Goal: Task Accomplishment & Management: Manage account settings

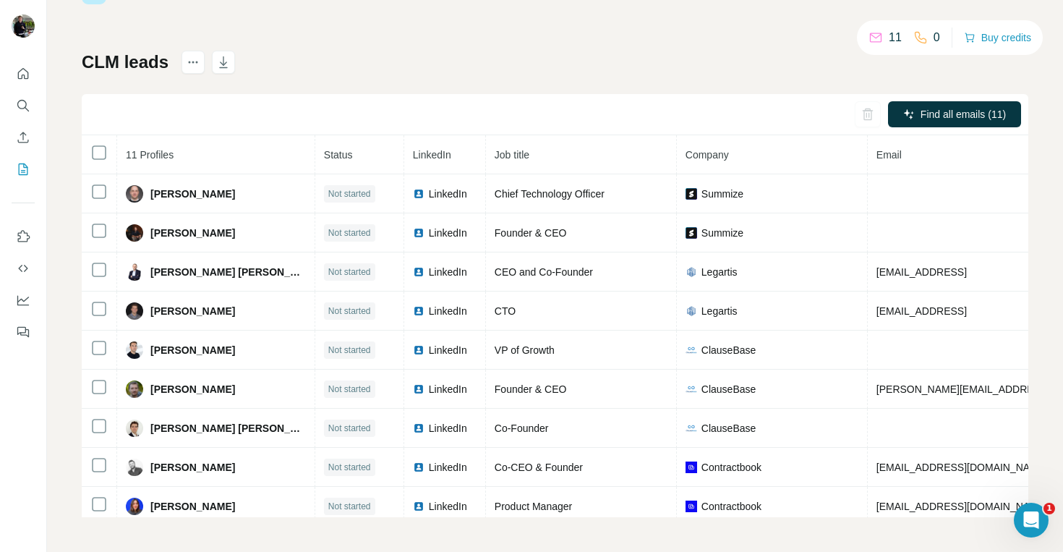
scroll to position [35, 0]
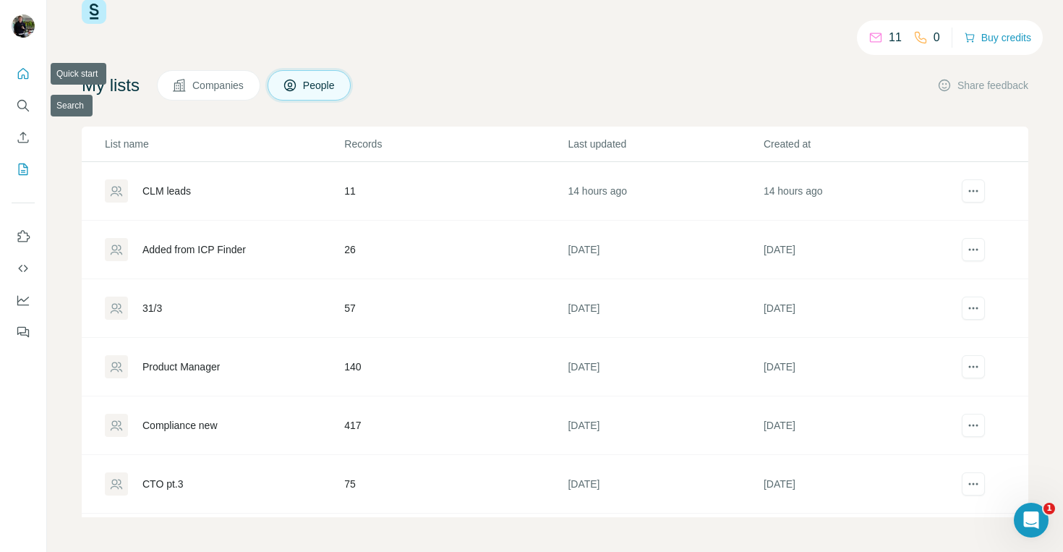
click at [23, 80] on icon "Quick start" at bounding box center [23, 74] width 14 height 14
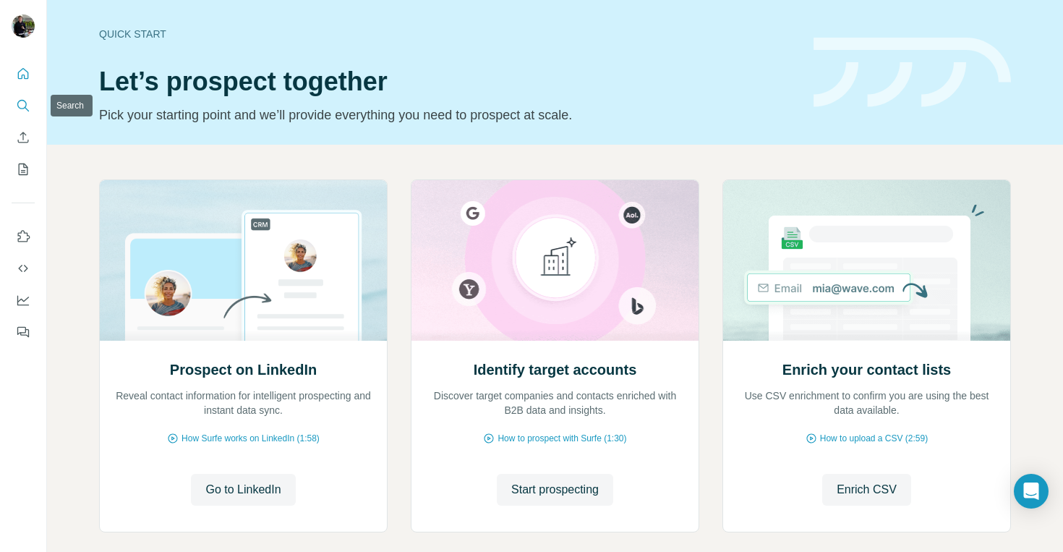
click at [22, 105] on icon "Search" at bounding box center [23, 105] width 14 height 14
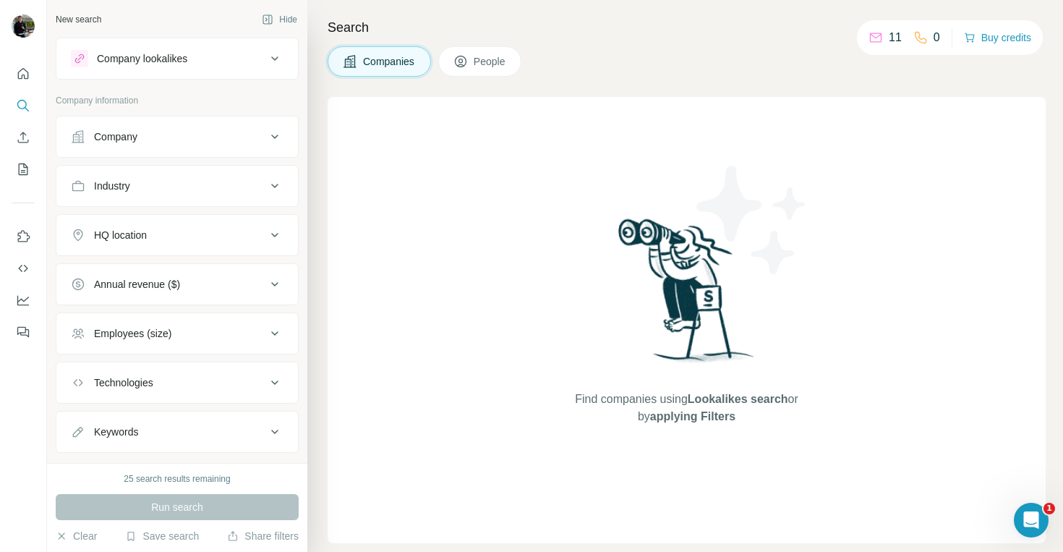
click at [153, 140] on div "Company" at bounding box center [168, 136] width 195 height 14
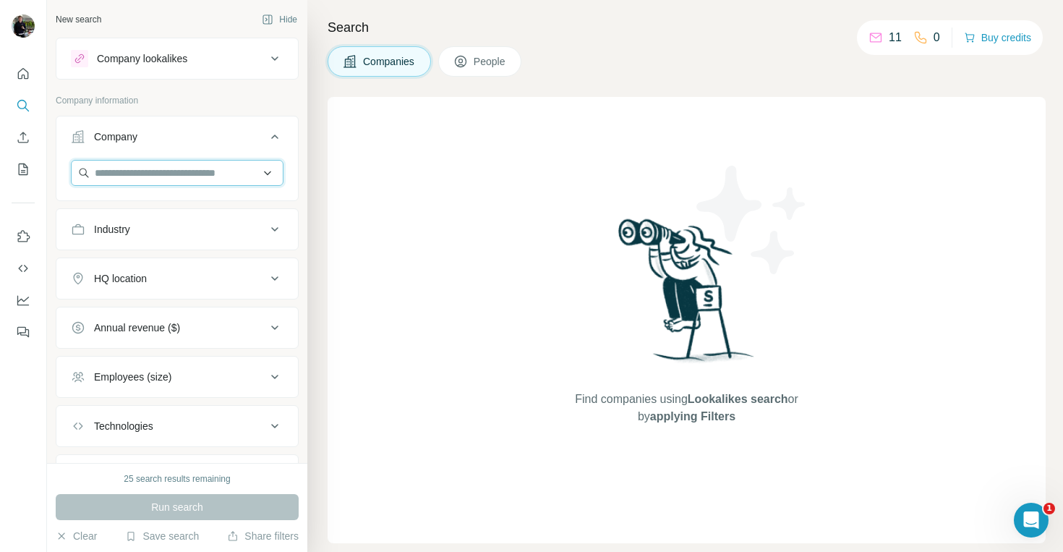
click at [141, 179] on input "text" at bounding box center [177, 173] width 213 height 26
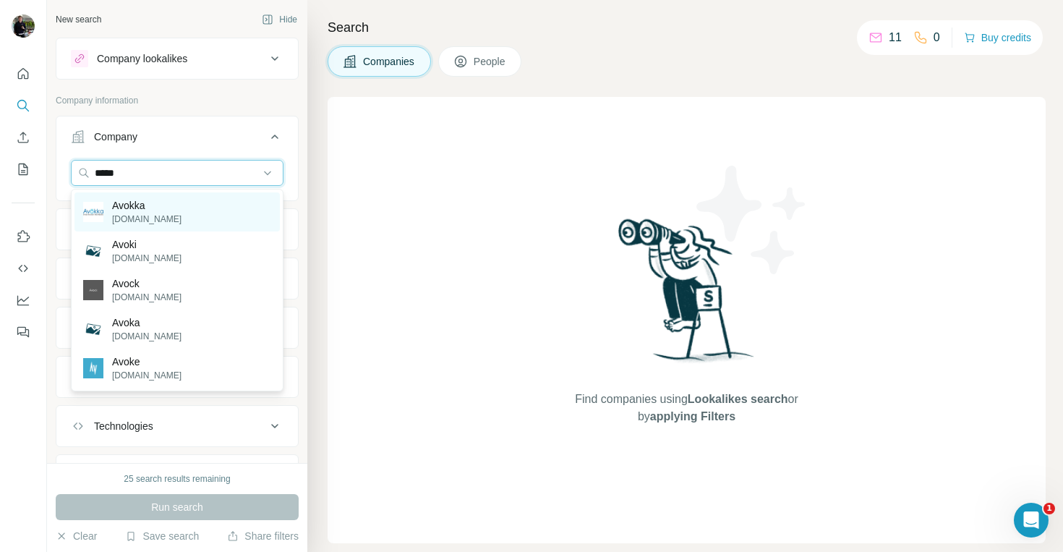
type input "*****"
click at [133, 211] on p "Avokka" at bounding box center [146, 205] width 69 height 14
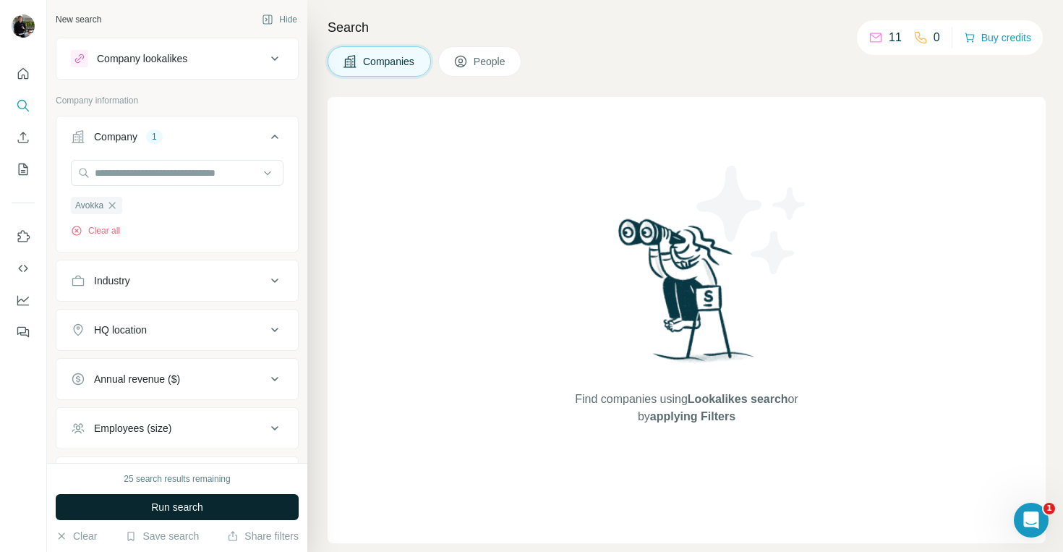
click at [175, 505] on span "Run search" at bounding box center [177, 507] width 52 height 14
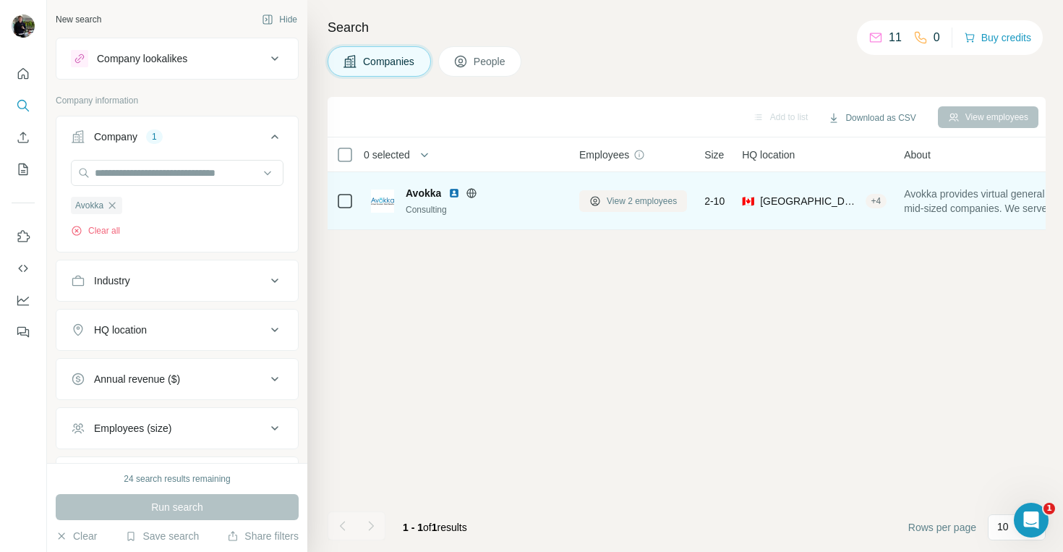
click at [660, 203] on span "View 2 employees" at bounding box center [642, 200] width 70 height 13
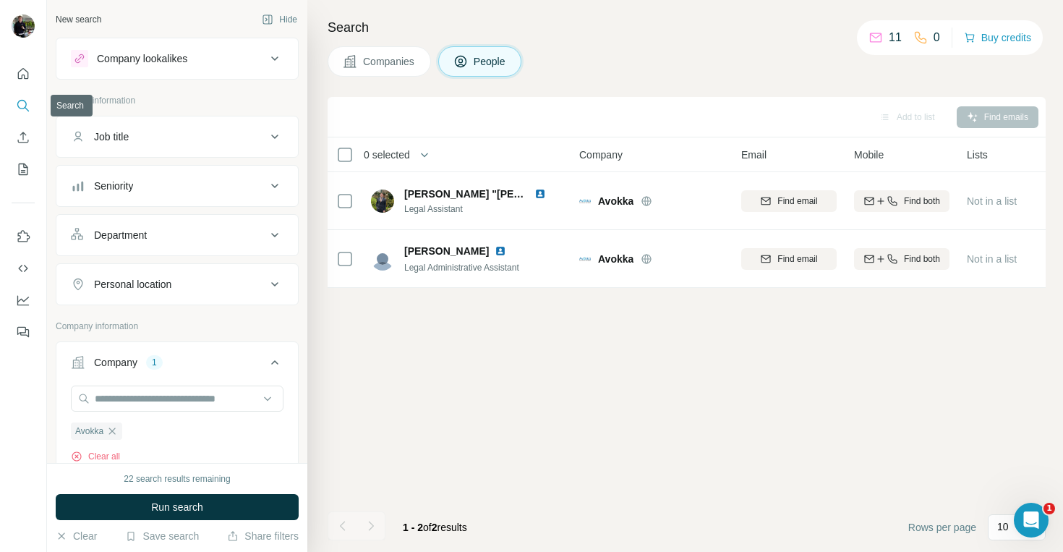
click at [17, 111] on icon "Search" at bounding box center [23, 105] width 14 height 14
click at [20, 105] on icon "Search" at bounding box center [23, 105] width 14 height 14
click at [150, 395] on input "text" at bounding box center [177, 398] width 213 height 26
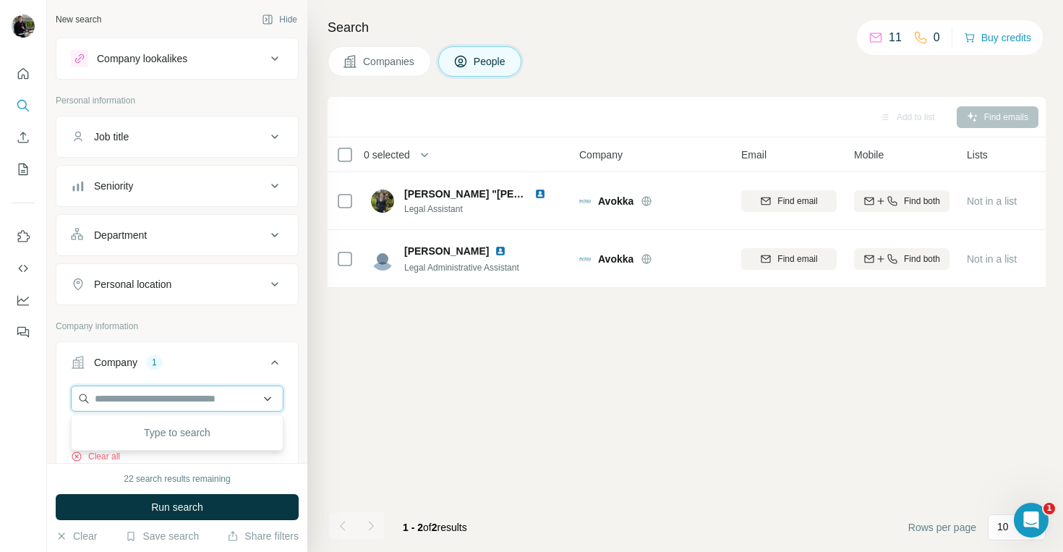
paste input "********"
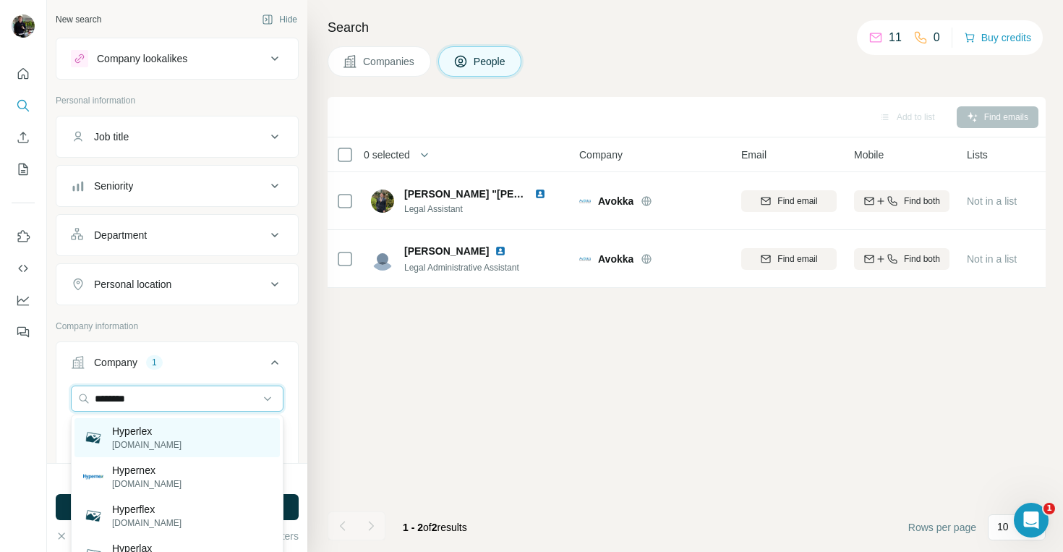
type input "********"
click at [150, 429] on p "Hyperlex" at bounding box center [146, 431] width 69 height 14
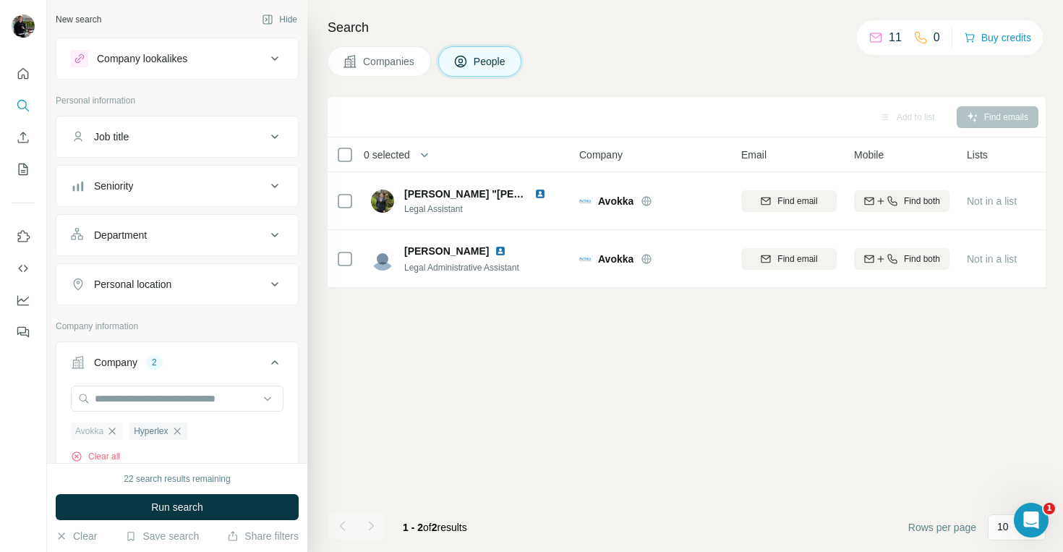
click at [113, 430] on icon "button" at bounding box center [112, 430] width 7 height 7
click at [367, 71] on button "Companies" at bounding box center [378, 61] width 103 height 30
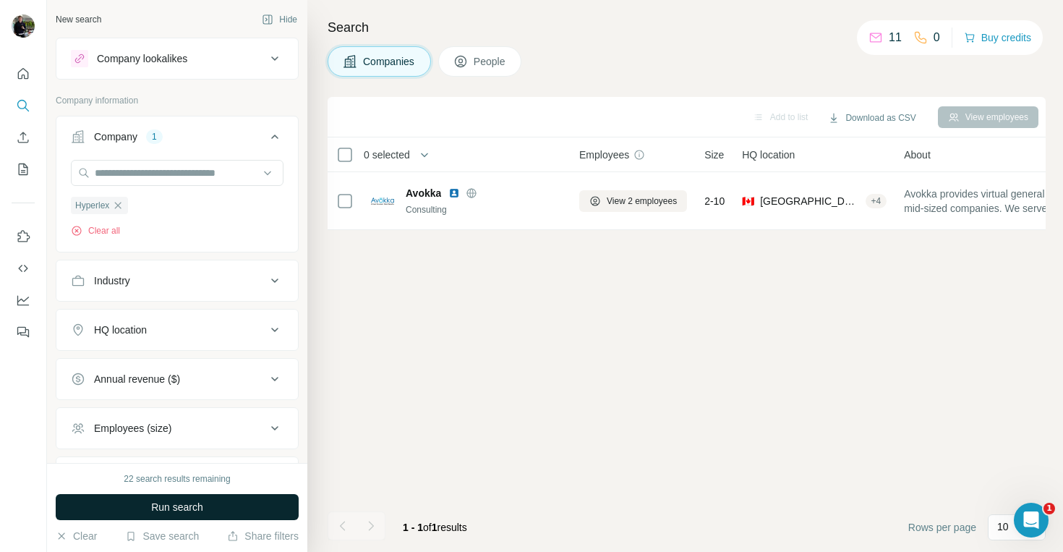
click at [163, 503] on span "Run search" at bounding box center [177, 507] width 52 height 14
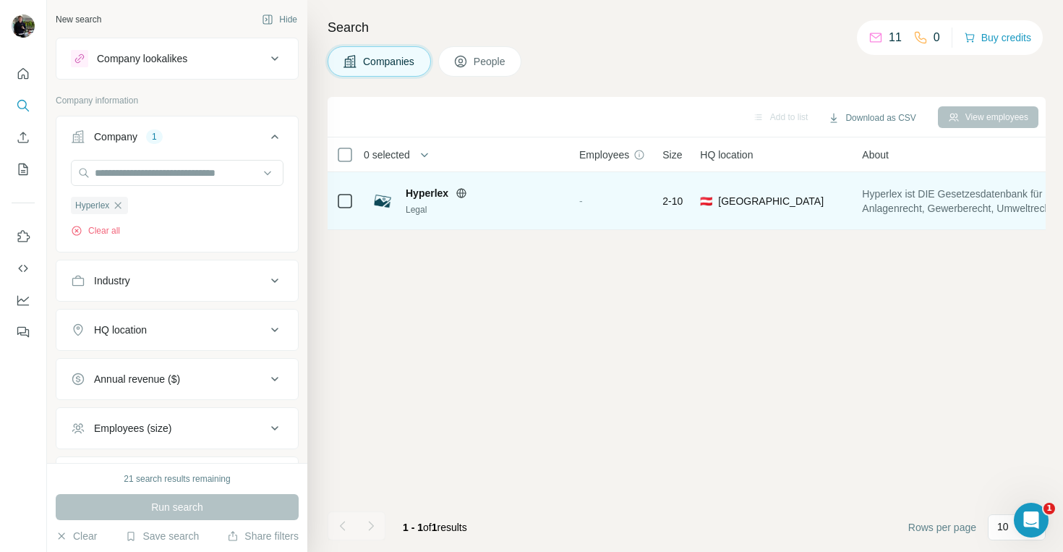
click at [426, 194] on span "Hyperlex" at bounding box center [427, 193] width 43 height 14
click at [598, 194] on div "-" at bounding box center [612, 201] width 66 height 40
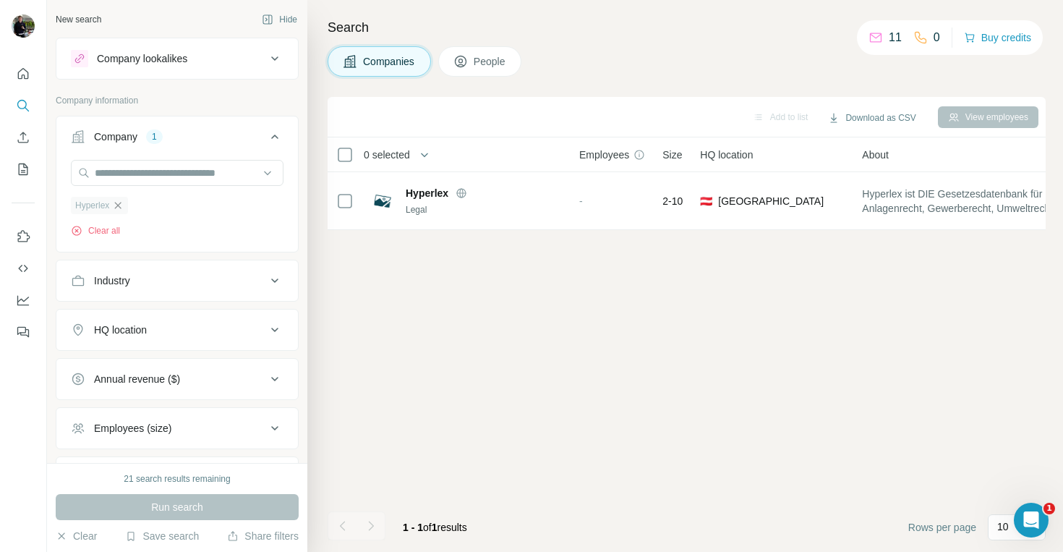
click at [122, 205] on icon "button" at bounding box center [118, 206] width 12 height 12
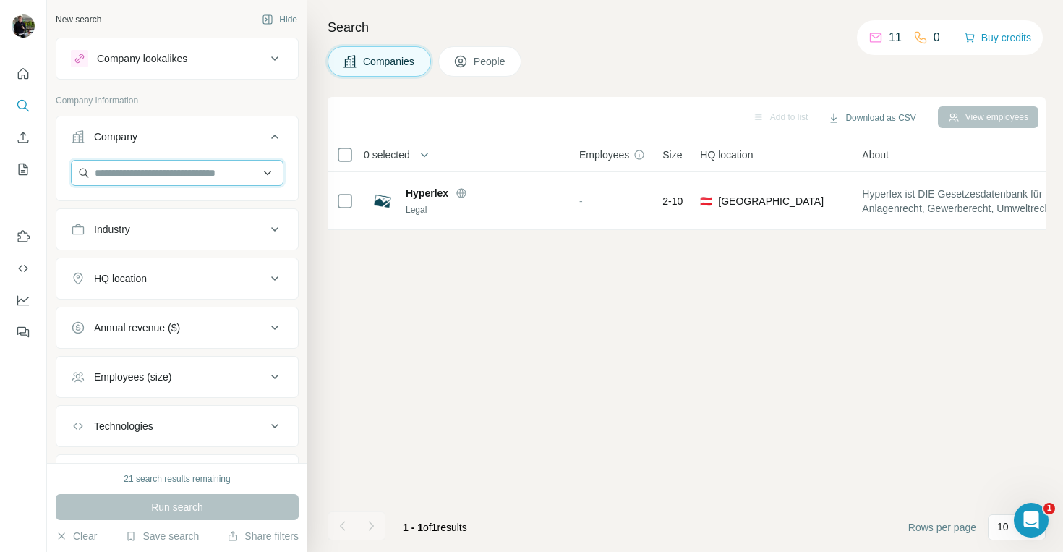
click at [124, 176] on input "text" at bounding box center [177, 173] width 213 height 26
paste input "******"
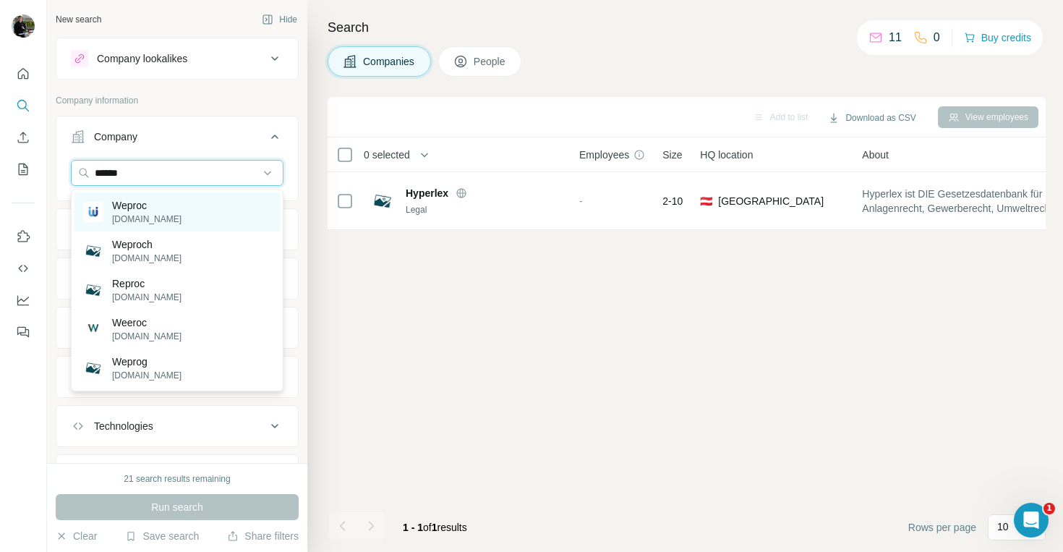
type input "******"
click at [125, 207] on p "Weproc" at bounding box center [146, 205] width 69 height 14
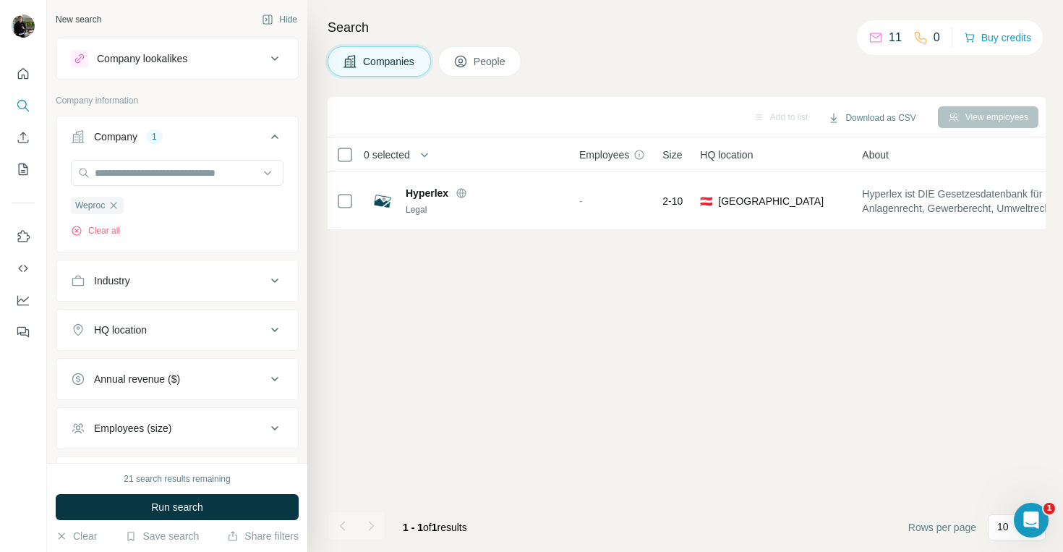
click at [155, 489] on div "21 search results remaining Run search Clear Save search Share filters" at bounding box center [177, 507] width 260 height 89
click at [155, 500] on span "Run search" at bounding box center [177, 507] width 52 height 14
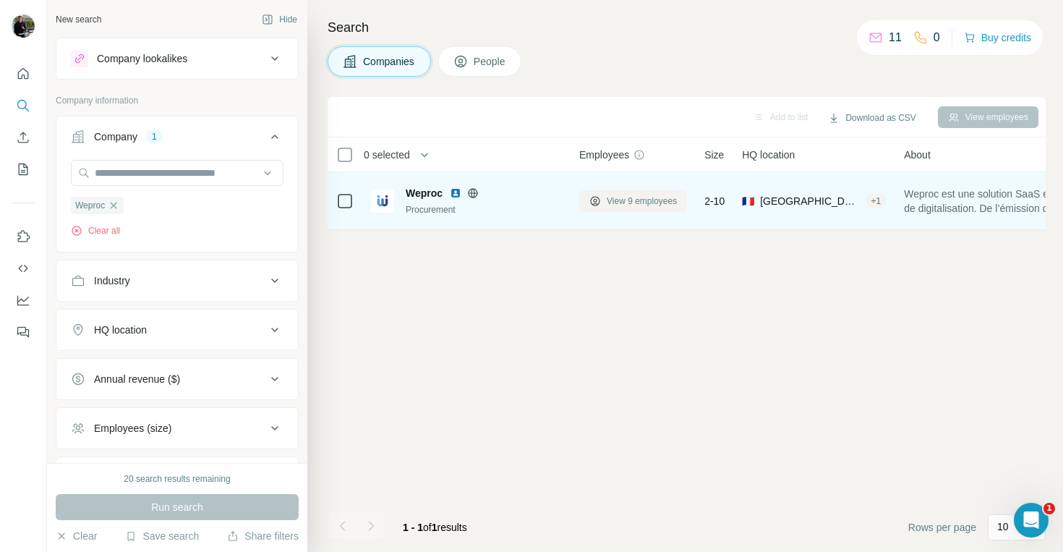
click at [641, 198] on span "View 9 employees" at bounding box center [642, 200] width 70 height 13
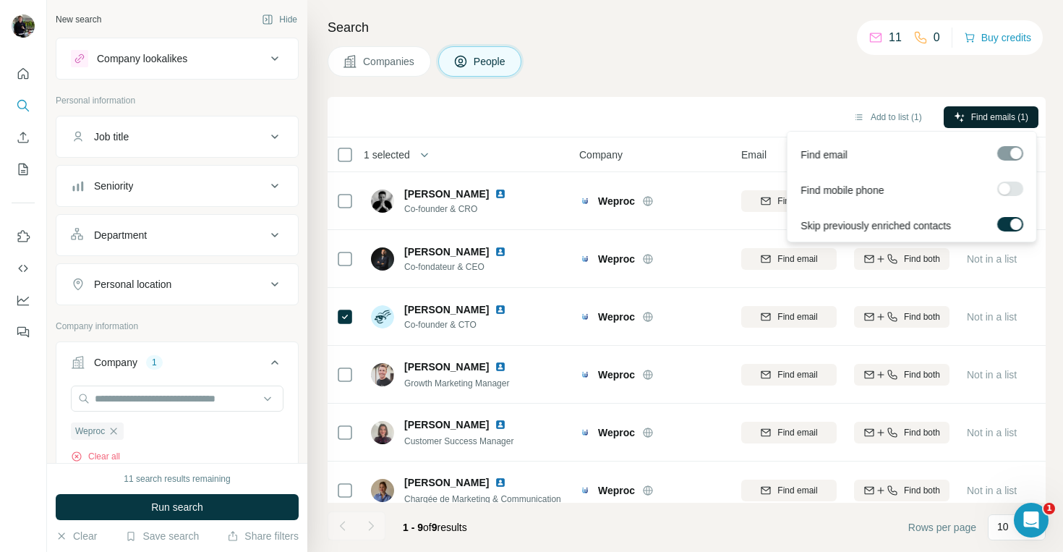
click at [990, 112] on span "Find emails (1)" at bounding box center [999, 117] width 57 height 13
click at [893, 119] on button "Add to list (1)" at bounding box center [887, 117] width 89 height 22
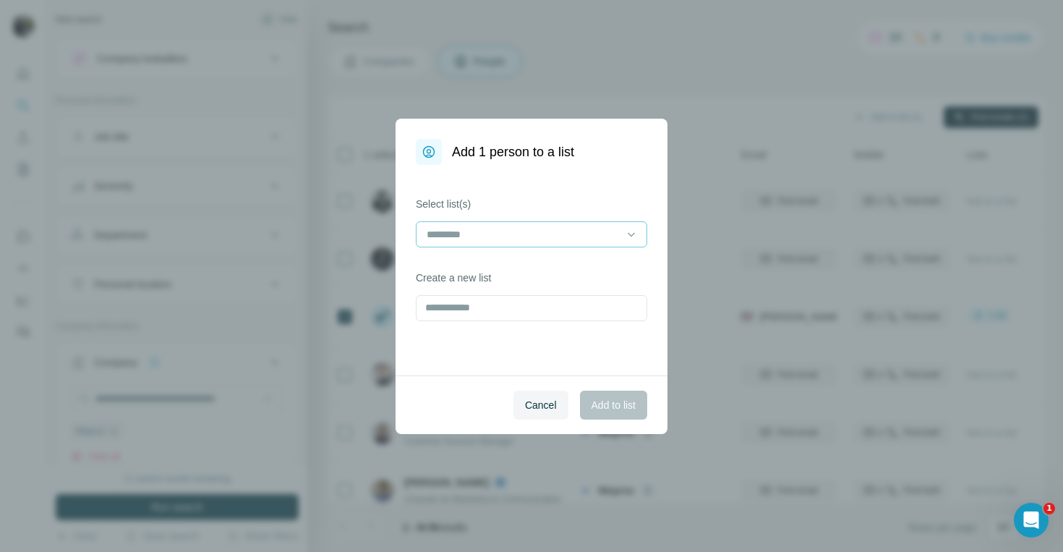
click at [600, 226] on input at bounding box center [522, 234] width 195 height 16
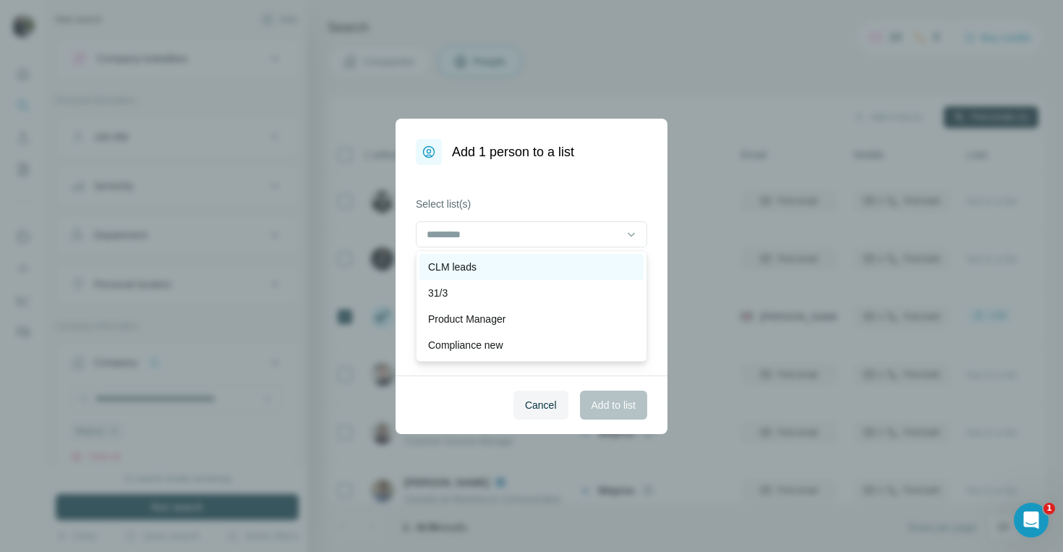
click at [538, 267] on div "CLM leads" at bounding box center [531, 267] width 207 height 14
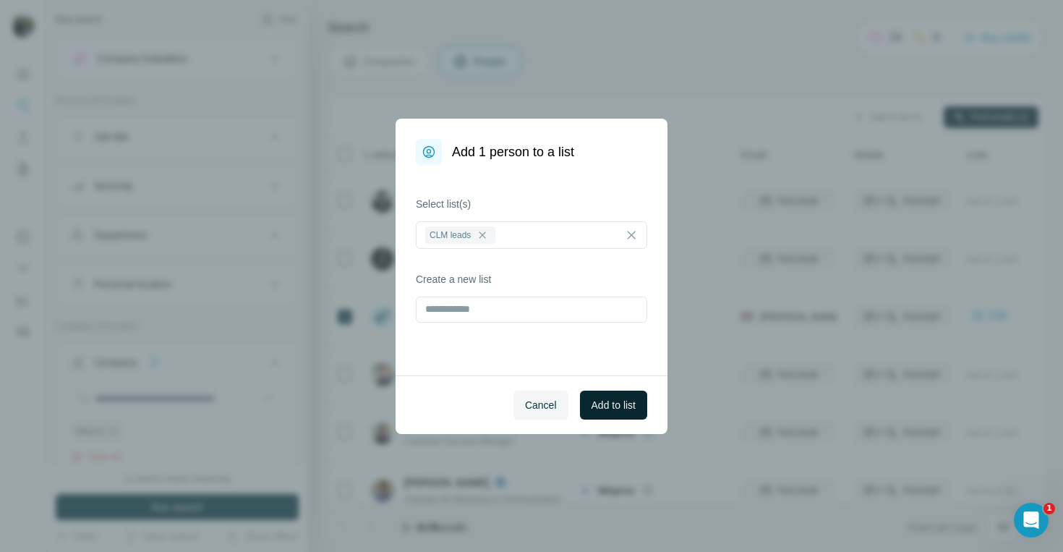
click at [606, 403] on span "Add to list" at bounding box center [613, 405] width 44 height 14
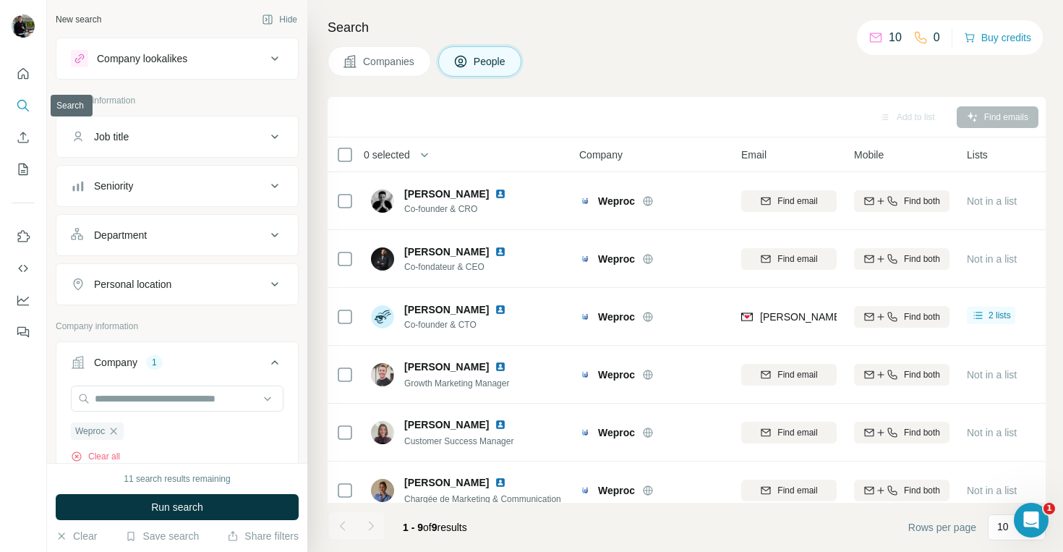
click at [23, 97] on button "Search" at bounding box center [23, 106] width 23 height 26
click at [357, 60] on button "Companies" at bounding box center [378, 61] width 103 height 30
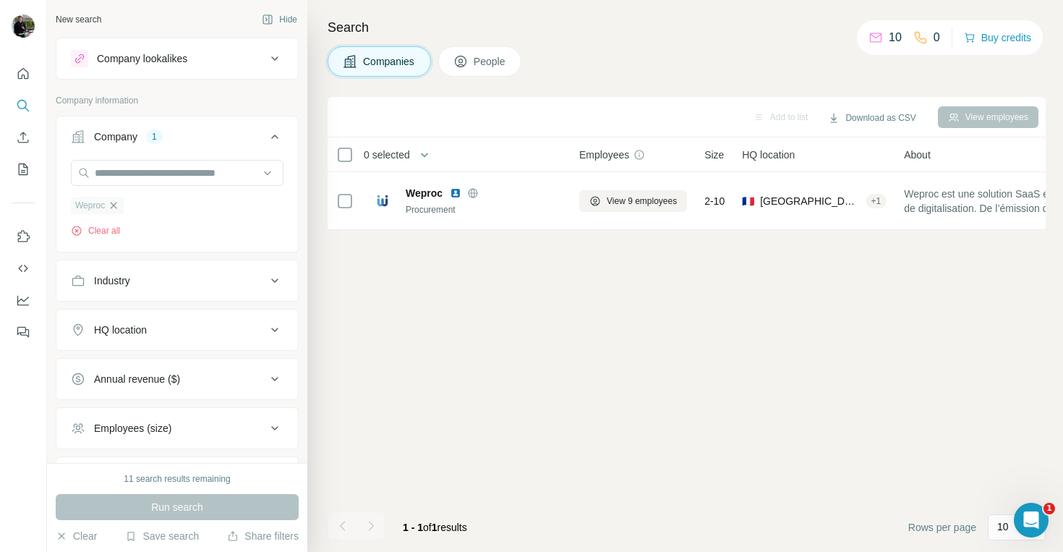
click at [115, 205] on icon "button" at bounding box center [114, 205] width 7 height 7
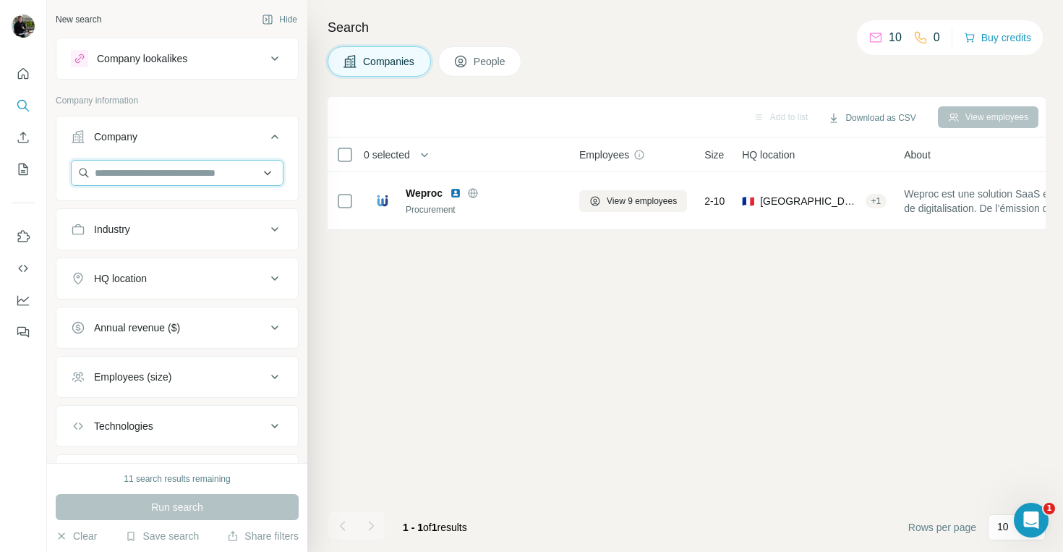
click at [131, 169] on input "text" at bounding box center [177, 173] width 213 height 26
paste input "******"
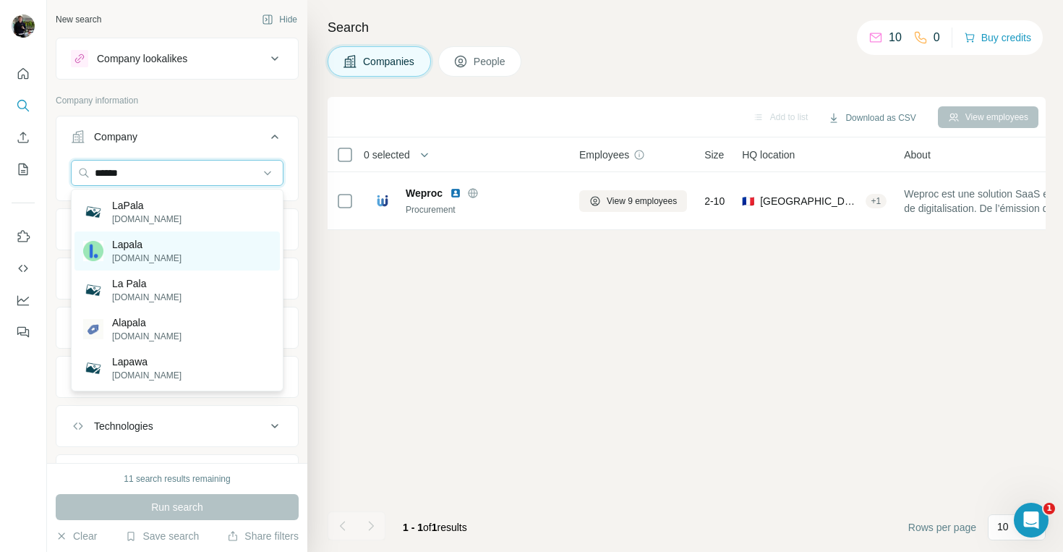
type input "******"
click at [155, 253] on div "Lapala lapala.io" at bounding box center [176, 250] width 205 height 39
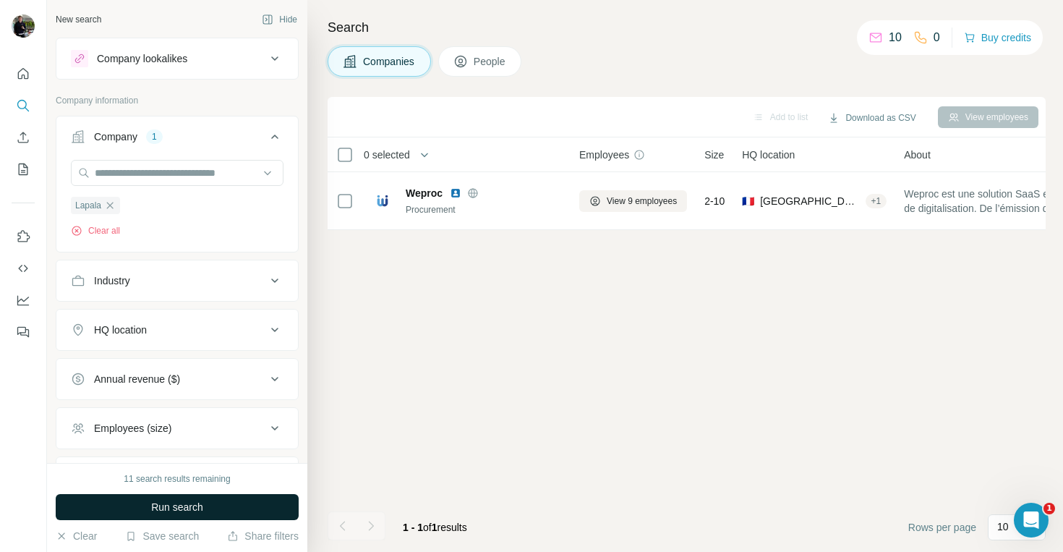
click at [178, 511] on span "Run search" at bounding box center [177, 507] width 52 height 14
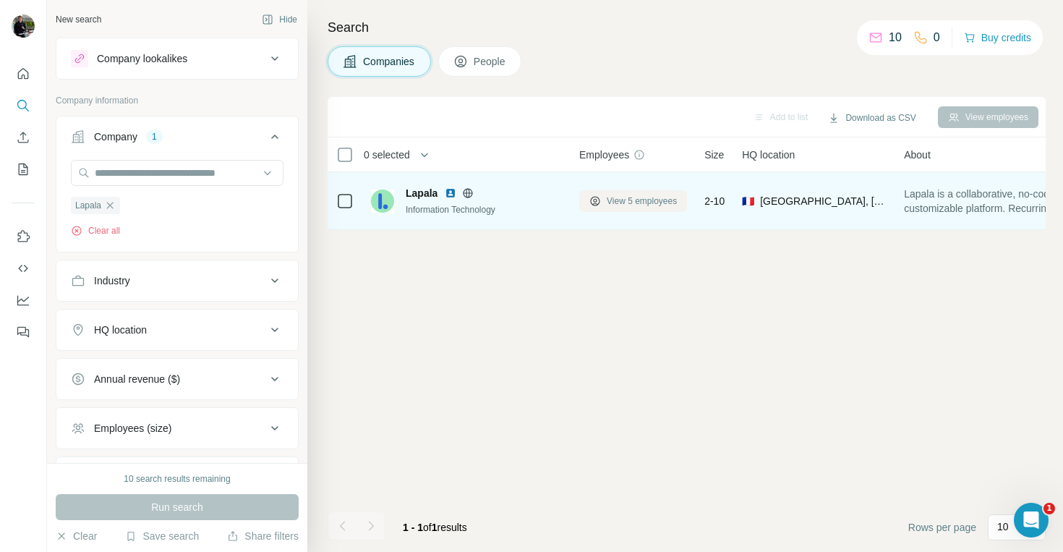
click at [627, 202] on span "View 5 employees" at bounding box center [642, 200] width 70 height 13
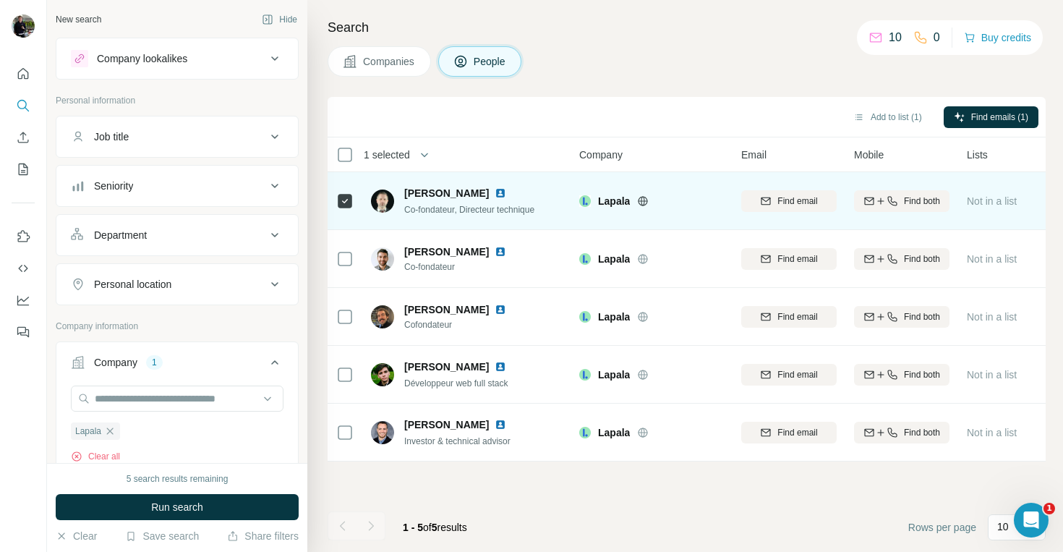
click at [641, 203] on icon at bounding box center [643, 201] width 12 height 12
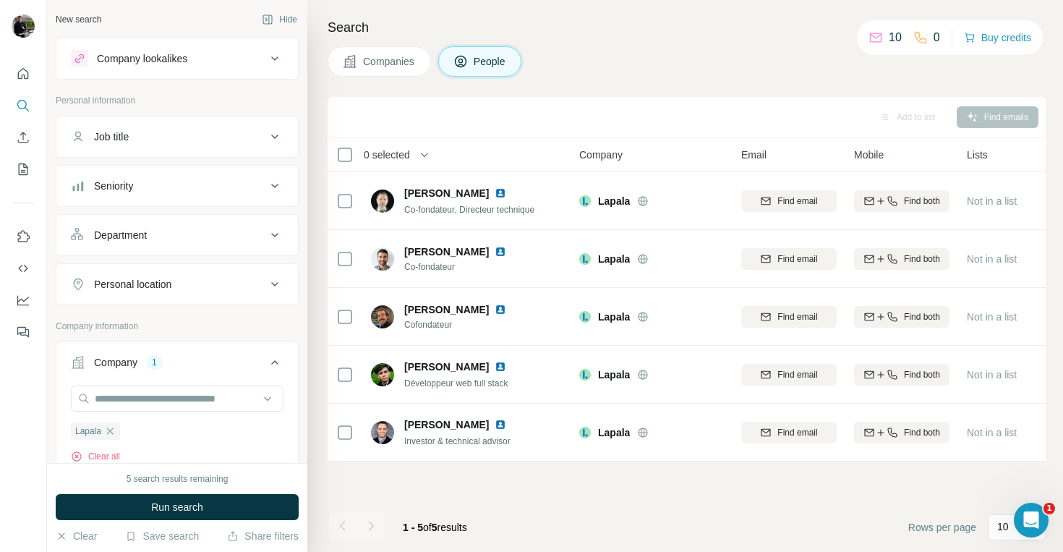
click at [348, 64] on icon at bounding box center [350, 61] width 14 height 14
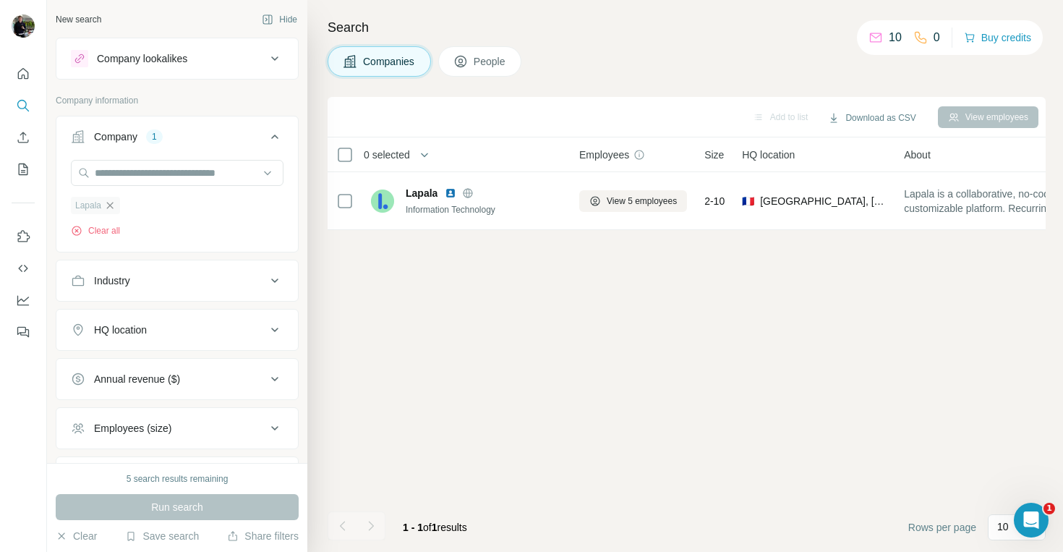
click at [107, 207] on icon "button" at bounding box center [110, 206] width 12 height 12
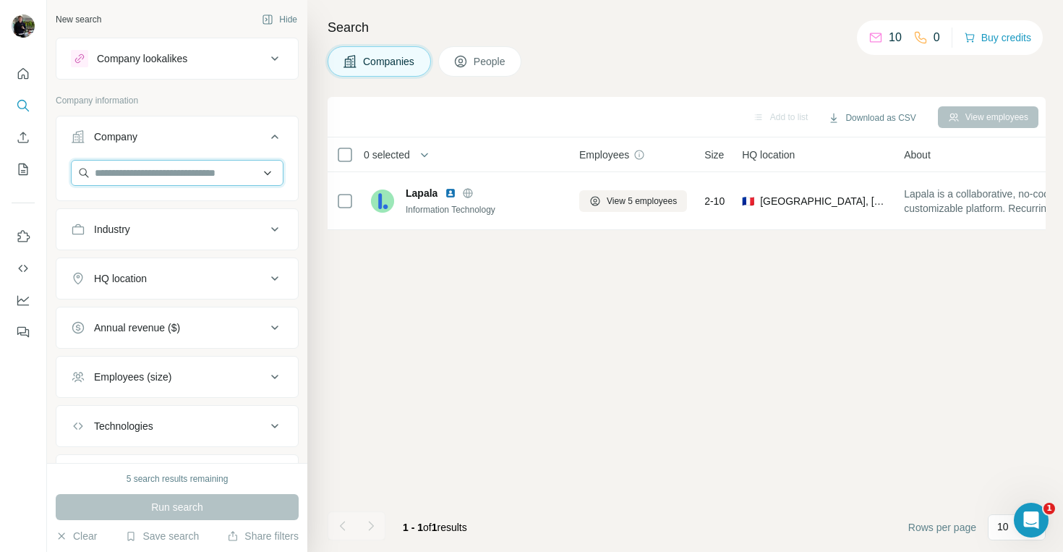
click at [127, 178] on input "text" at bounding box center [177, 173] width 213 height 26
paste input "*********"
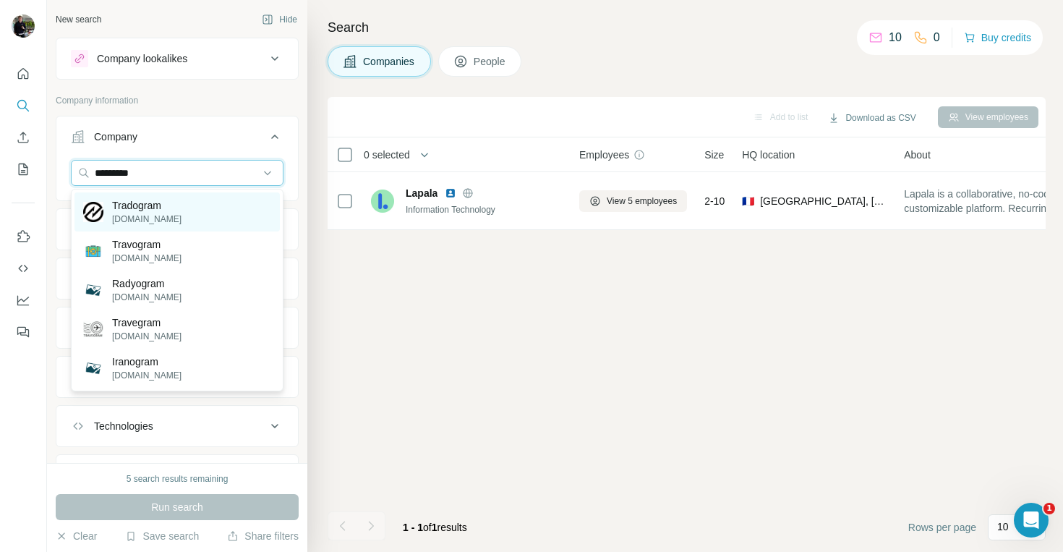
type input "*********"
click at [137, 216] on p "tradogram.com" at bounding box center [146, 219] width 69 height 13
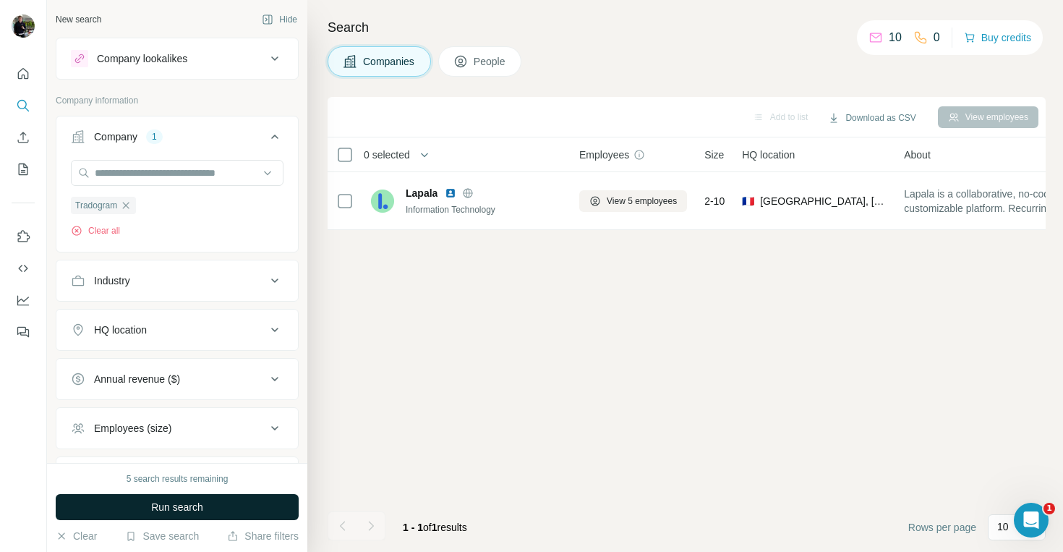
click at [172, 505] on span "Run search" at bounding box center [177, 507] width 52 height 14
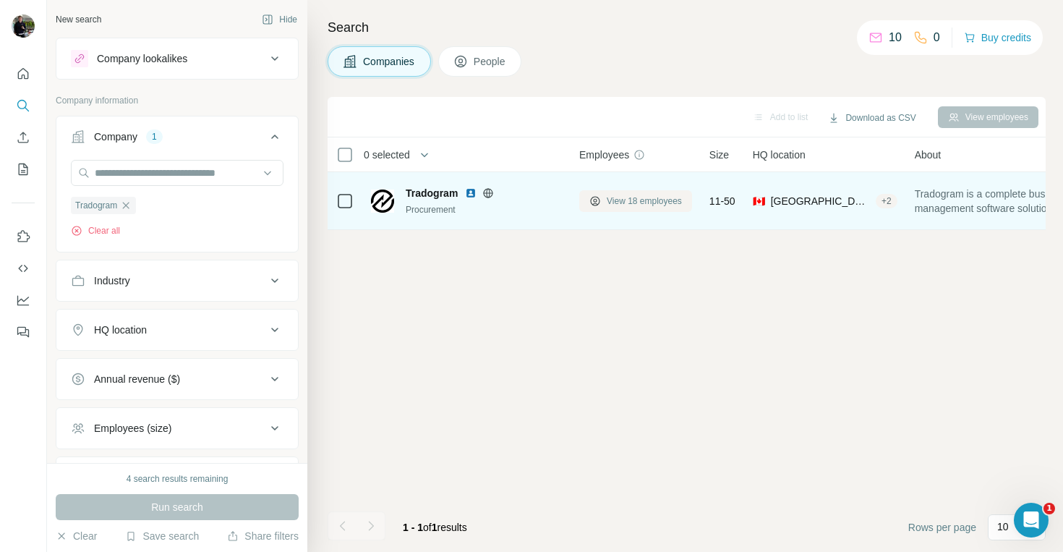
click at [624, 205] on span "View 18 employees" at bounding box center [644, 200] width 75 height 13
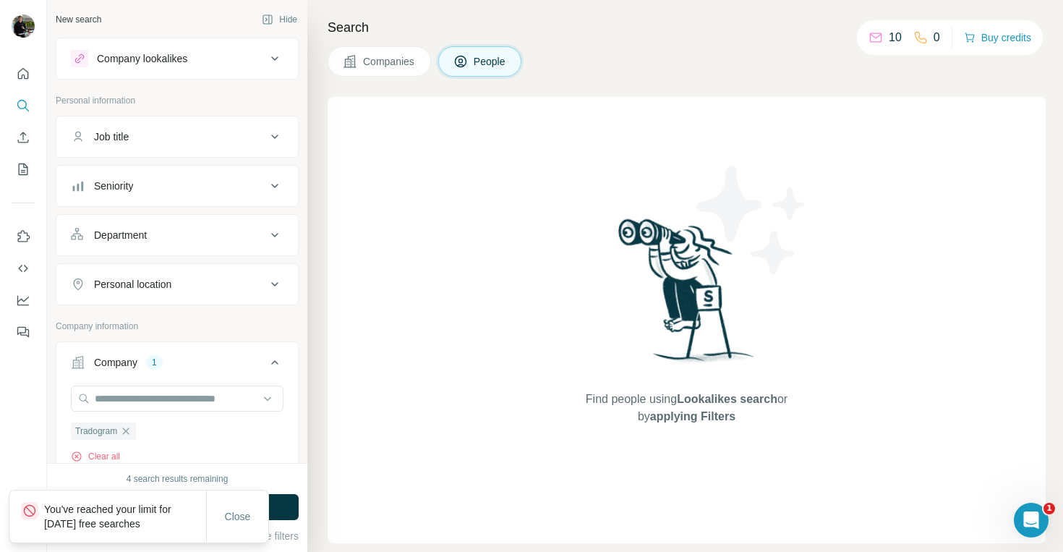
click at [355, 61] on icon at bounding box center [350, 61] width 14 height 14
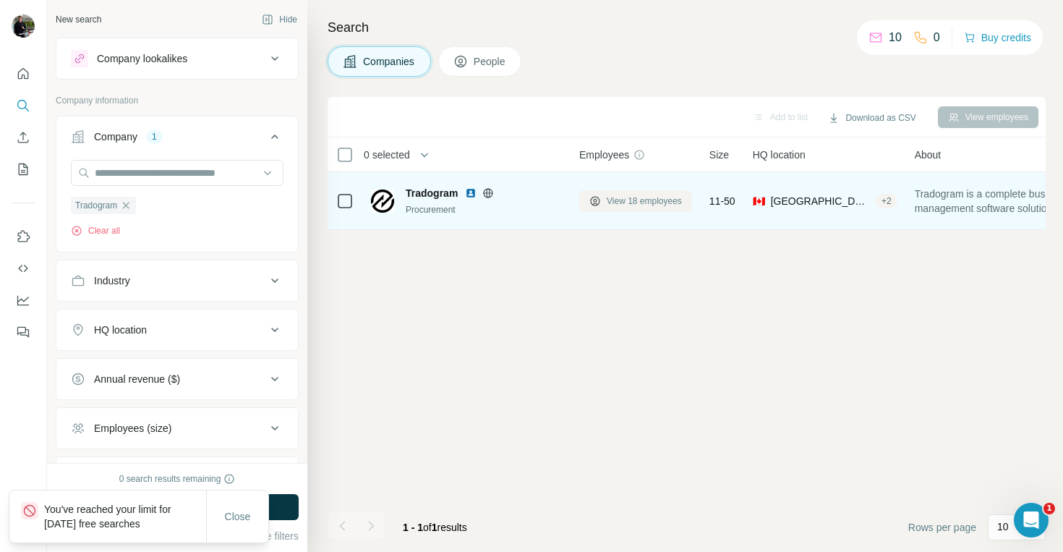
click at [607, 199] on span "View 18 employees" at bounding box center [644, 200] width 75 height 13
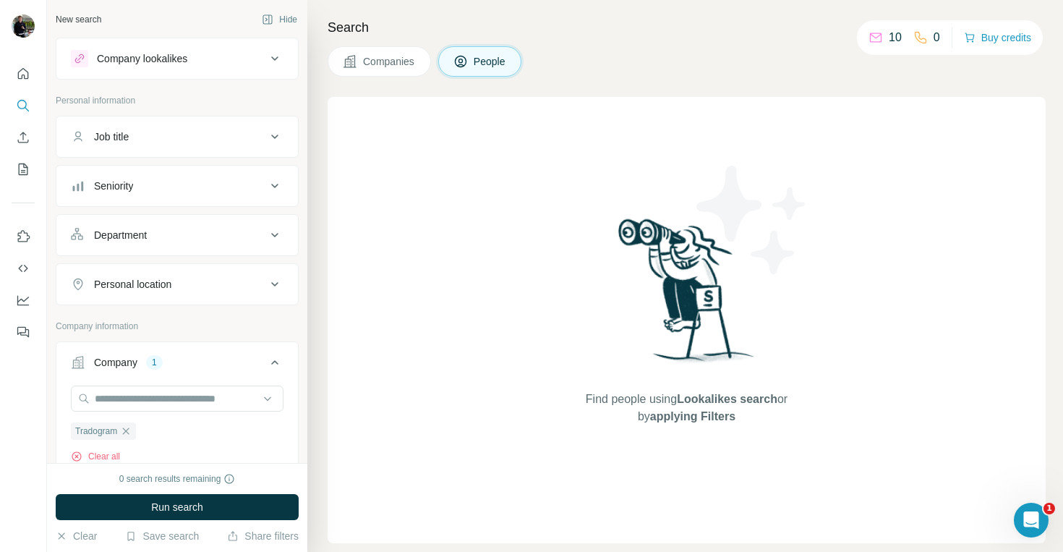
click at [401, 62] on span "Companies" at bounding box center [389, 61] width 53 height 14
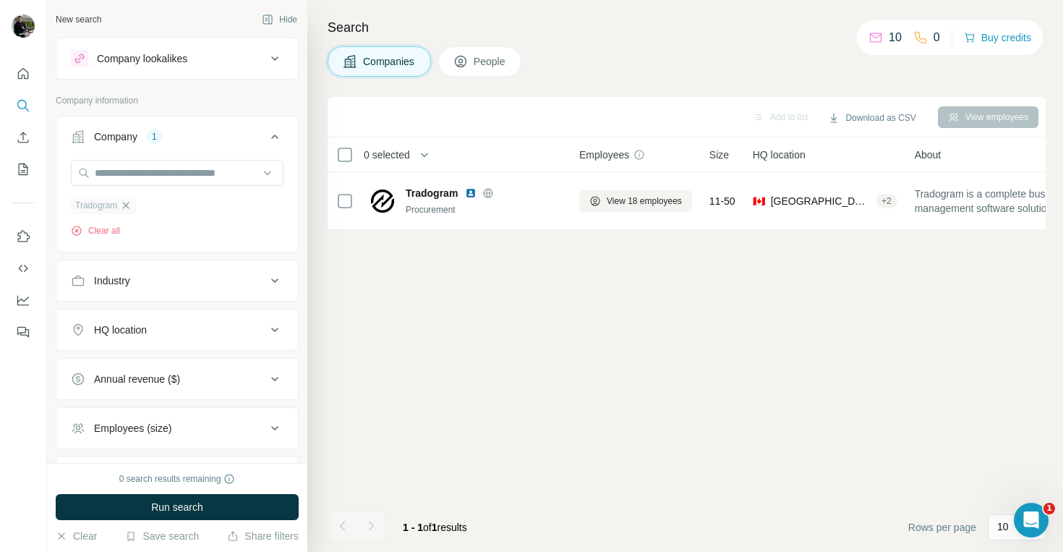
click at [129, 205] on icon "button" at bounding box center [126, 205] width 7 height 7
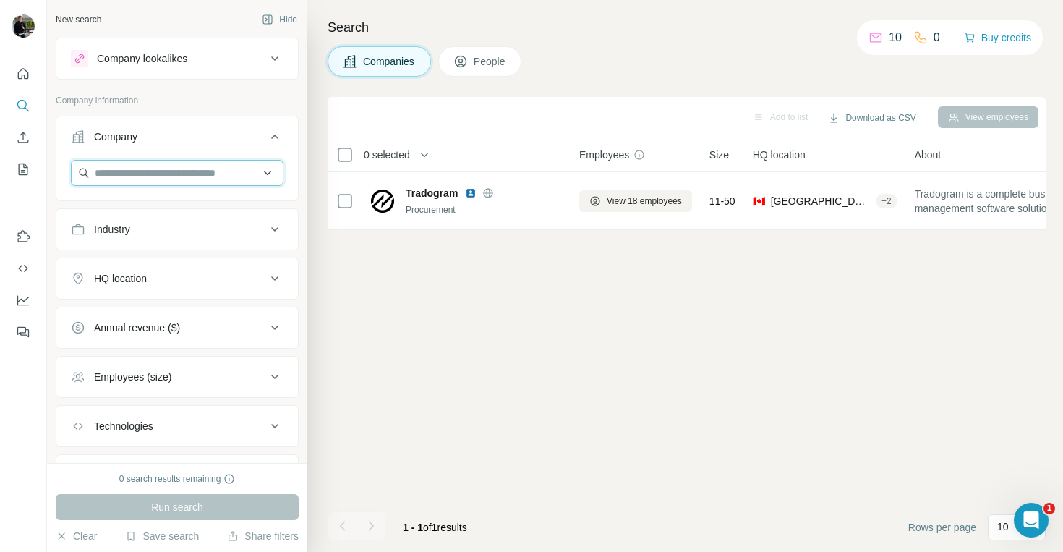
click at [129, 176] on input "text" at bounding box center [177, 173] width 213 height 26
paste input "*********"
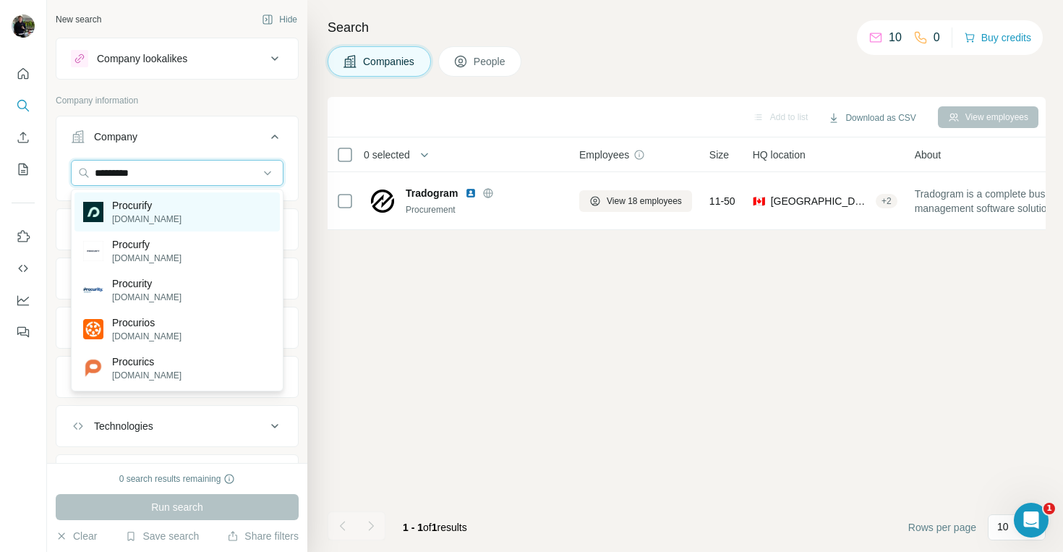
type input "*********"
click at [124, 219] on p "procurify.com" at bounding box center [146, 219] width 69 height 13
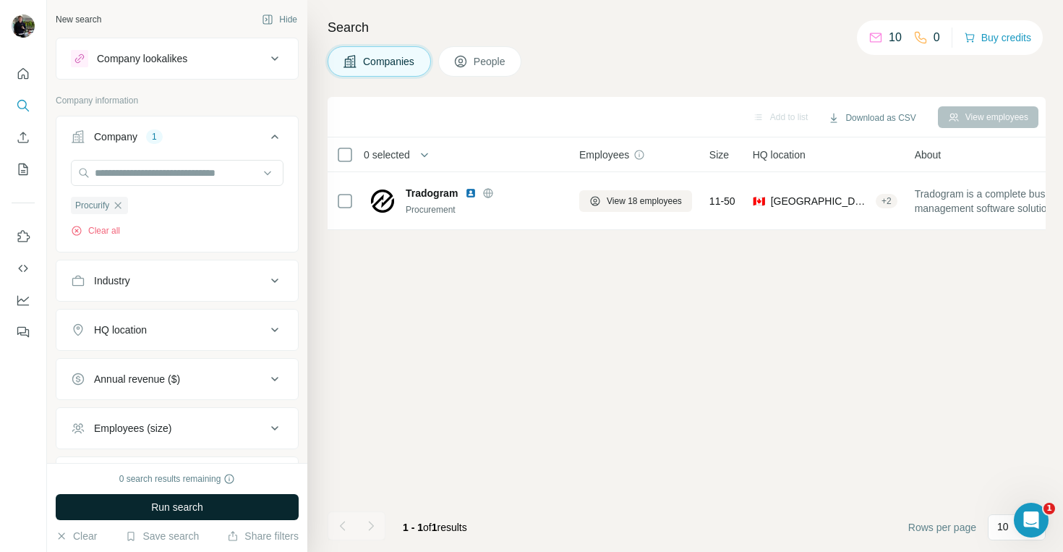
click at [193, 506] on span "Run search" at bounding box center [177, 507] width 52 height 14
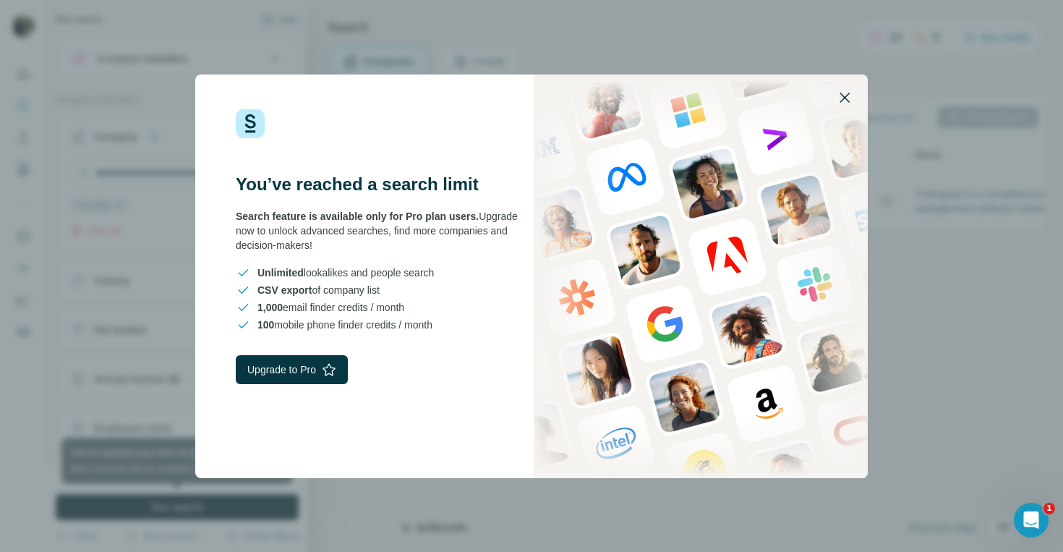
click at [845, 93] on icon "button" at bounding box center [844, 97] width 17 height 17
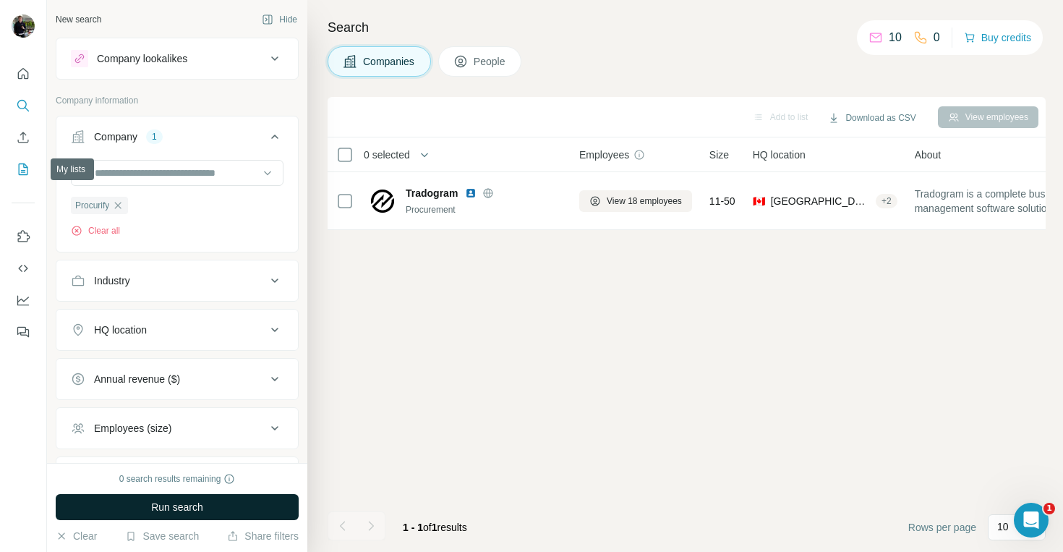
click at [27, 165] on icon "My lists" at bounding box center [23, 169] width 14 height 14
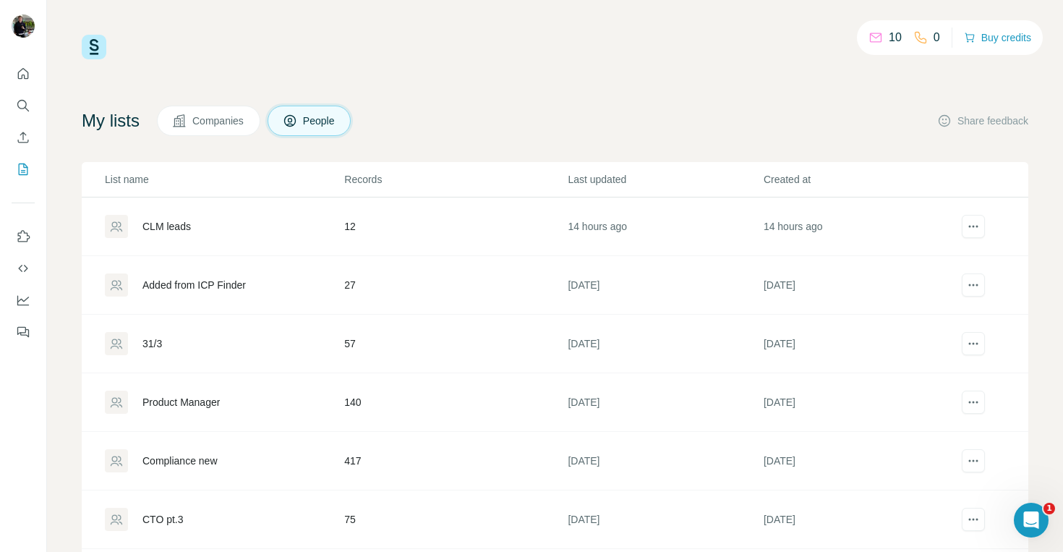
click at [167, 226] on div "CLM leads" at bounding box center [166, 226] width 48 height 14
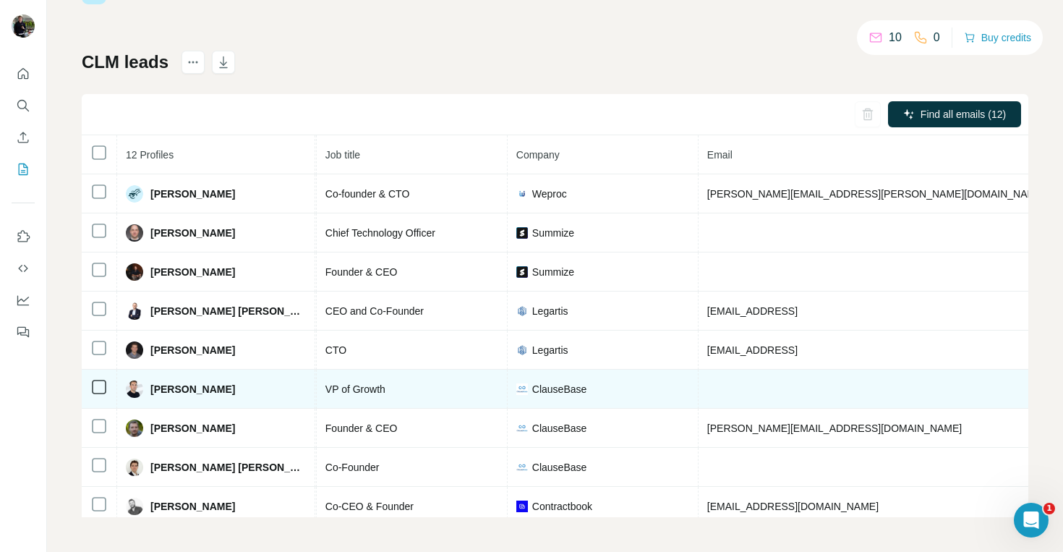
scroll to position [0, 292]
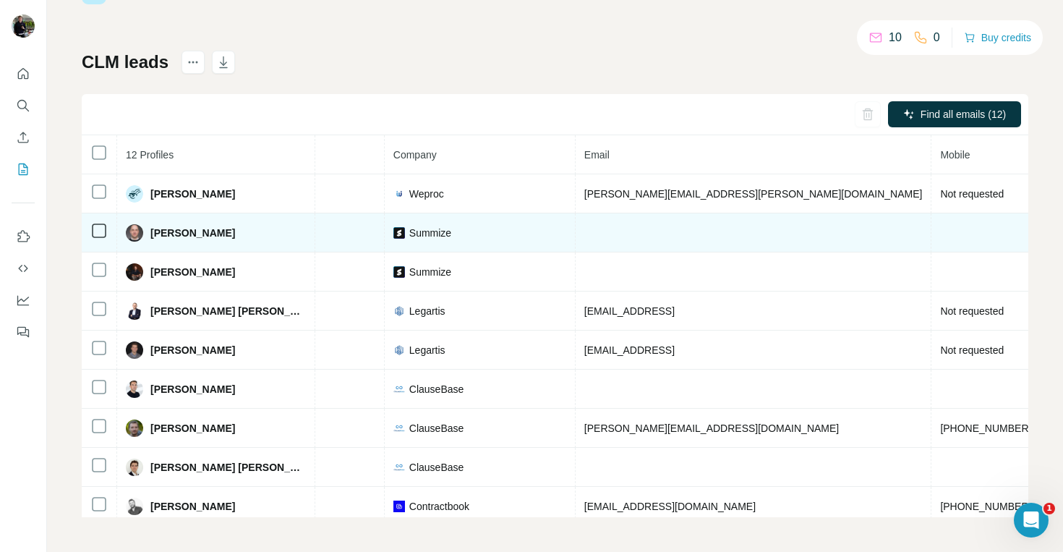
click at [931, 236] on td at bounding box center [985, 232] width 109 height 39
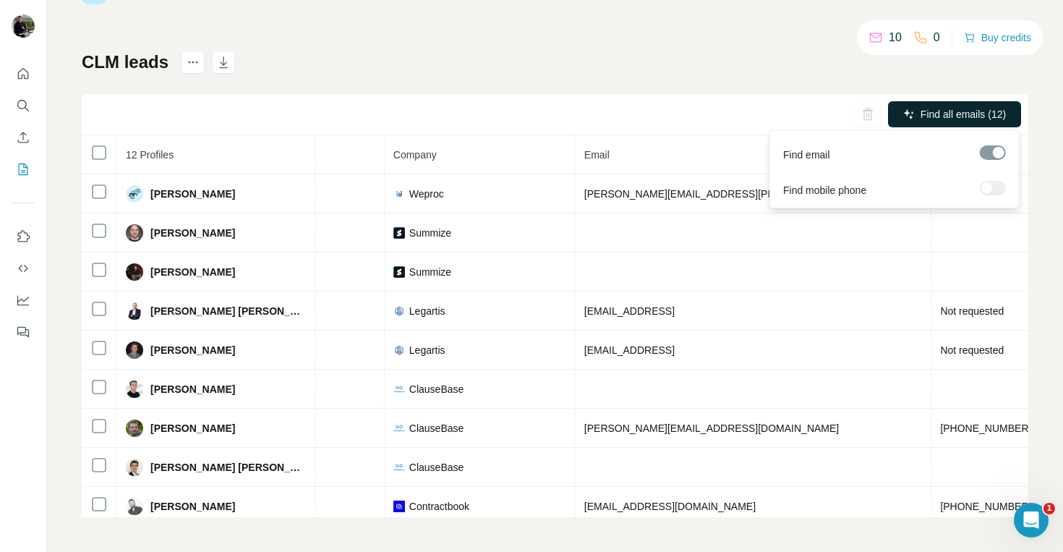
click at [910, 114] on icon "button" at bounding box center [909, 114] width 12 height 12
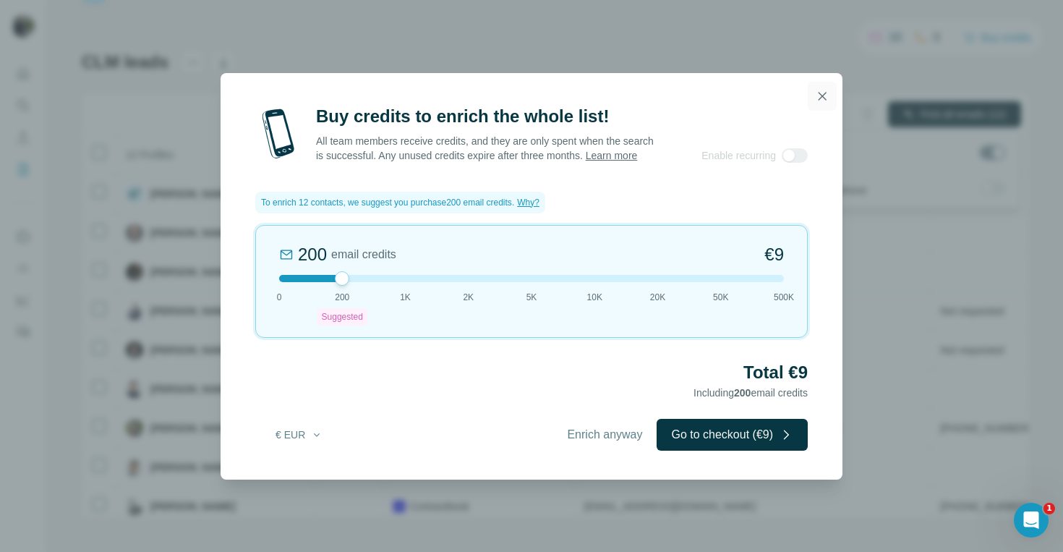
click at [815, 89] on icon "button" at bounding box center [822, 96] width 14 height 14
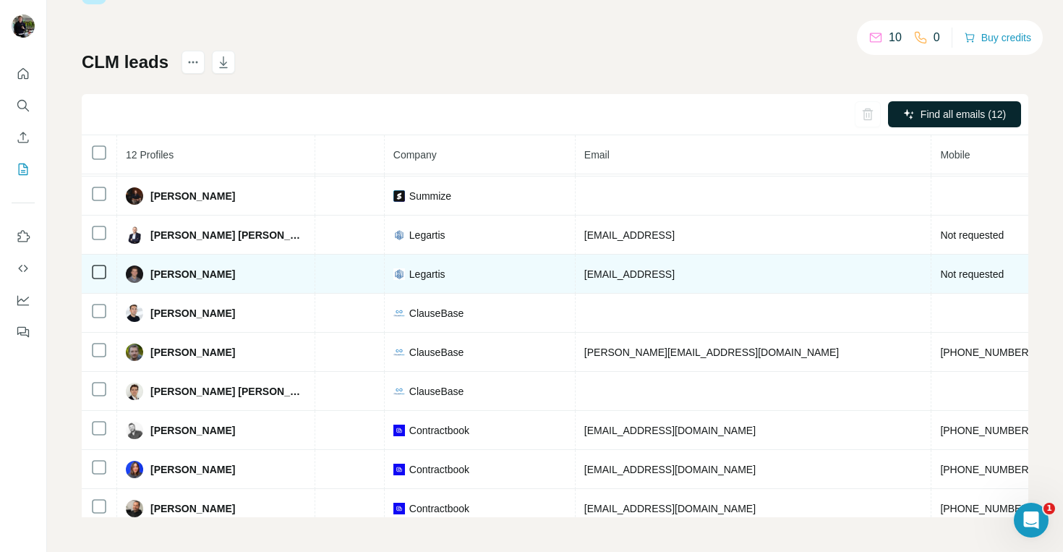
scroll to position [126, 292]
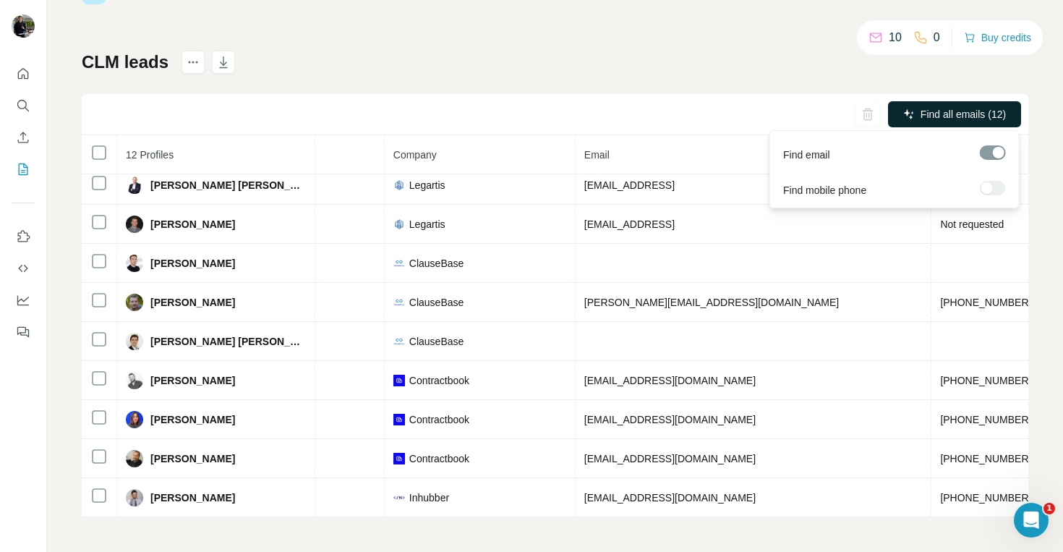
click at [914, 115] on button "Find all emails (12)" at bounding box center [954, 114] width 133 height 26
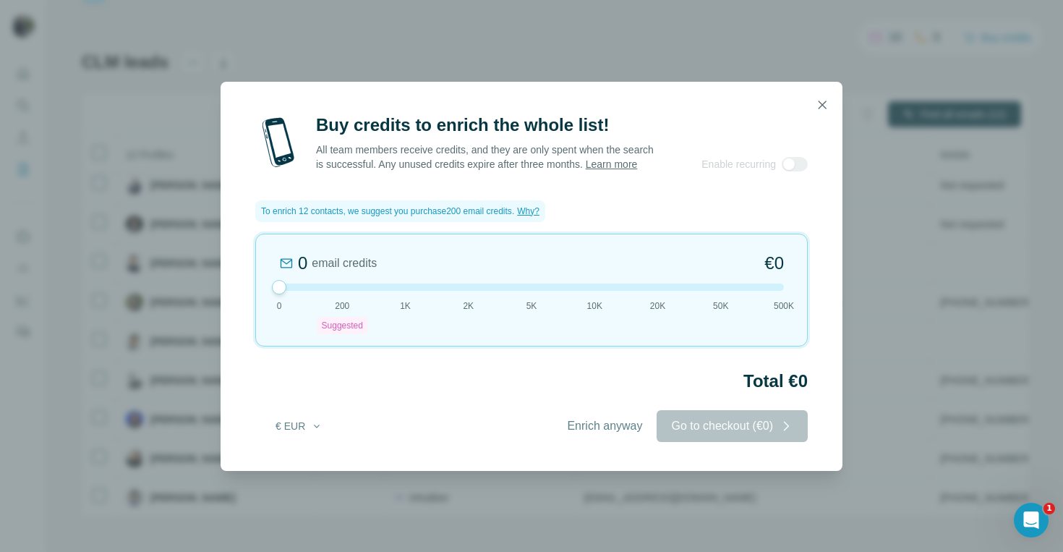
drag, startPoint x: 335, startPoint y: 285, endPoint x: 267, endPoint y: 283, distance: 68.7
click at [268, 283] on div "0 email credits €0 0 200 Suggested 1K 2K 5K 10K 20K 50K 500K" at bounding box center [531, 290] width 552 height 113
click at [581, 427] on span "Enrich anyway" at bounding box center [604, 425] width 75 height 17
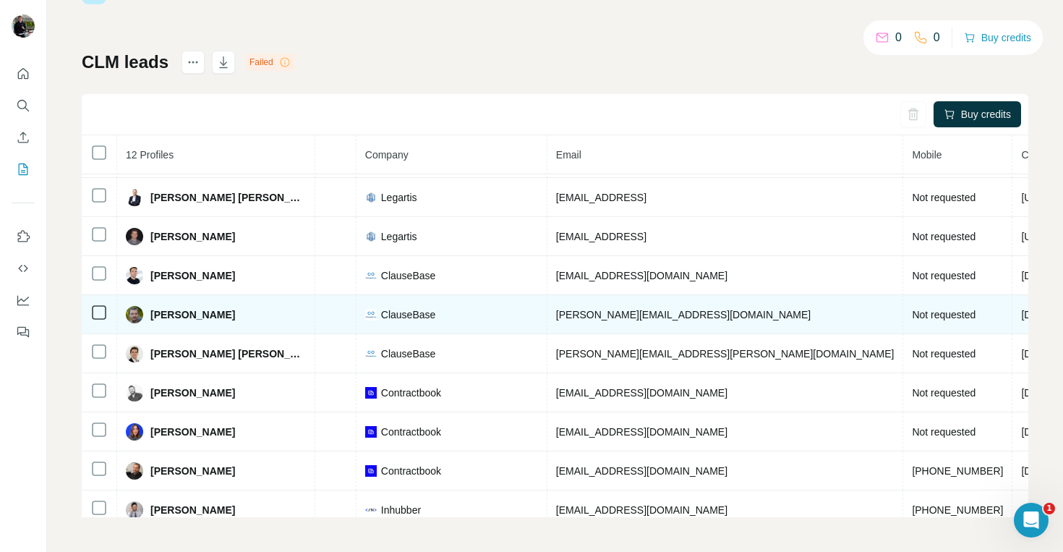
scroll to position [126, 320]
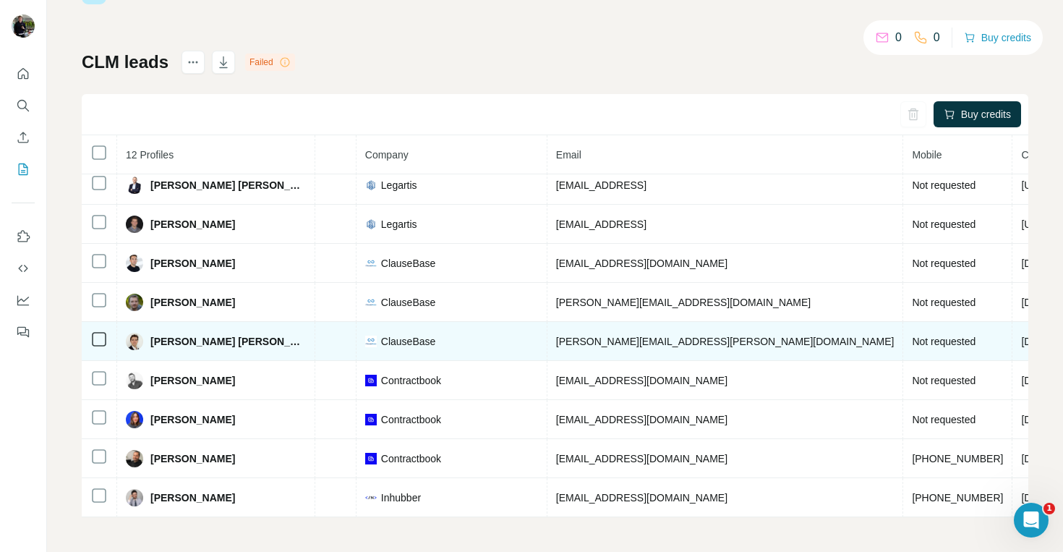
click at [912, 345] on span "Not requested" at bounding box center [944, 341] width 64 height 12
click at [187, 340] on span "Senne Mennes" at bounding box center [227, 341] width 155 height 14
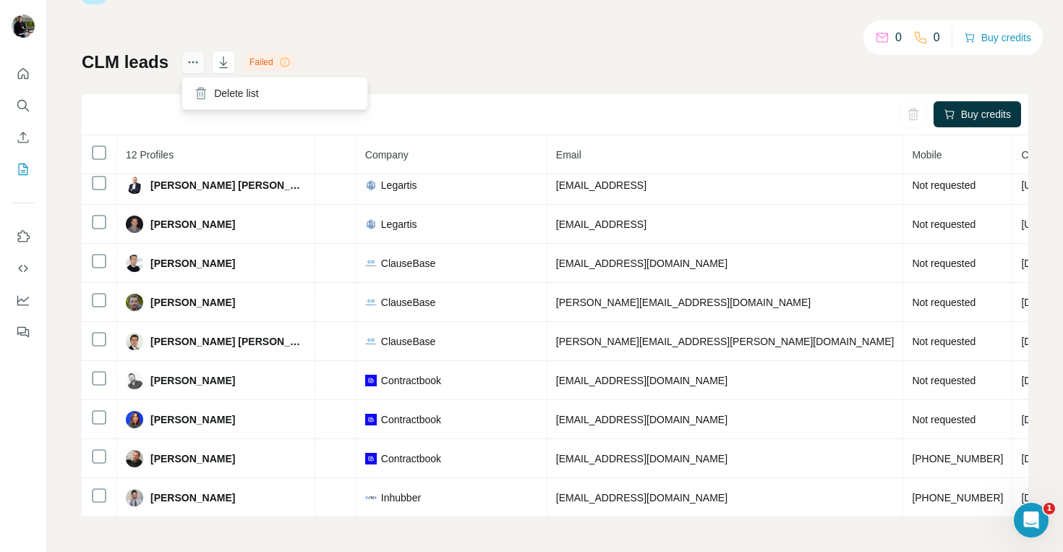
click at [193, 64] on icon "actions" at bounding box center [193, 62] width 14 height 14
click at [286, 61] on icon at bounding box center [285, 62] width 12 height 12
click at [914, 37] on icon at bounding box center [920, 37] width 14 height 14
click at [915, 32] on icon at bounding box center [920, 37] width 14 height 14
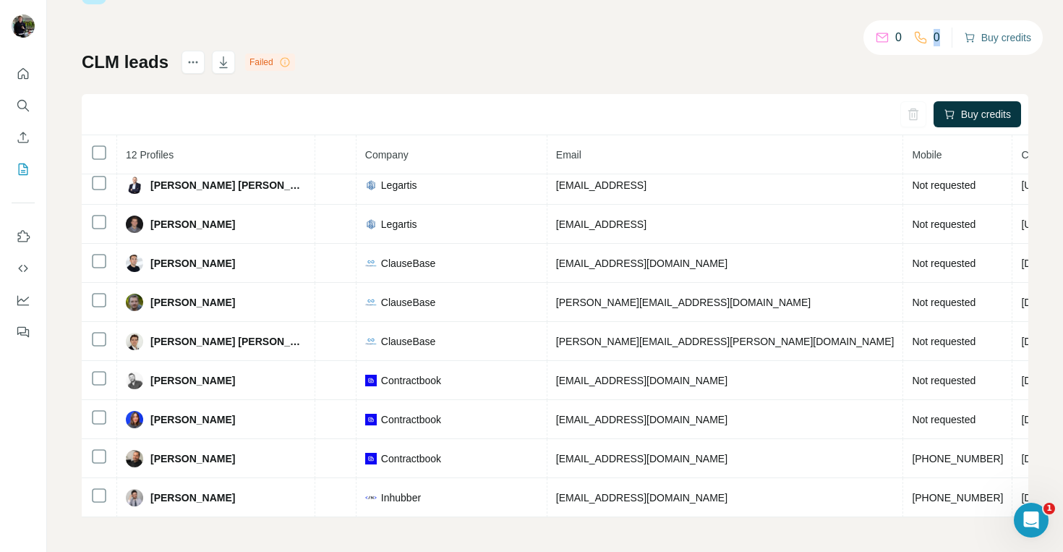
click at [971, 36] on button "Buy credits" at bounding box center [997, 37] width 67 height 20
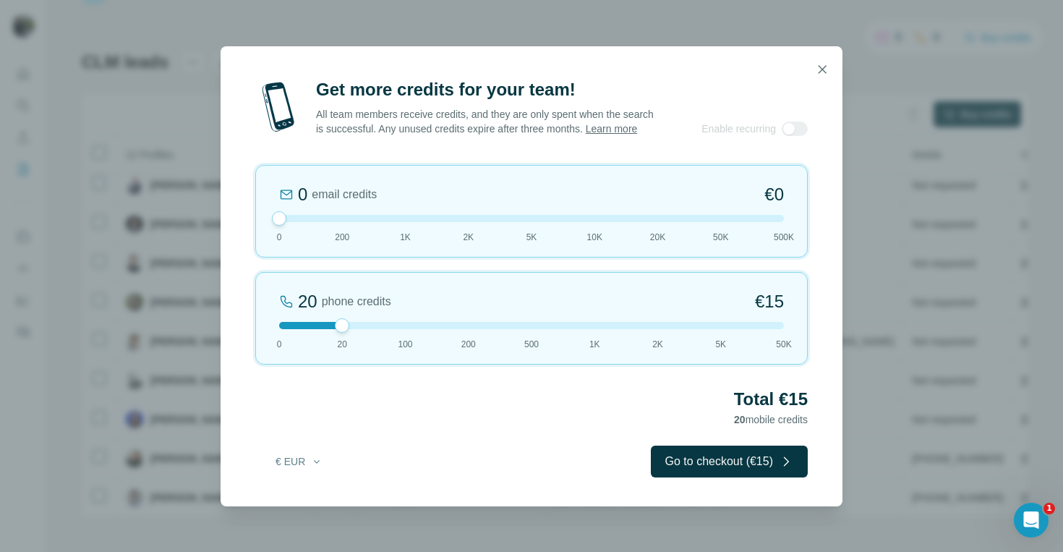
drag, startPoint x: 341, startPoint y: 223, endPoint x: 289, endPoint y: 220, distance: 52.1
click at [288, 220] on div "0 email credits €0 0 200 1K 2K 5K 10K 20K 50K 500K" at bounding box center [531, 211] width 552 height 93
click at [657, 462] on button "Go to checkout (€15)" at bounding box center [729, 461] width 157 height 32
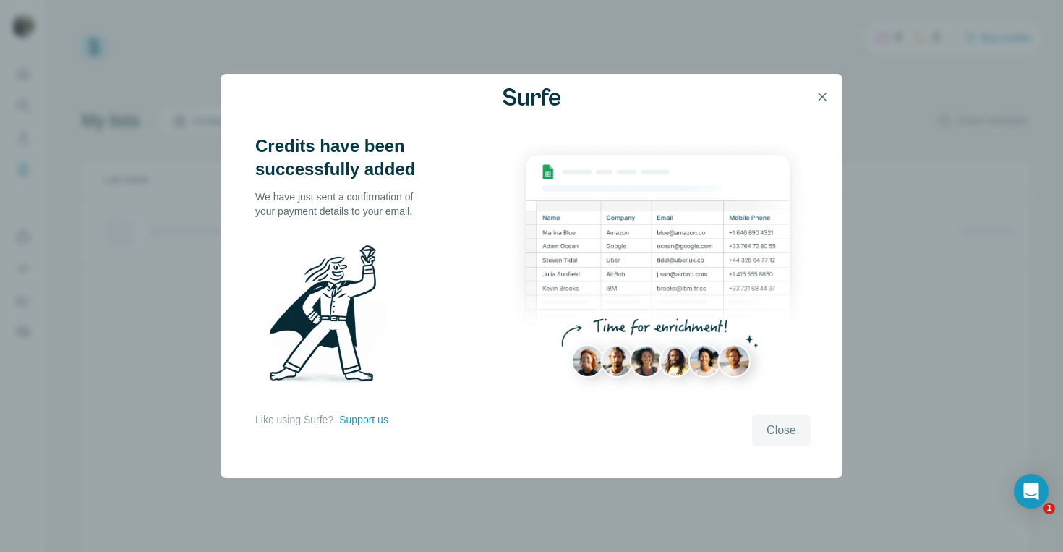
click at [785, 443] on button "Close" at bounding box center [781, 430] width 59 height 32
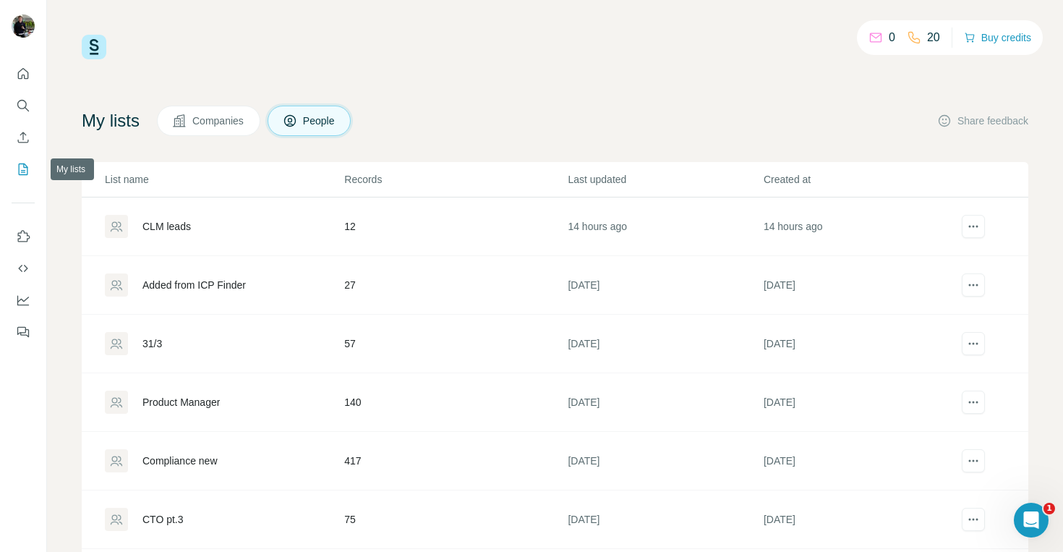
click at [20, 167] on icon "My lists" at bounding box center [23, 169] width 14 height 14
click at [183, 218] on div "CLM leads" at bounding box center [224, 226] width 238 height 23
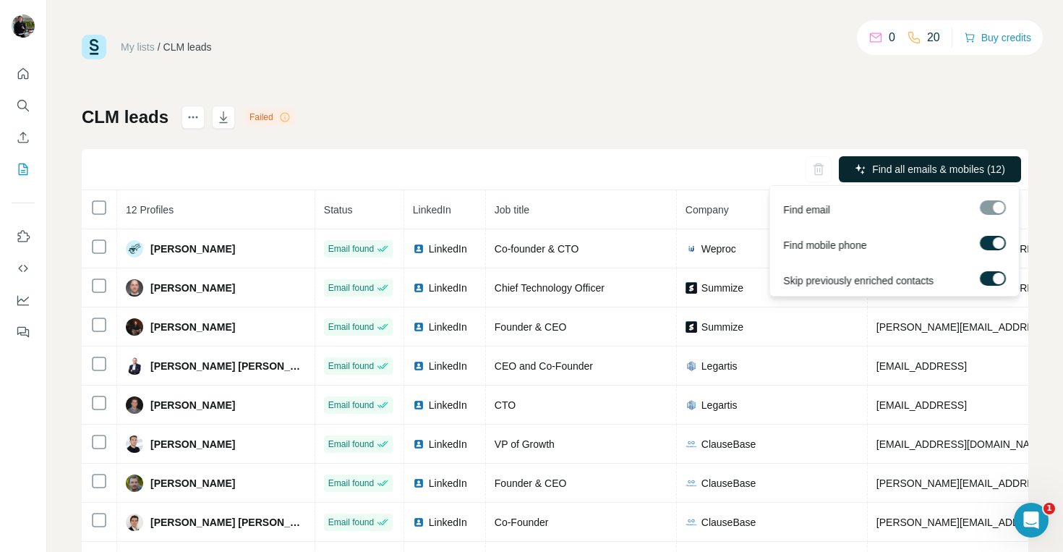
click at [888, 170] on span "Find all emails & mobiles (12)" at bounding box center [938, 169] width 133 height 14
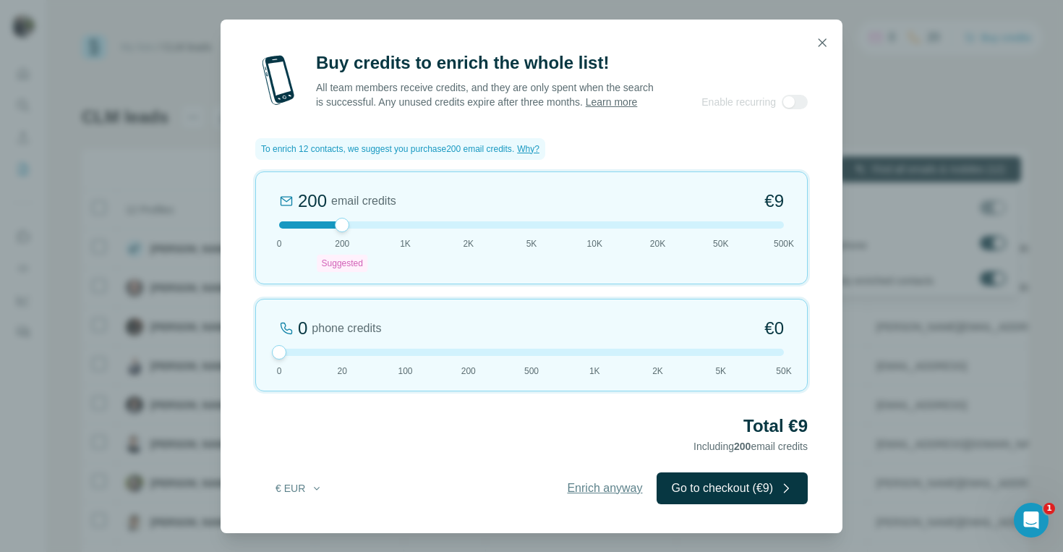
click at [601, 491] on span "Enrich anyway" at bounding box center [604, 487] width 75 height 17
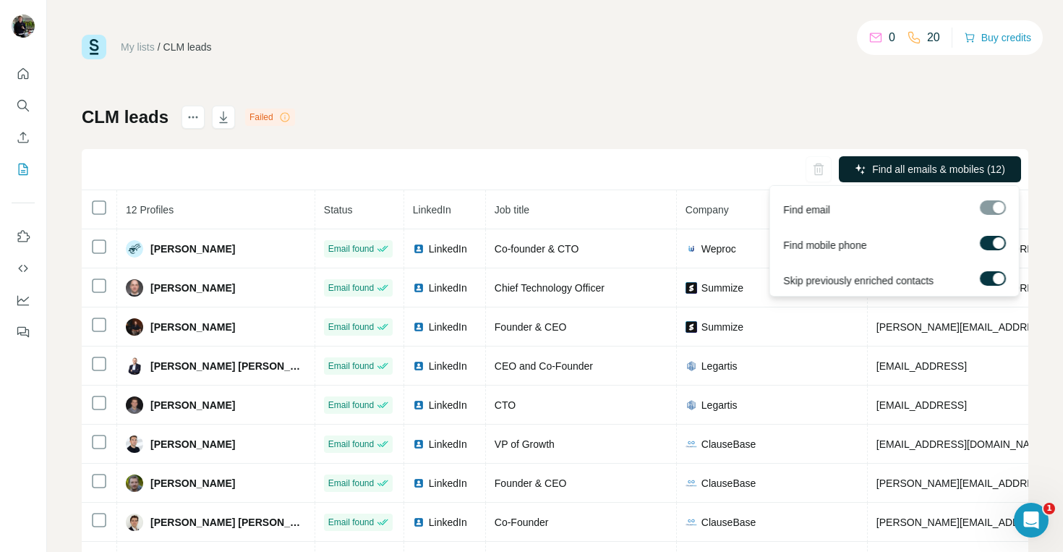
click at [900, 172] on span "Find all emails & mobiles (12)" at bounding box center [938, 169] width 133 height 14
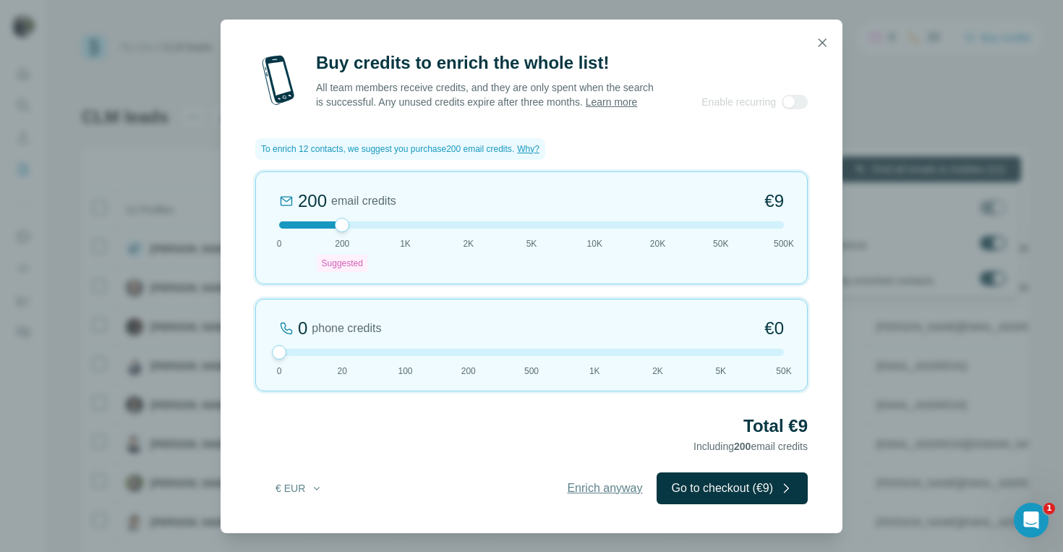
click at [590, 493] on span "Enrich anyway" at bounding box center [604, 487] width 75 height 17
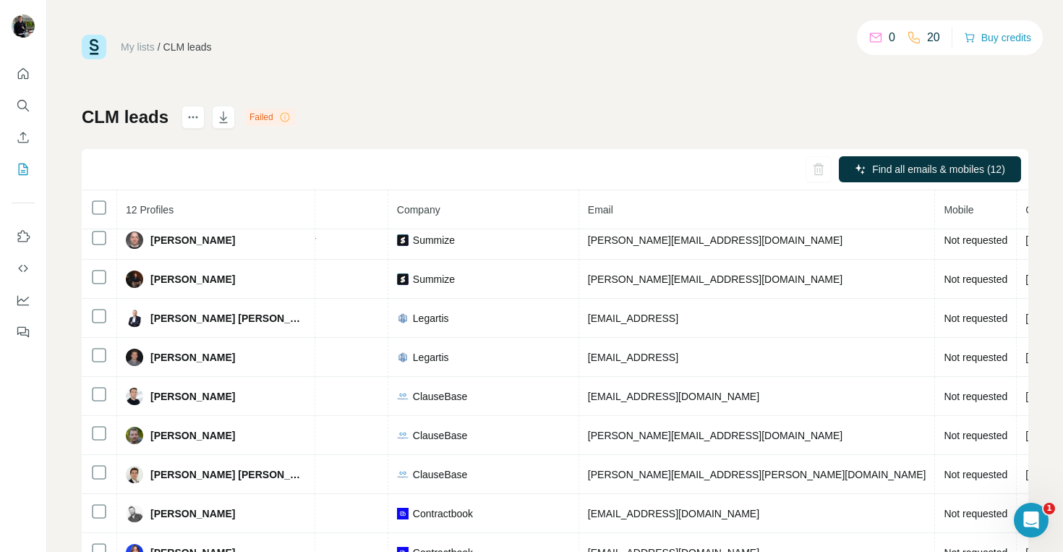
scroll to position [126, 288]
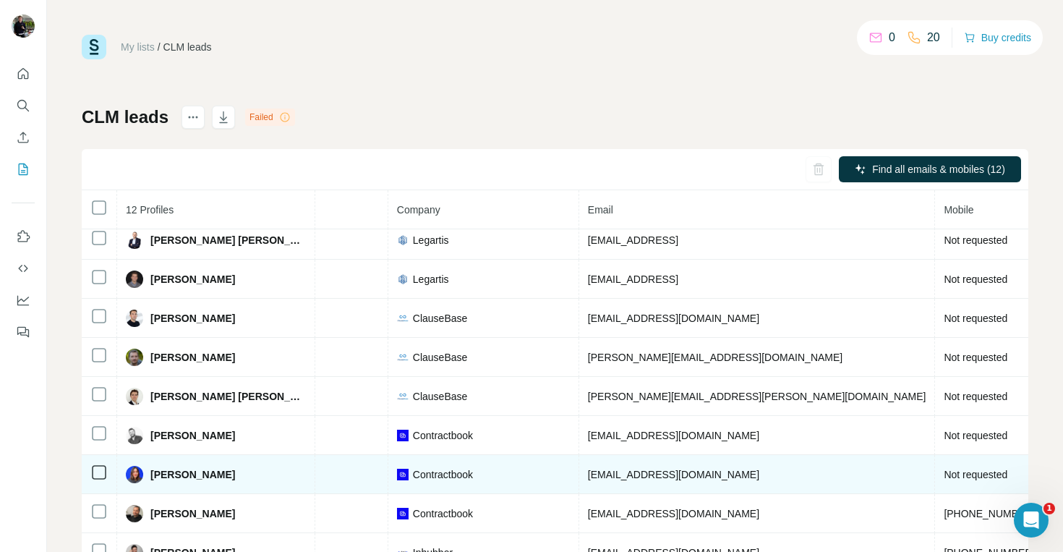
click at [943, 468] on span "Not requested" at bounding box center [975, 474] width 64 height 12
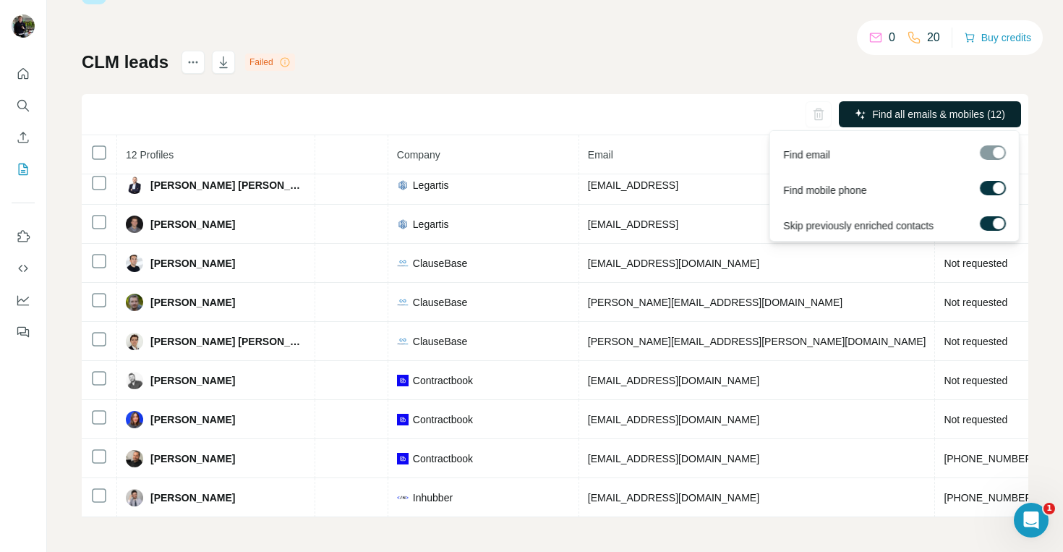
click at [878, 109] on span "Find all emails & mobiles (12)" at bounding box center [938, 114] width 133 height 14
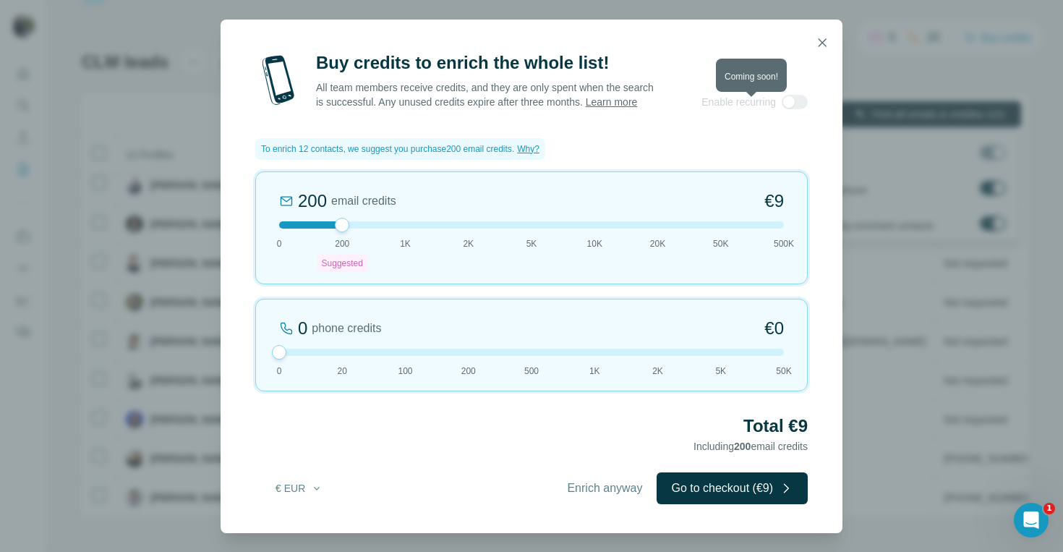
click at [794, 108] on div at bounding box center [794, 102] width 26 height 14
click at [823, 35] on icon "button" at bounding box center [822, 42] width 14 height 14
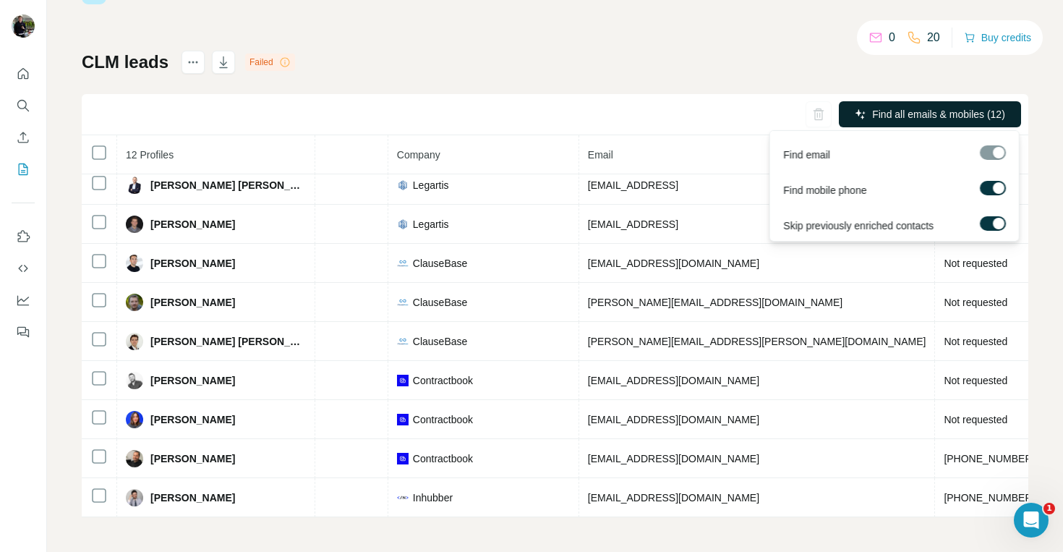
click at [996, 152] on div at bounding box center [993, 152] width 26 height 14
click at [961, 111] on span "Find all emails & mobiles (12)" at bounding box center [938, 114] width 133 height 14
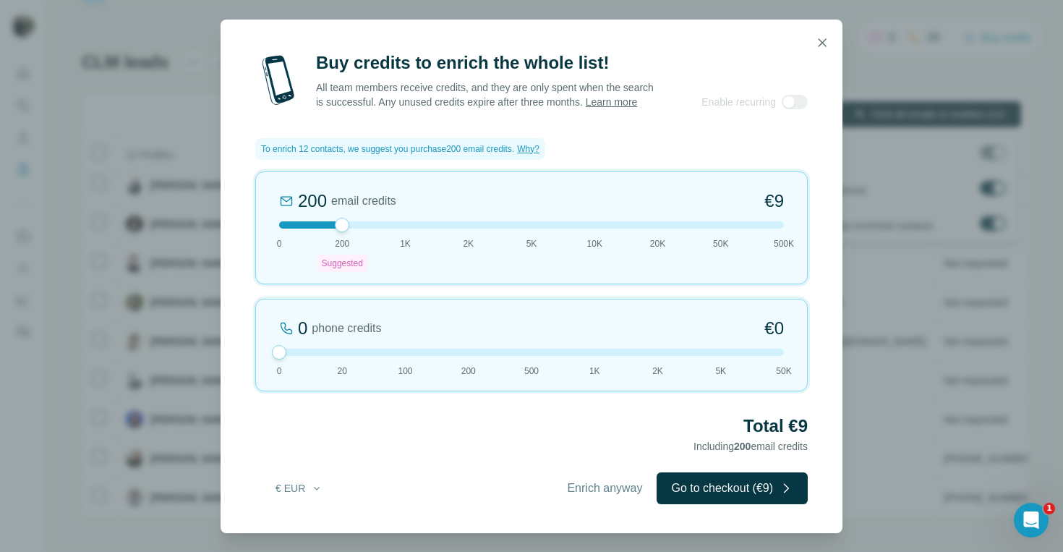
click at [340, 229] on div at bounding box center [342, 225] width 14 height 14
click at [583, 494] on span "Enrich anyway" at bounding box center [604, 487] width 75 height 17
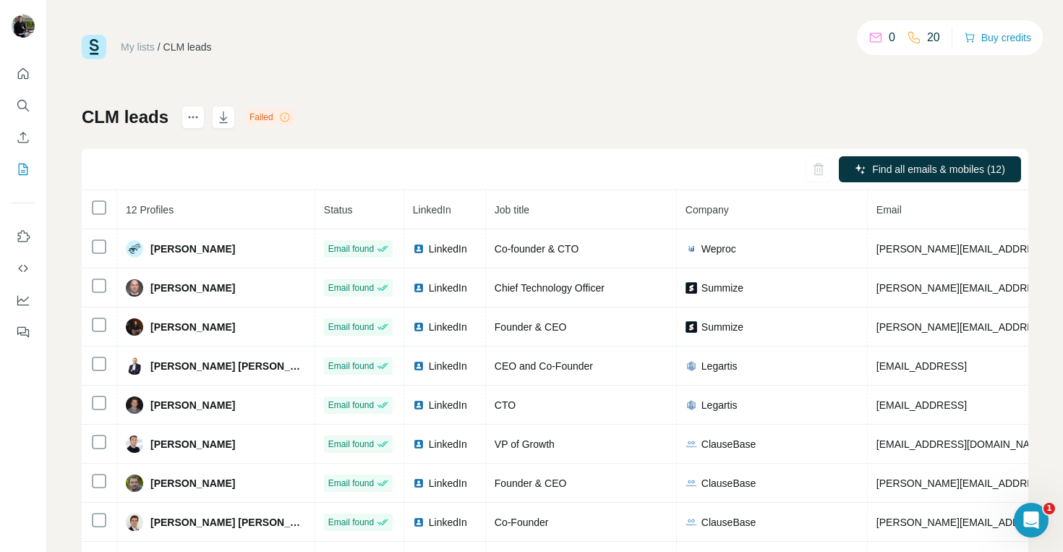
click at [285, 117] on icon at bounding box center [285, 117] width 12 height 12
click at [262, 117] on div "Failed" at bounding box center [270, 116] width 50 height 17
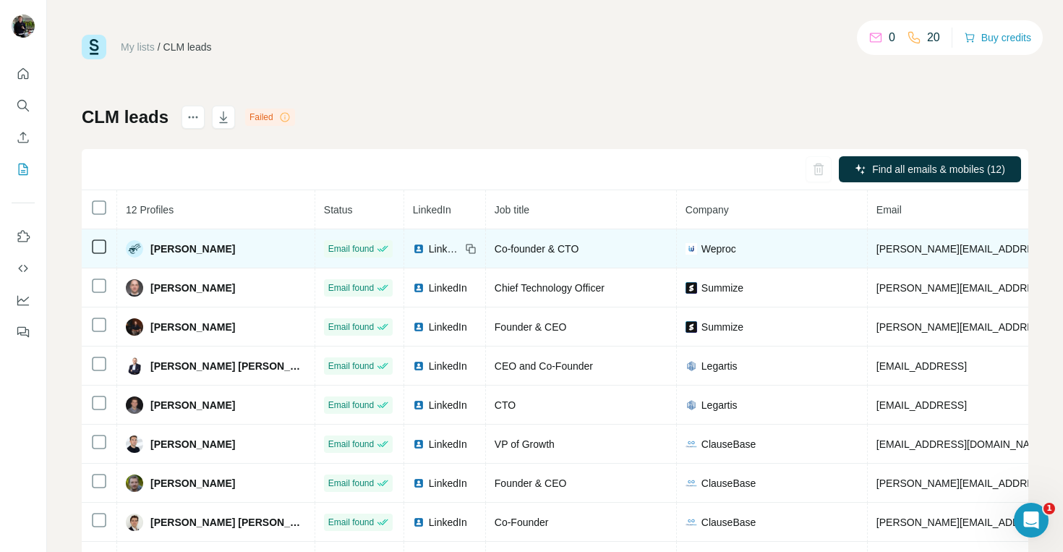
click at [166, 251] on span "Vincent S." at bounding box center [192, 248] width 85 height 14
copy span "Vincent S."
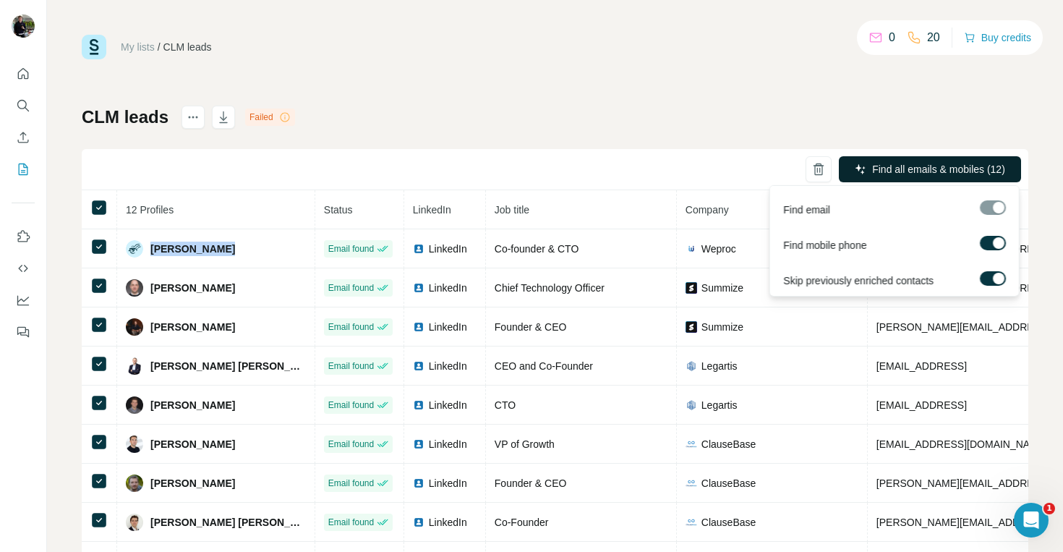
click at [888, 163] on span "Find all emails & mobiles (12)" at bounding box center [938, 169] width 133 height 14
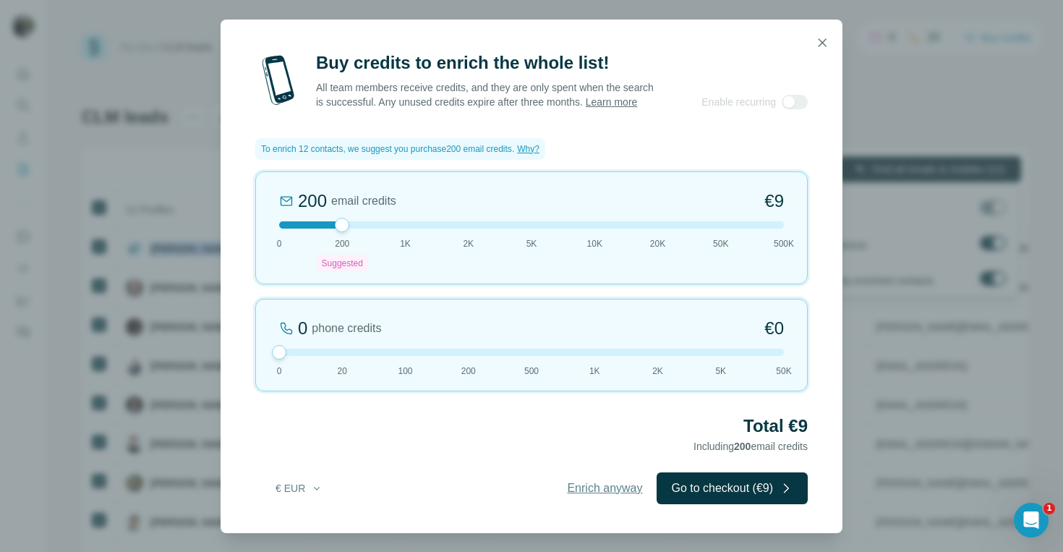
click at [598, 495] on span "Enrich anyway" at bounding box center [604, 487] width 75 height 17
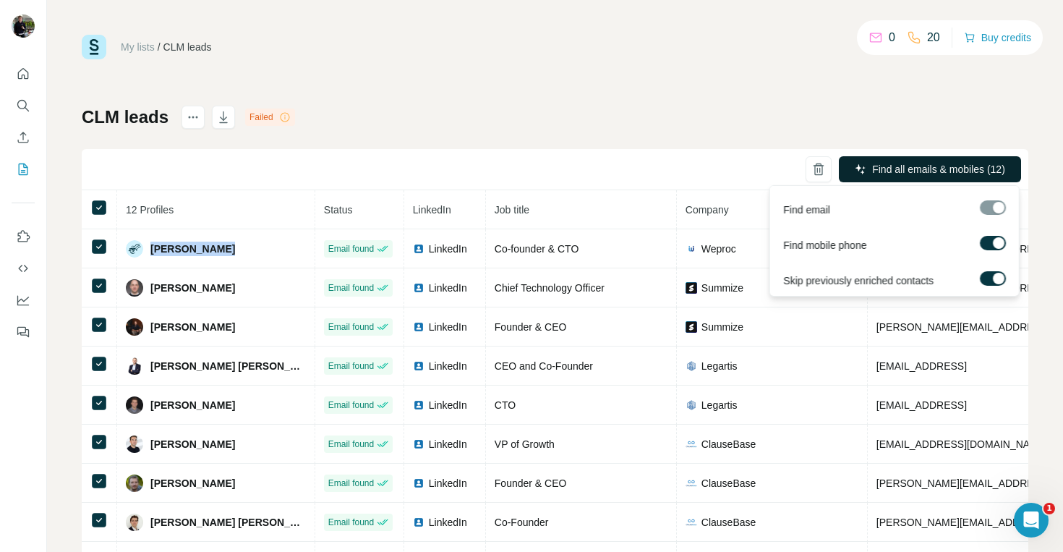
click at [879, 164] on span "Find all emails & mobiles (12)" at bounding box center [938, 169] width 133 height 14
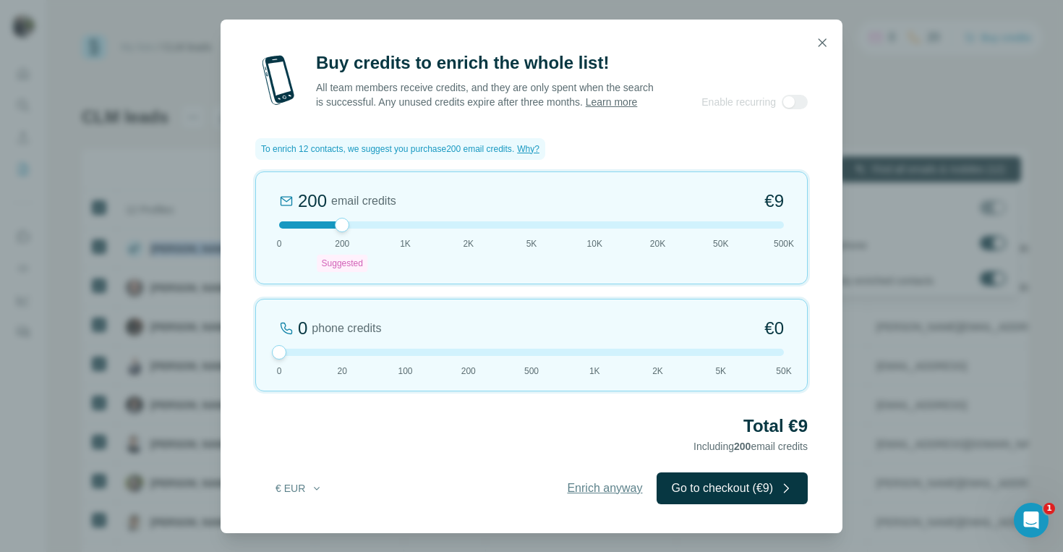
click at [624, 497] on span "Enrich anyway" at bounding box center [604, 487] width 75 height 17
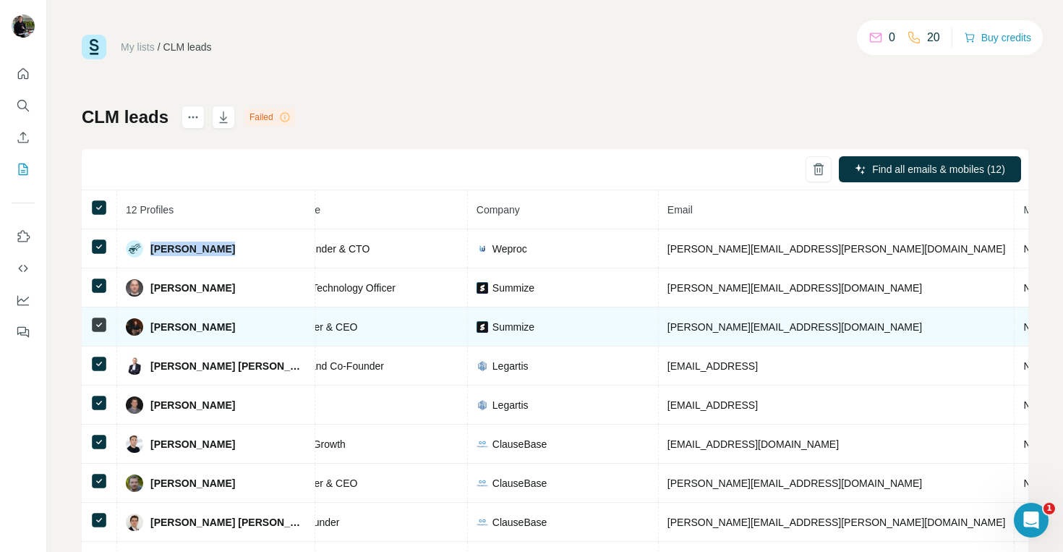
scroll to position [0, 288]
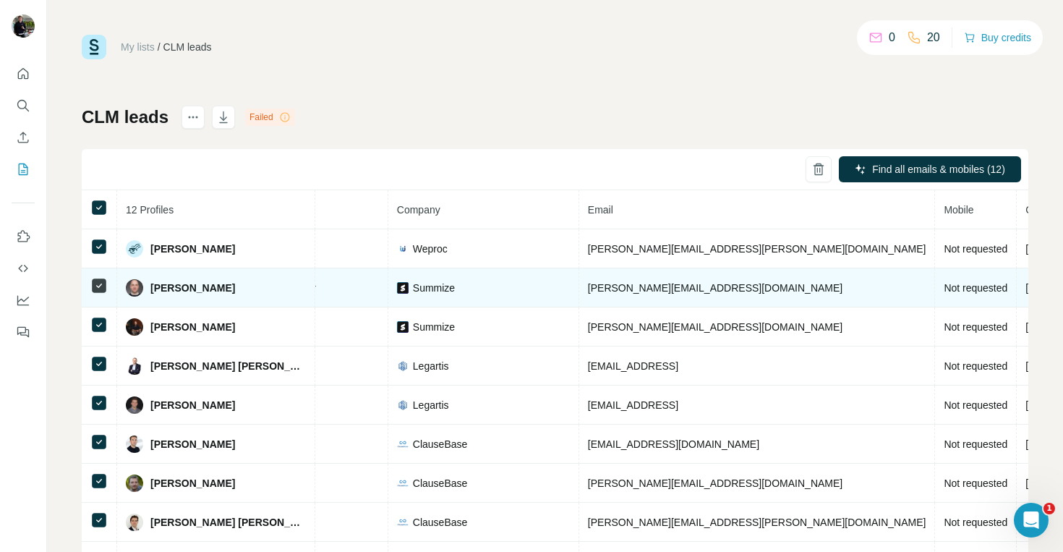
click at [210, 286] on span "Richard Somerfield" at bounding box center [192, 287] width 85 height 14
drag, startPoint x: 244, startPoint y: 286, endPoint x: 354, endPoint y: 286, distance: 109.2
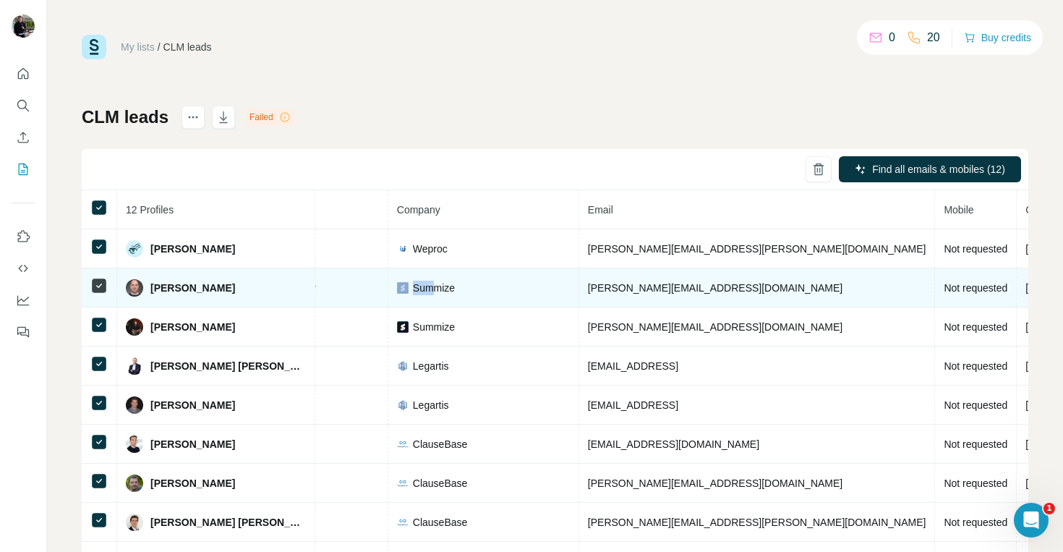
click at [354, 286] on tr "Richard Somerfield Email found LinkedIn Chief Technology Officer Summize richar…" at bounding box center [544, 287] width 1502 height 39
click at [413, 286] on span "Summize" at bounding box center [434, 287] width 42 height 14
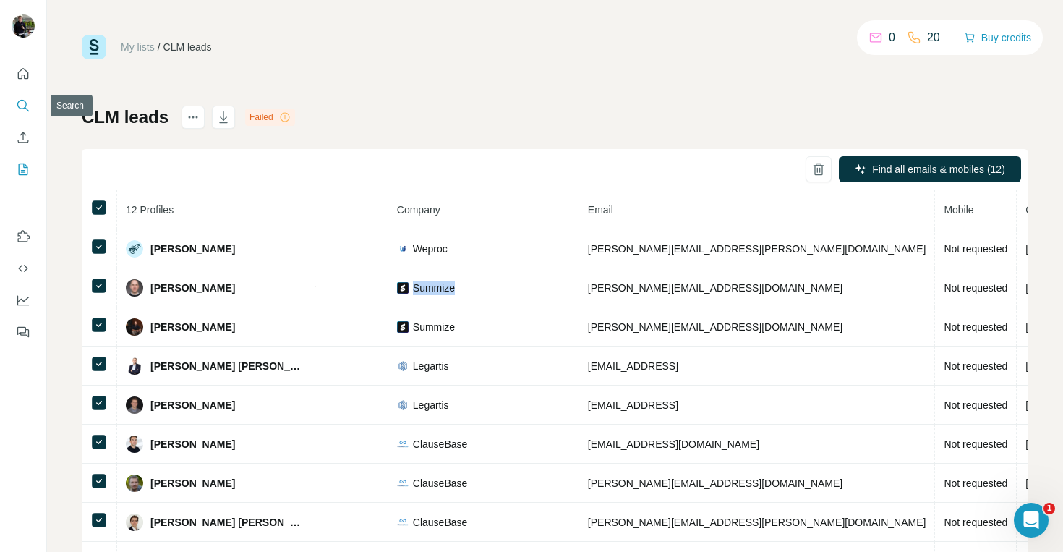
click at [20, 101] on icon "Search" at bounding box center [23, 105] width 14 height 14
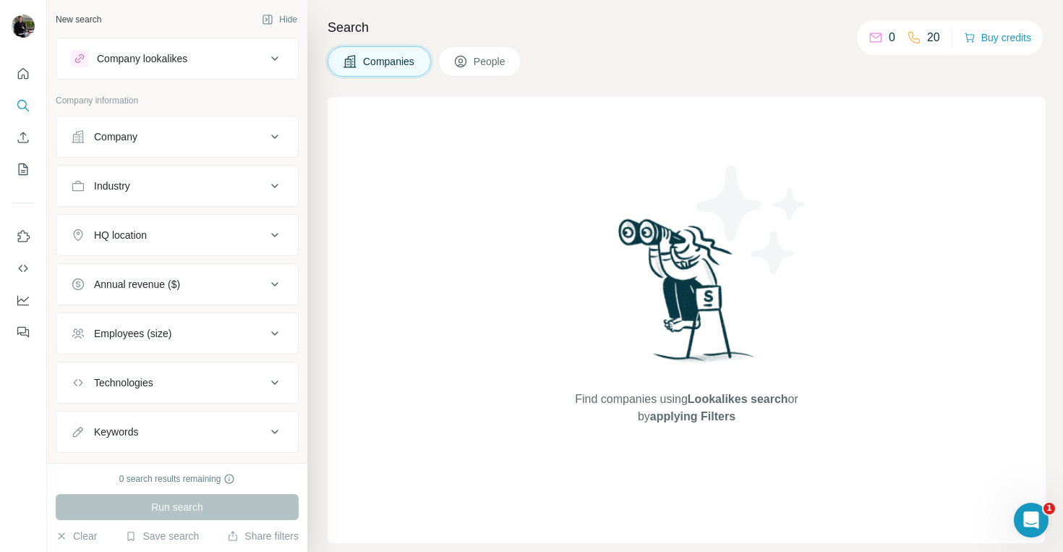
click at [116, 129] on div "Company" at bounding box center [115, 136] width 43 height 14
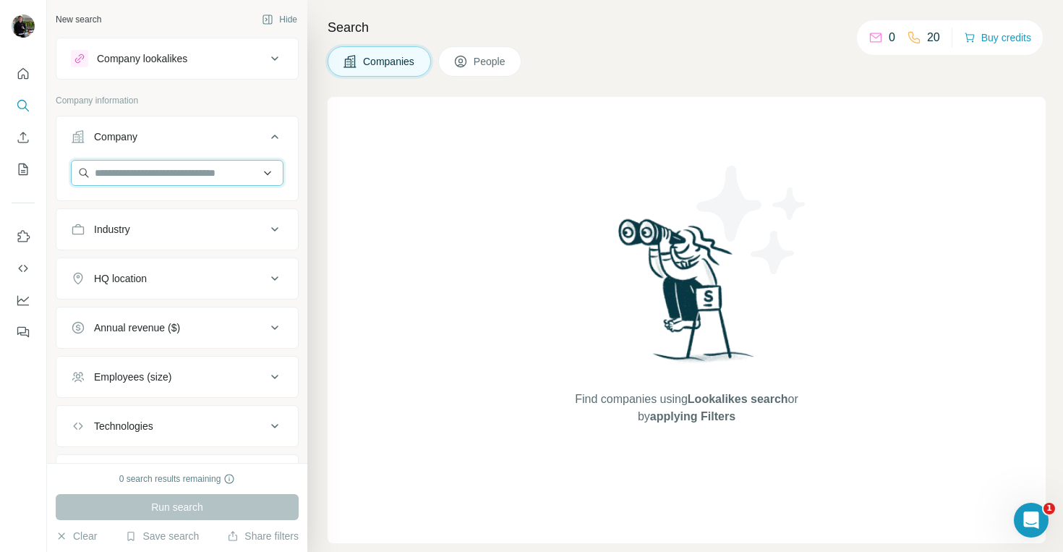
click at [123, 177] on input "text" at bounding box center [177, 173] width 213 height 26
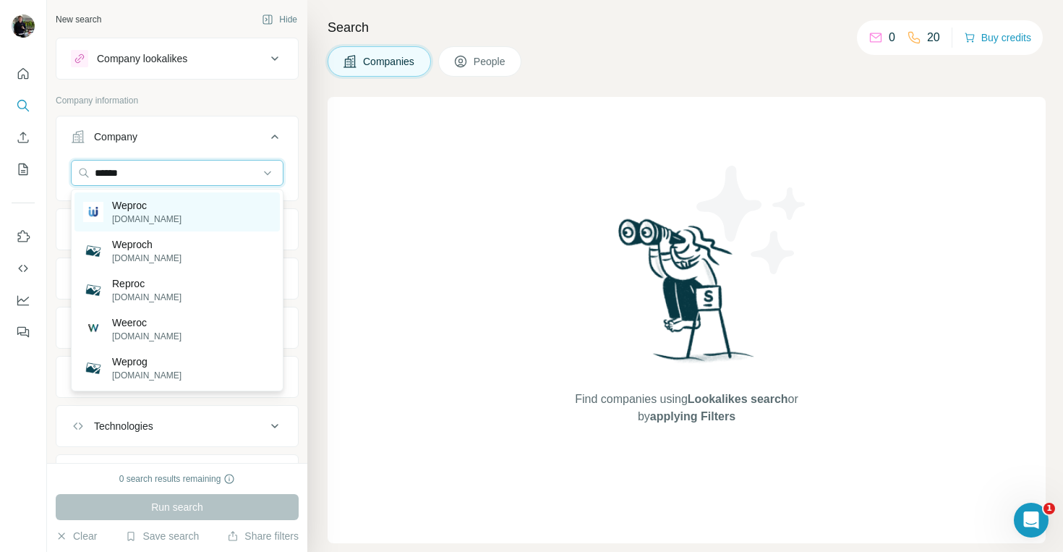
type input "******"
click at [130, 211] on p "Weproc" at bounding box center [146, 205] width 69 height 14
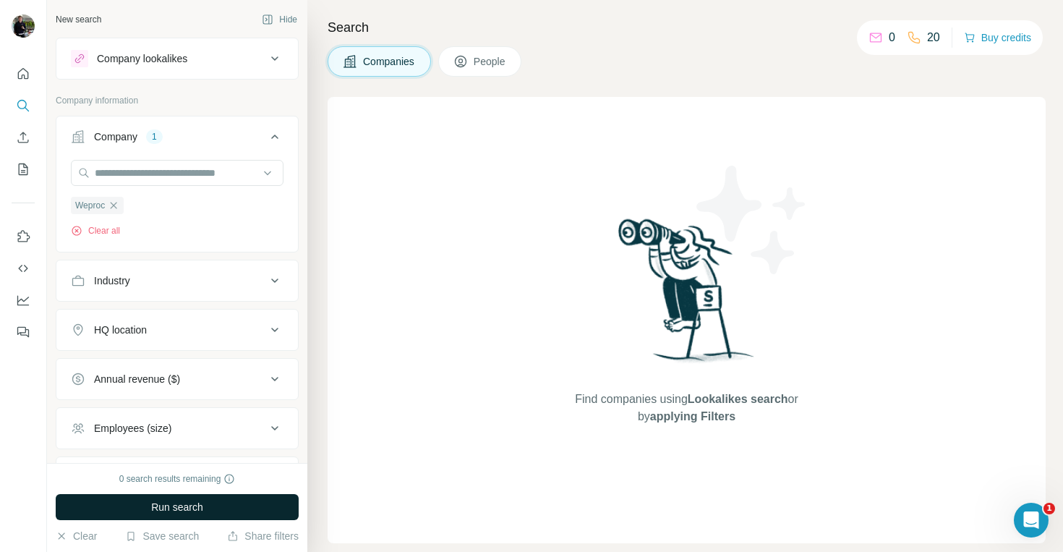
click at [152, 508] on span "Run search" at bounding box center [177, 507] width 52 height 14
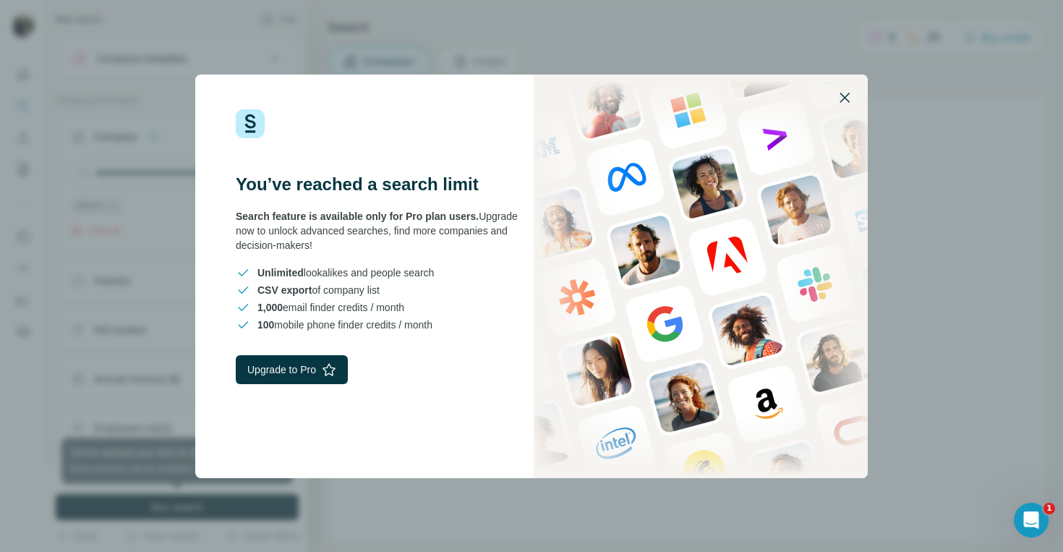
click at [849, 94] on icon "button" at bounding box center [844, 97] width 17 height 17
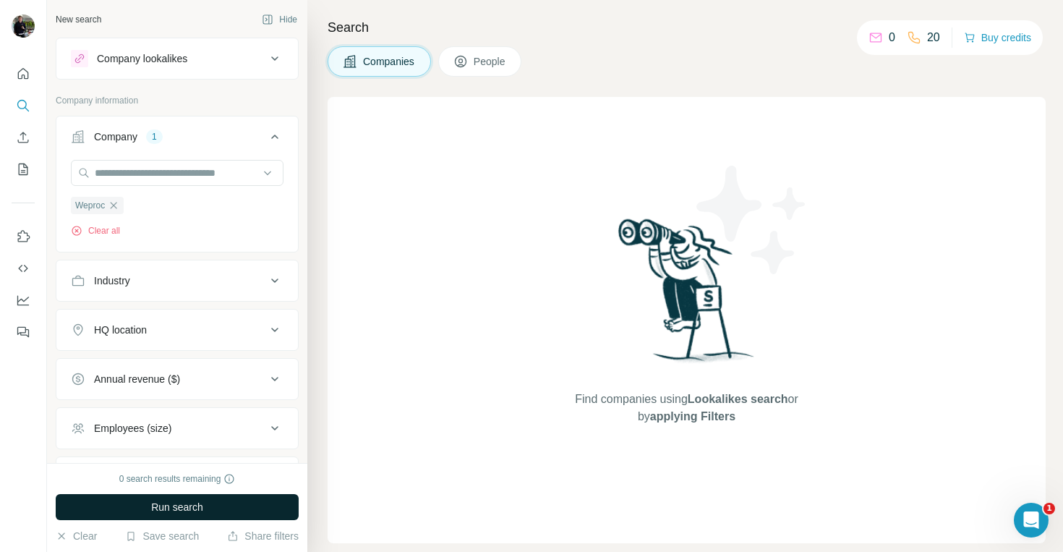
click at [186, 507] on span "Run search" at bounding box center [177, 507] width 52 height 14
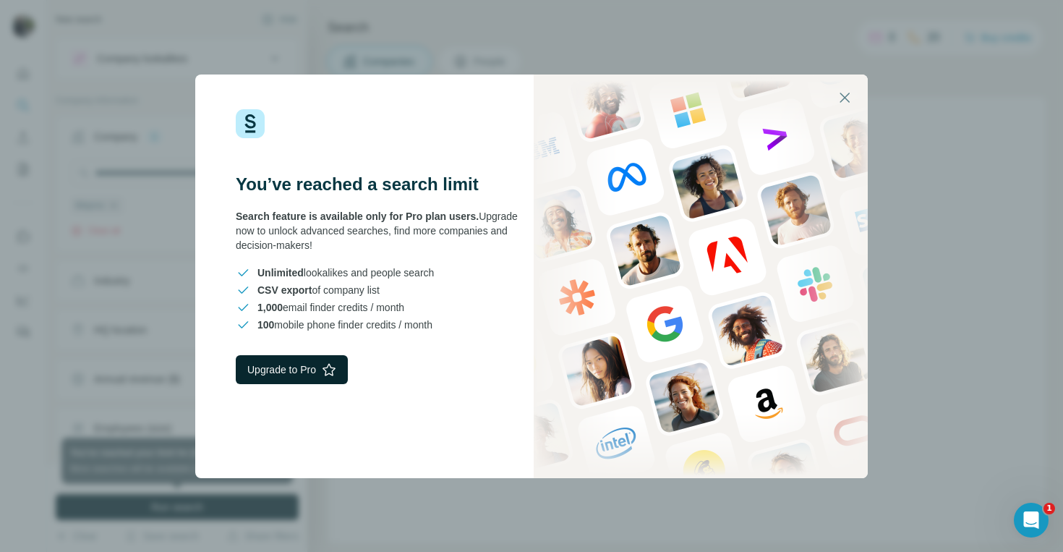
click at [301, 370] on button "Upgrade to Pro" at bounding box center [292, 369] width 112 height 29
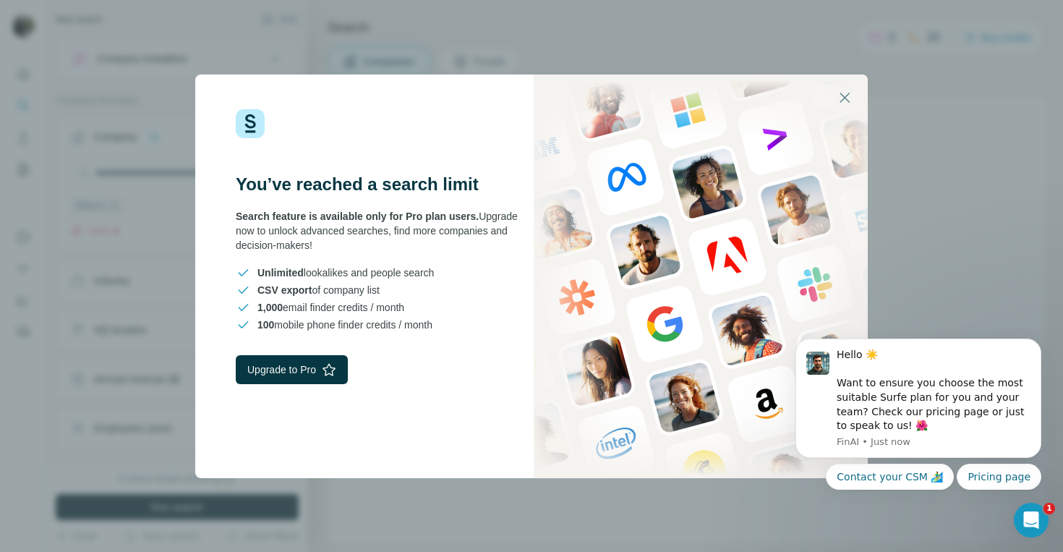
click at [414, 47] on div "You’ve reached a search limit Search feature is available only for Pro plan use…" at bounding box center [531, 276] width 1063 height 552
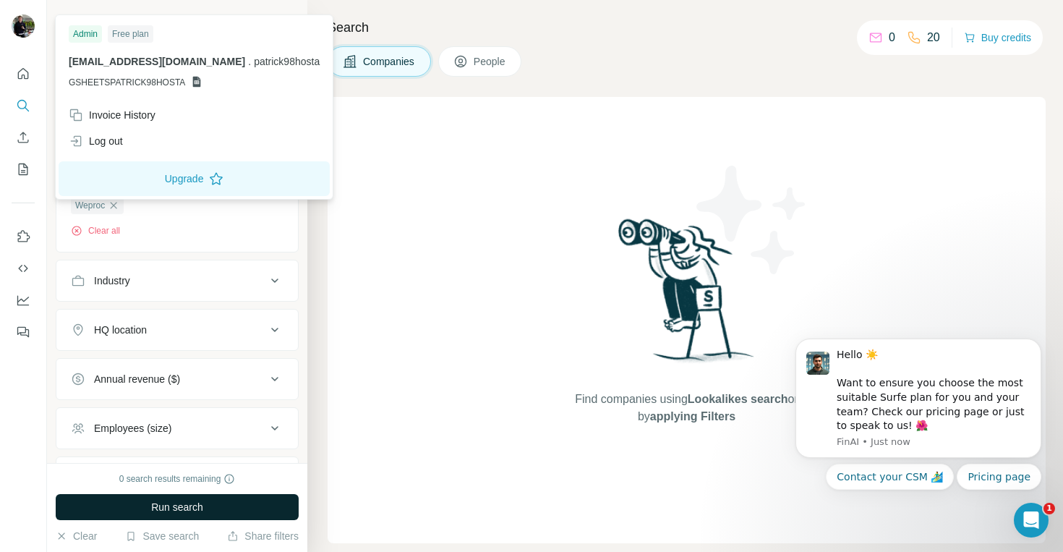
click at [19, 14] on img at bounding box center [23, 25] width 23 height 23
click at [27, 69] on icon "Quick start" at bounding box center [23, 74] width 14 height 14
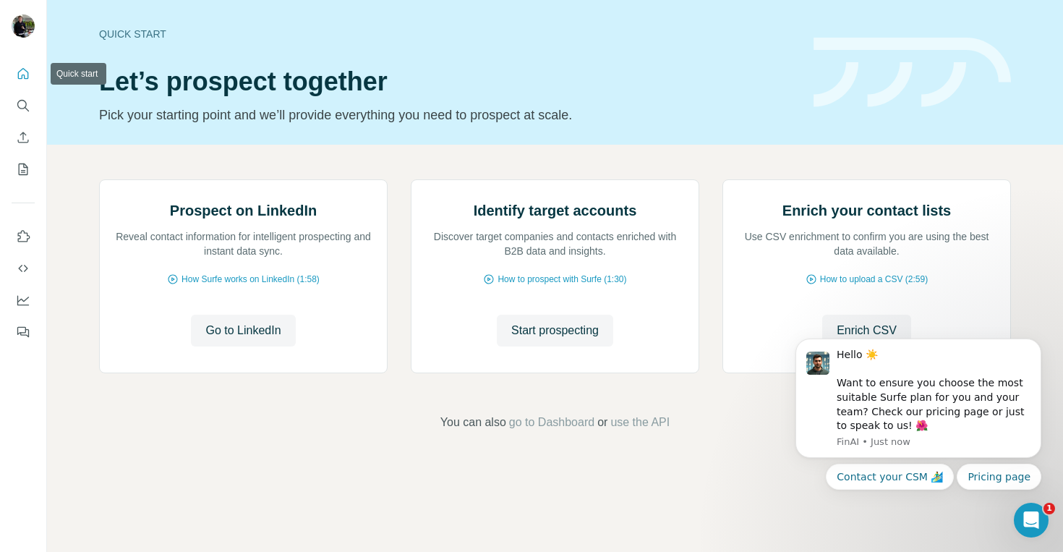
click at [21, 73] on icon "Quick start" at bounding box center [23, 74] width 14 height 14
click at [135, 30] on div "Quick start" at bounding box center [447, 34] width 697 height 14
click at [26, 163] on icon "My lists" at bounding box center [23, 169] width 14 height 14
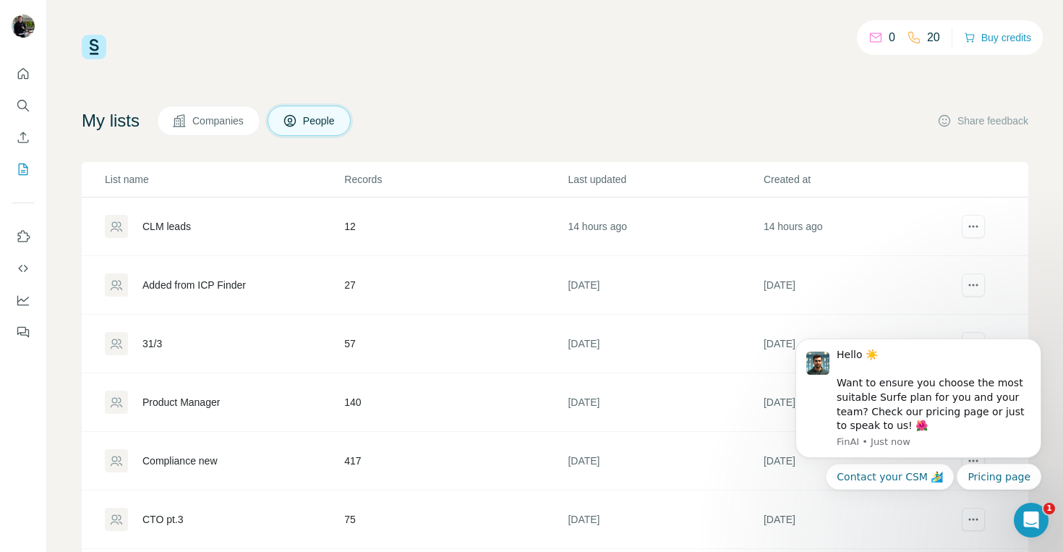
click at [201, 222] on div "CLM leads" at bounding box center [224, 226] width 238 height 23
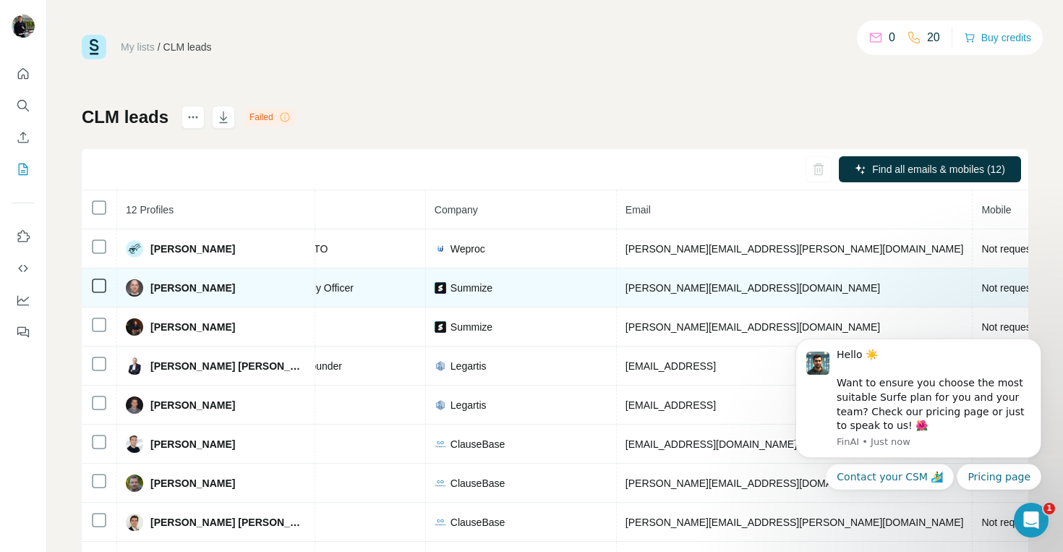
scroll to position [0, 288]
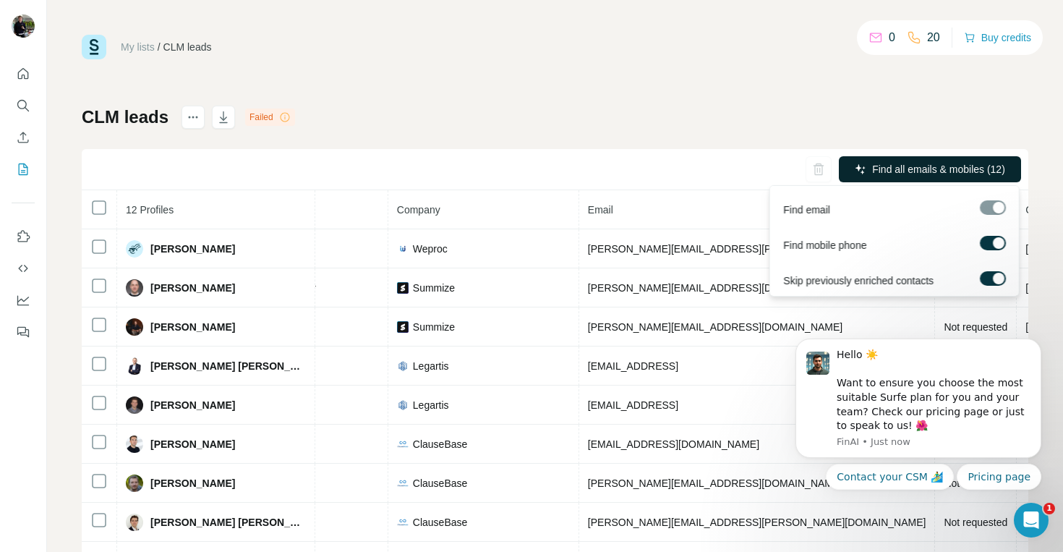
click at [878, 170] on span "Find all emails & mobiles (12)" at bounding box center [938, 169] width 133 height 14
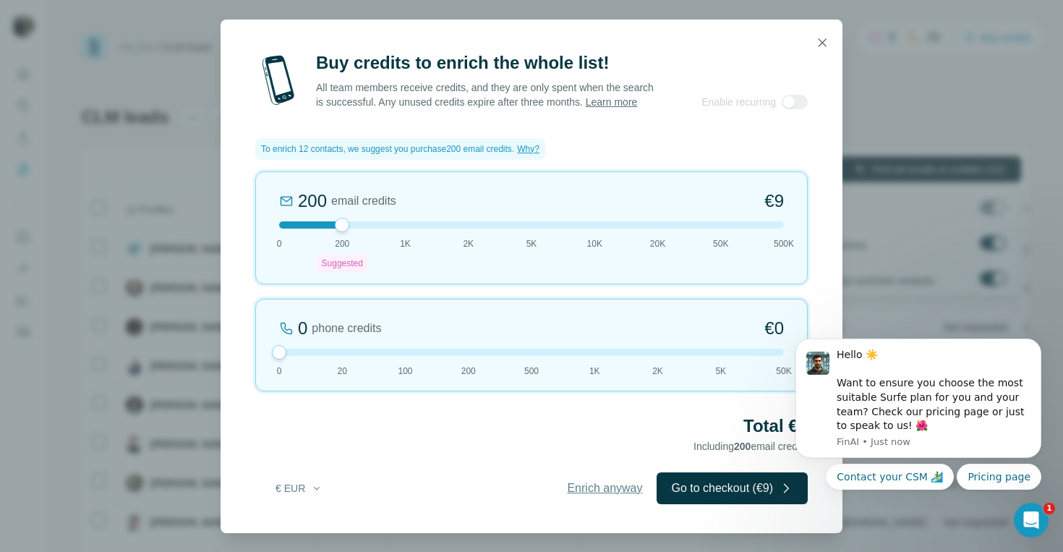
click at [591, 497] on span "Enrich anyway" at bounding box center [604, 487] width 75 height 17
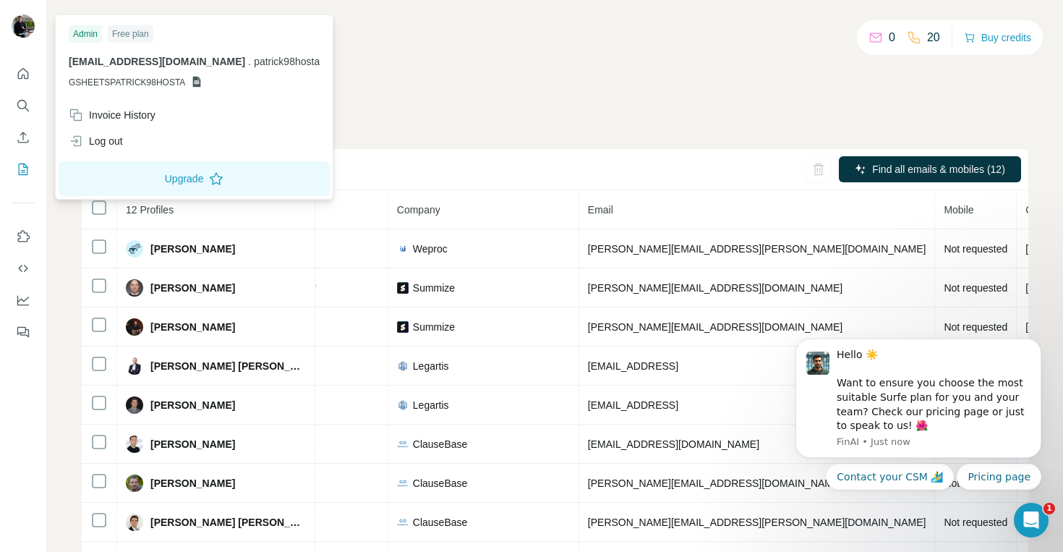
click at [18, 17] on img at bounding box center [23, 25] width 23 height 23
click at [111, 125] on div "Invoice History" at bounding box center [194, 115] width 268 height 26
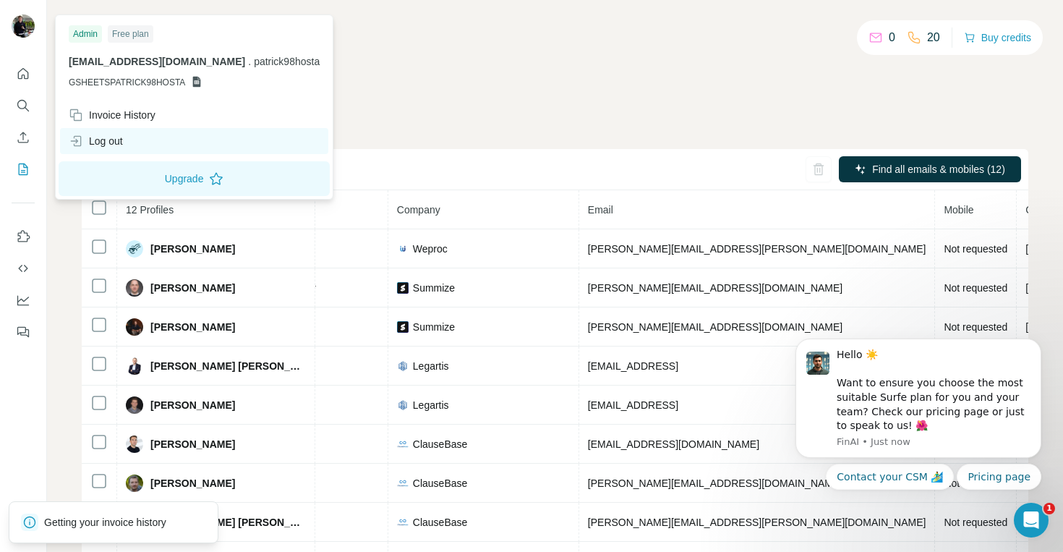
click at [111, 139] on div "Log out" at bounding box center [96, 141] width 54 height 14
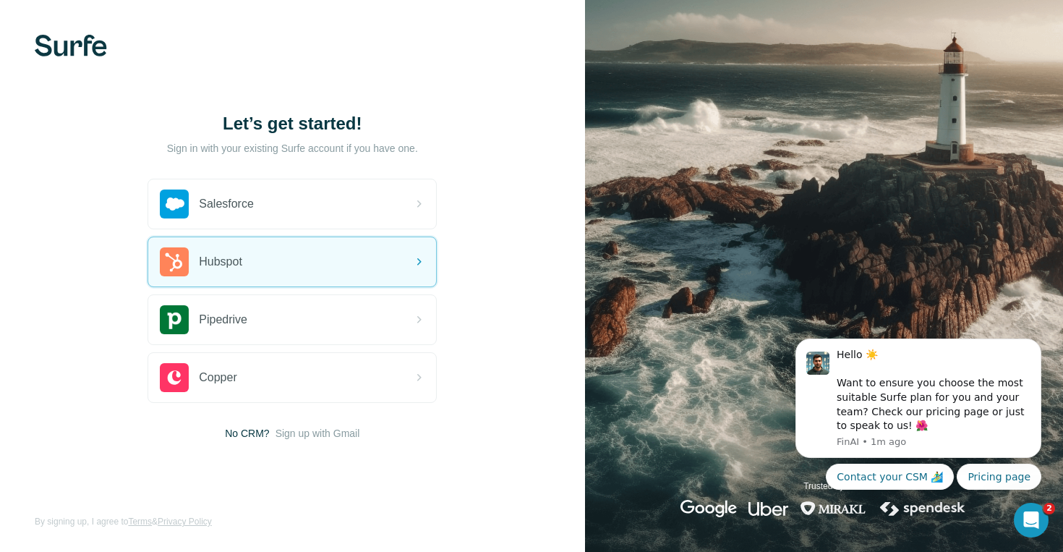
click at [78, 40] on img at bounding box center [71, 46] width 72 height 22
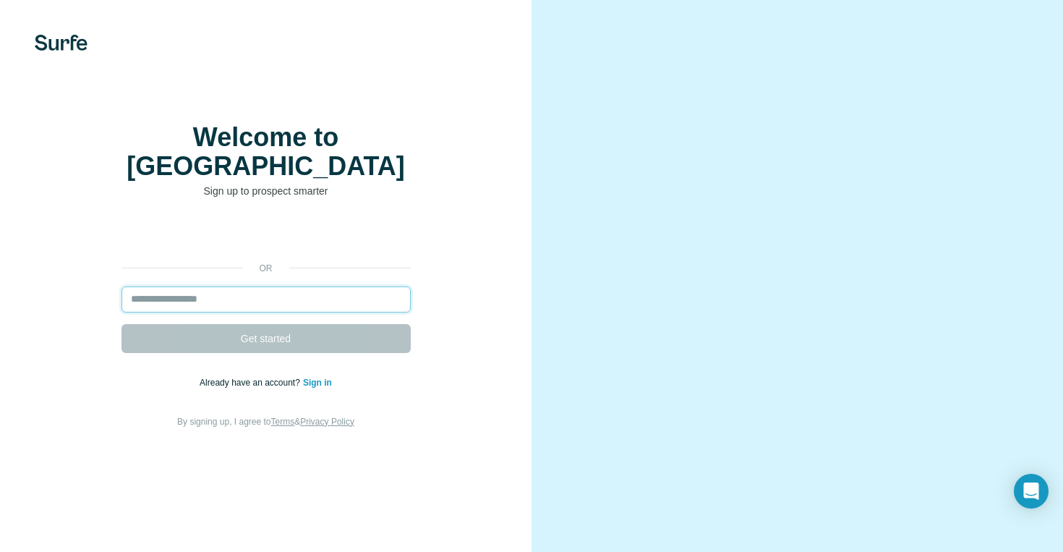
click at [223, 291] on input "email" at bounding box center [265, 299] width 289 height 26
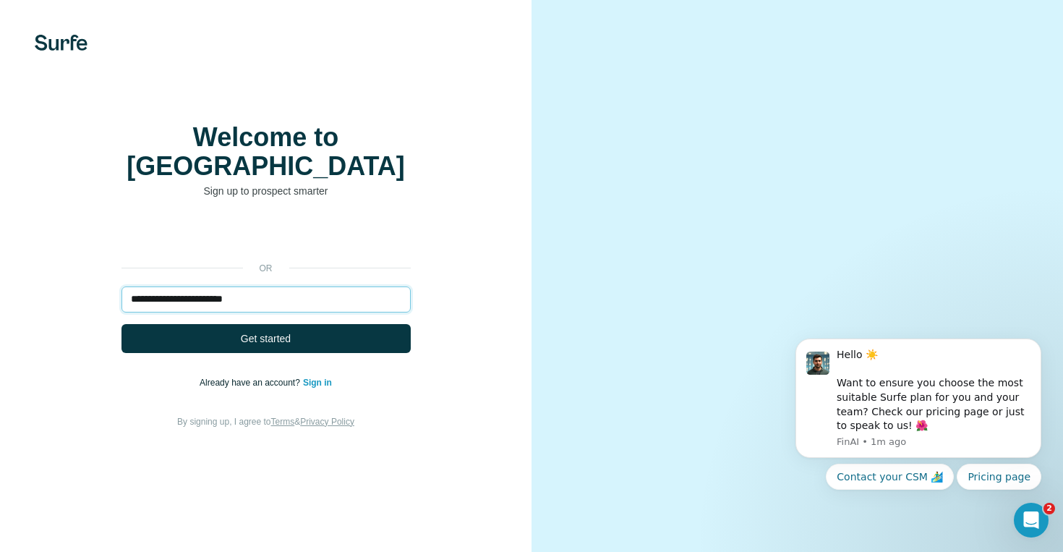
type input "**********"
click at [121, 324] on button "Get started" at bounding box center [265, 338] width 289 height 29
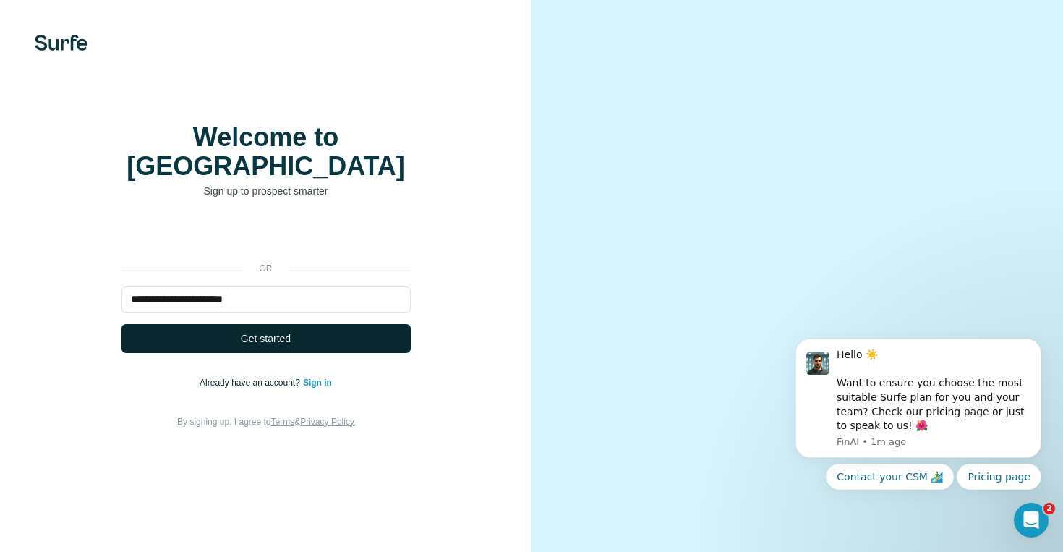
click at [251, 331] on span "Get started" at bounding box center [266, 338] width 50 height 14
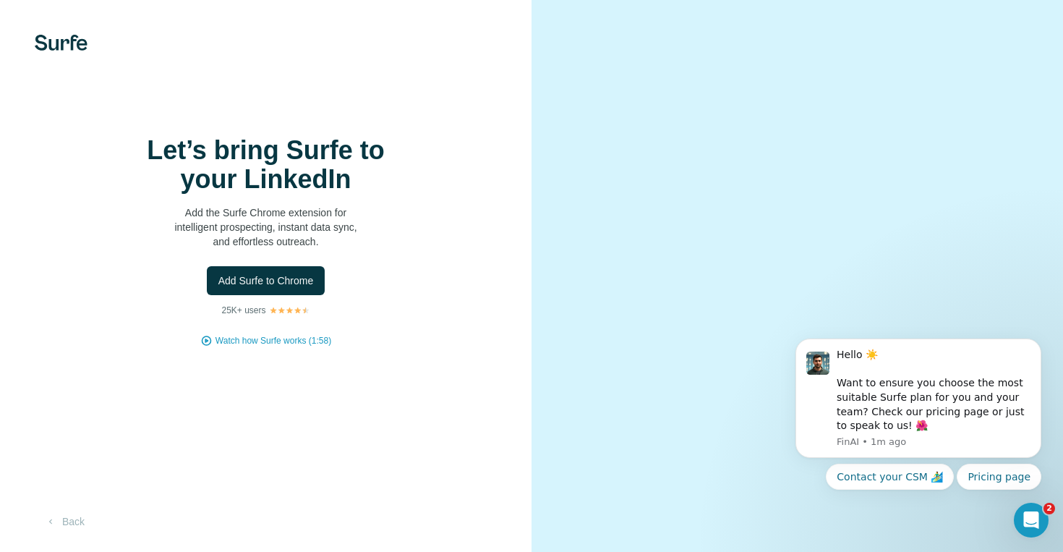
click at [288, 314] on img at bounding box center [289, 310] width 41 height 9
click at [69, 534] on button "Back" at bounding box center [65, 521] width 60 height 26
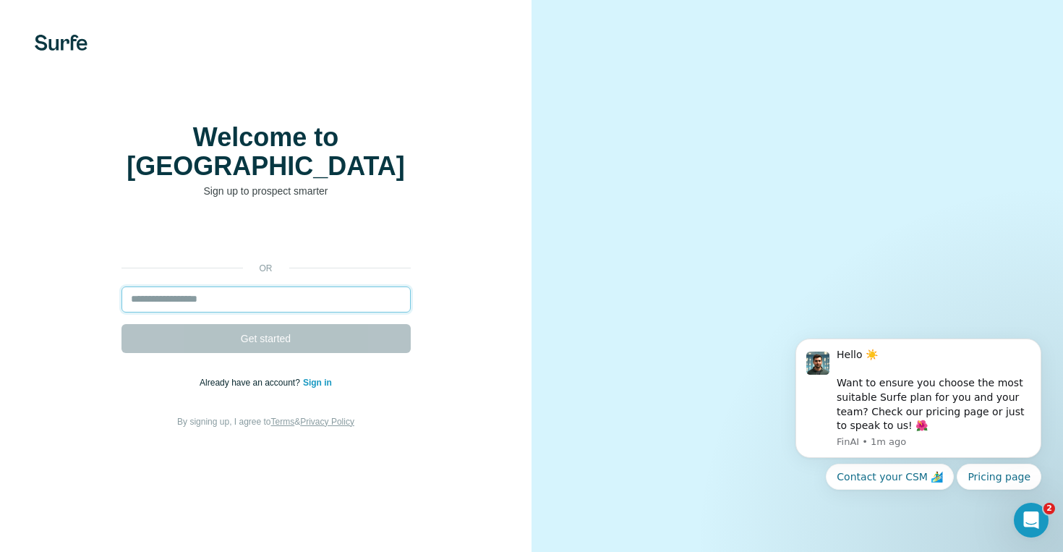
click at [251, 294] on input "email" at bounding box center [265, 299] width 289 height 26
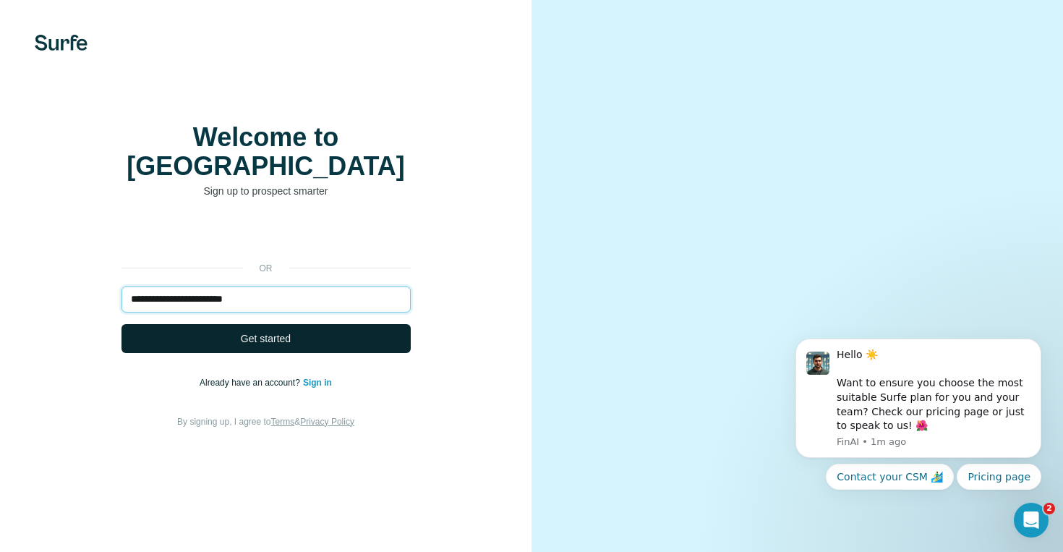
type input "**********"
click at [247, 341] on button "Get started" at bounding box center [265, 338] width 289 height 29
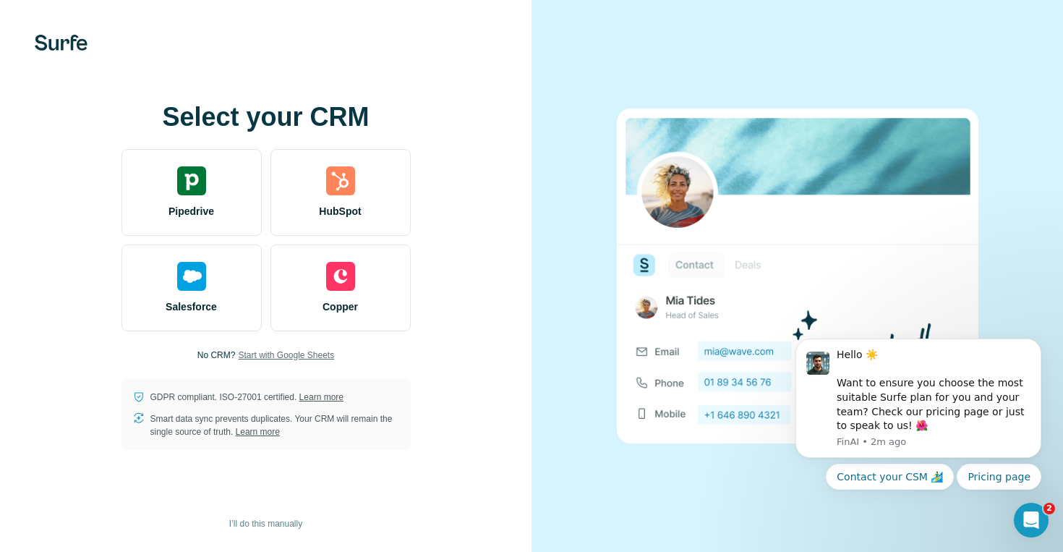
click at [270, 351] on span "Start with Google Sheets" at bounding box center [286, 354] width 96 height 13
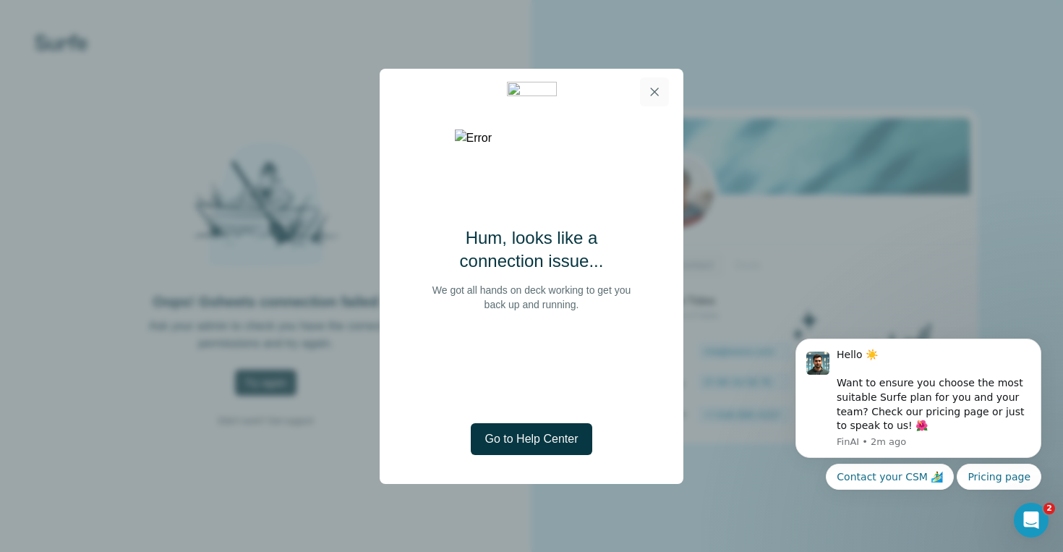
click at [648, 89] on icon "button" at bounding box center [654, 92] width 14 height 14
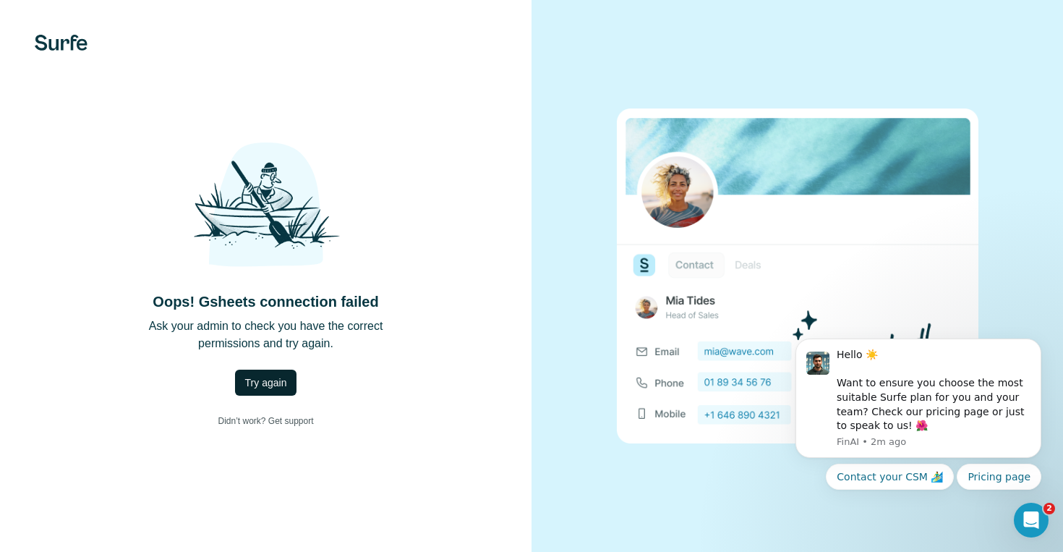
click at [279, 379] on span "Try again" at bounding box center [266, 382] width 42 height 14
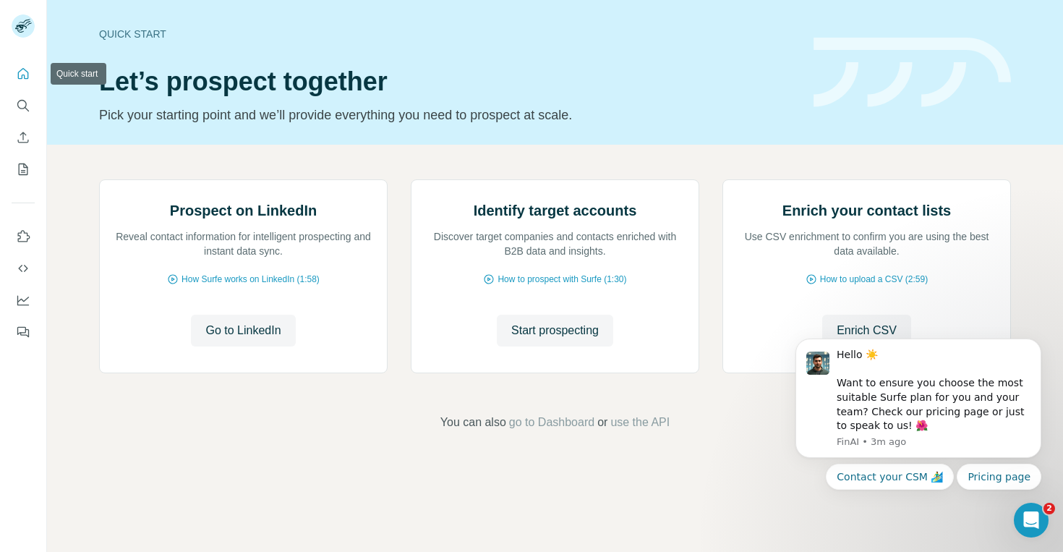
click at [22, 77] on icon "Quick start" at bounding box center [23, 74] width 14 height 14
click at [19, 106] on icon "Search" at bounding box center [23, 105] width 14 height 14
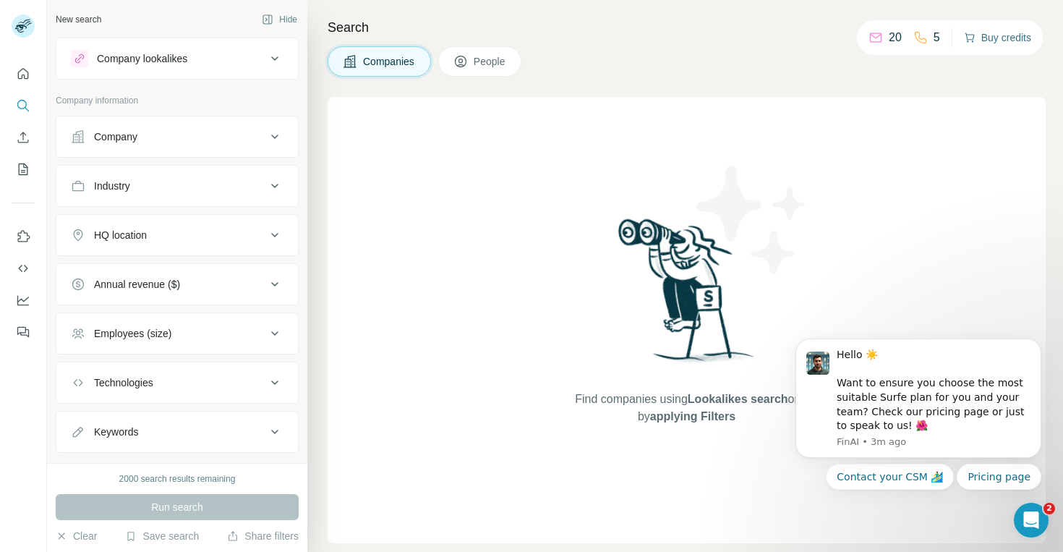
click at [980, 40] on button "Buy credits" at bounding box center [997, 37] width 67 height 20
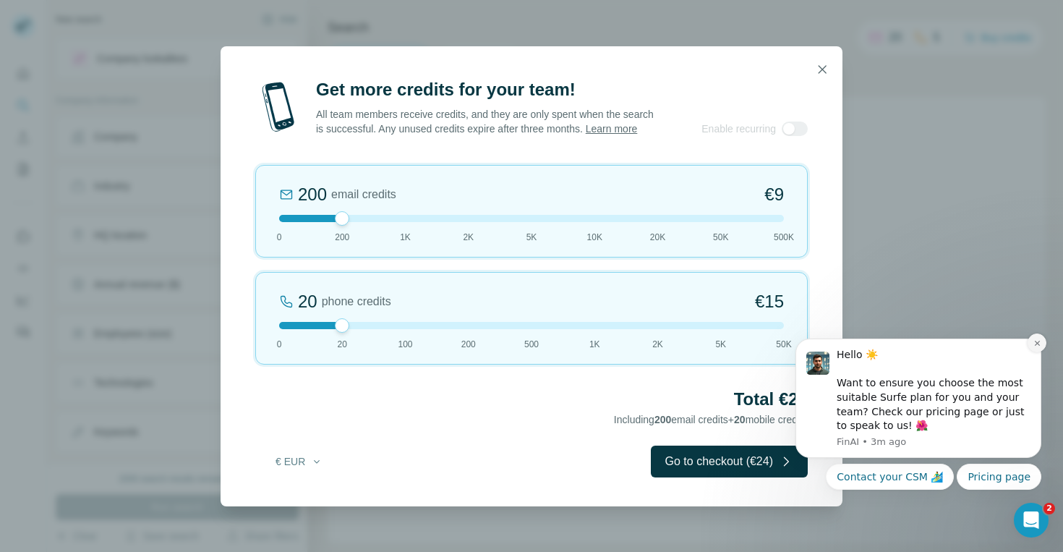
click at [1042, 342] on button "Dismiss notification" at bounding box center [1036, 342] width 19 height 19
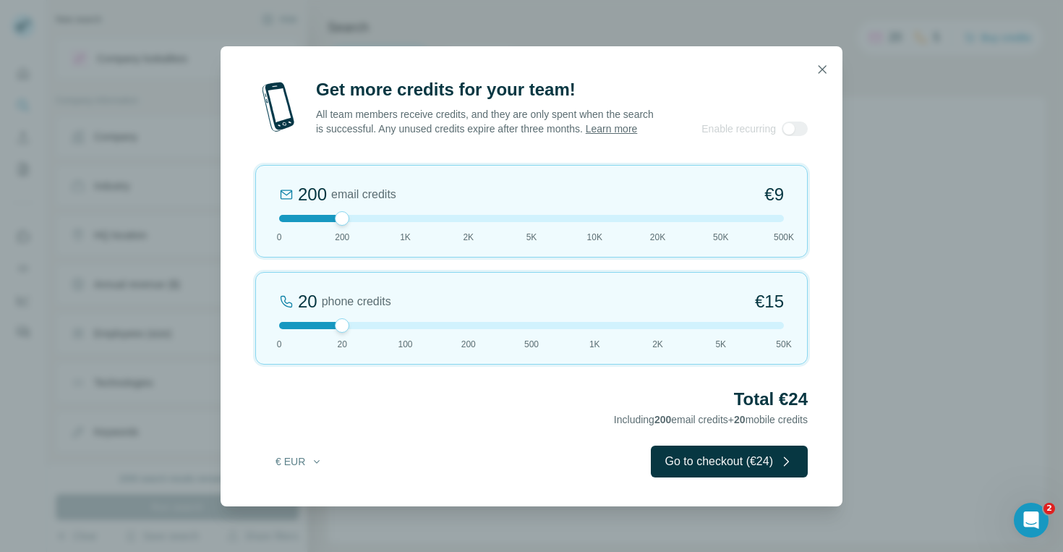
click at [343, 223] on div at bounding box center [342, 218] width 14 height 14
drag, startPoint x: 338, startPoint y: 330, endPoint x: 338, endPoint y: 322, distance: 8.0
click at [338, 322] on div "20 phone credits €15 0 20 100 200 500 1K 2K 5K 50K" at bounding box center [531, 318] width 552 height 93
drag, startPoint x: 338, startPoint y: 225, endPoint x: 304, endPoint y: 224, distance: 34.0
click at [304, 222] on div at bounding box center [531, 218] width 505 height 7
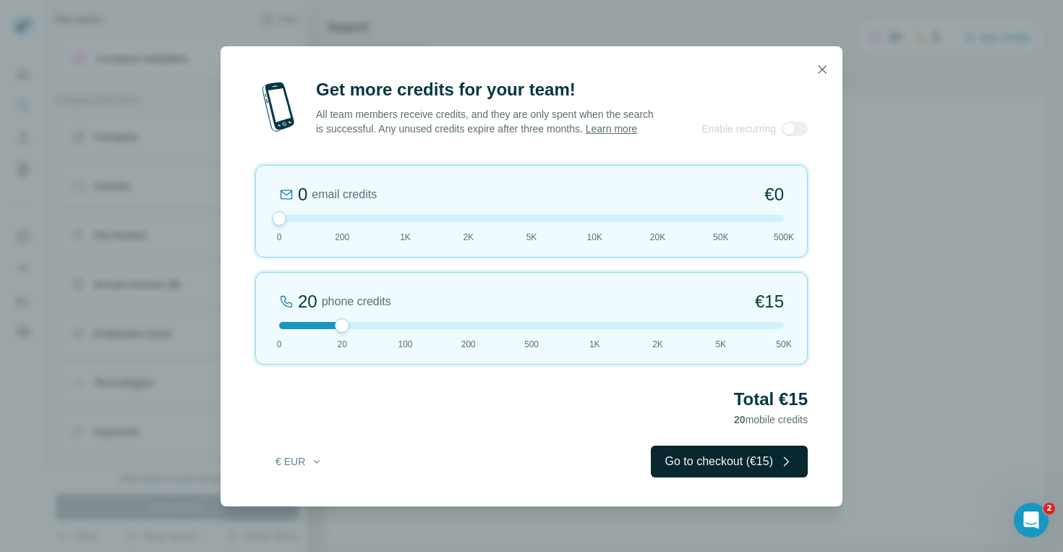
click at [711, 466] on button "Go to checkout (€15)" at bounding box center [729, 461] width 157 height 32
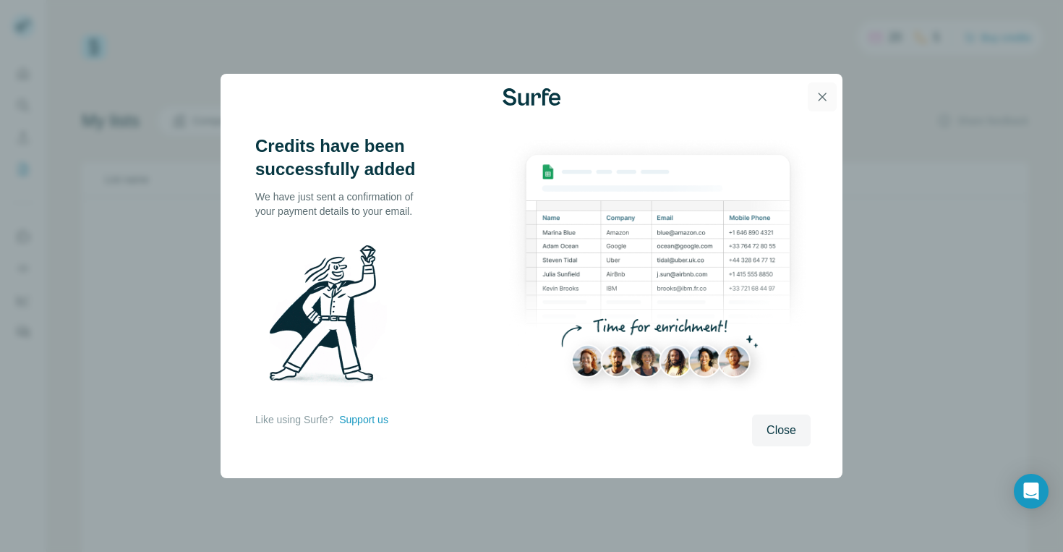
click at [821, 93] on icon "button" at bounding box center [822, 97] width 14 height 14
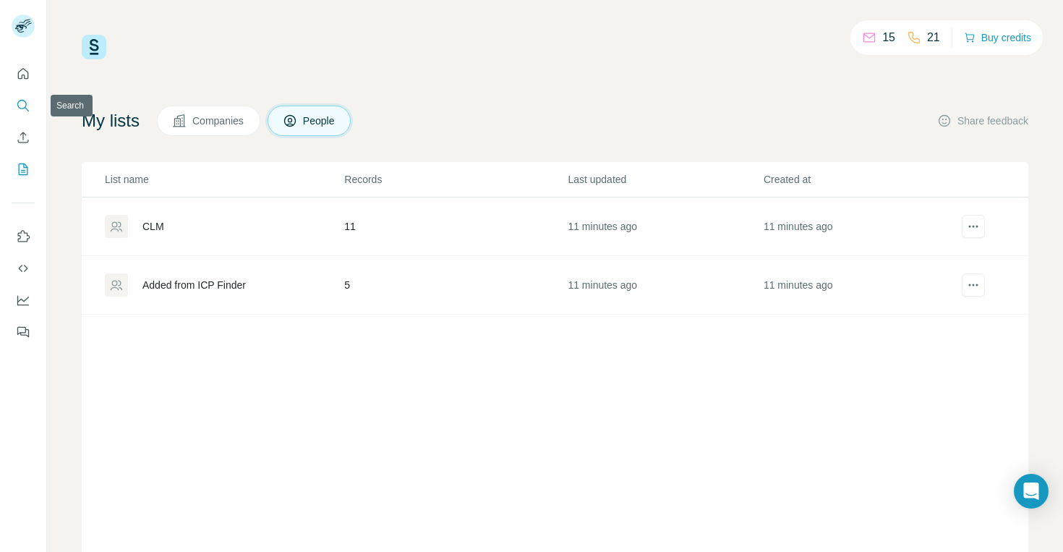
click at [19, 106] on icon "Search" at bounding box center [23, 105] width 14 height 14
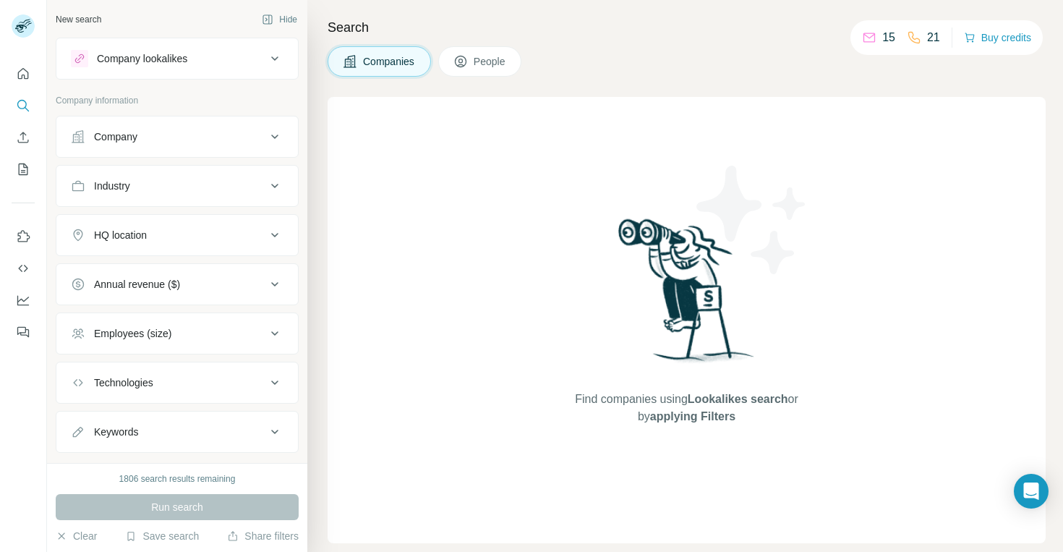
click at [131, 64] on div "Company lookalikes" at bounding box center [142, 58] width 90 height 14
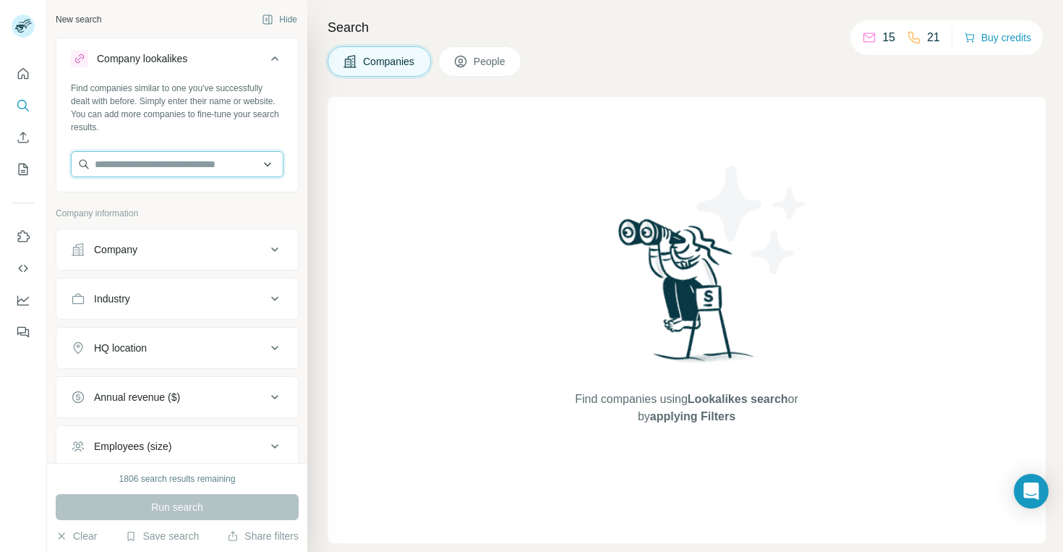
click at [127, 160] on input "text" at bounding box center [177, 164] width 213 height 26
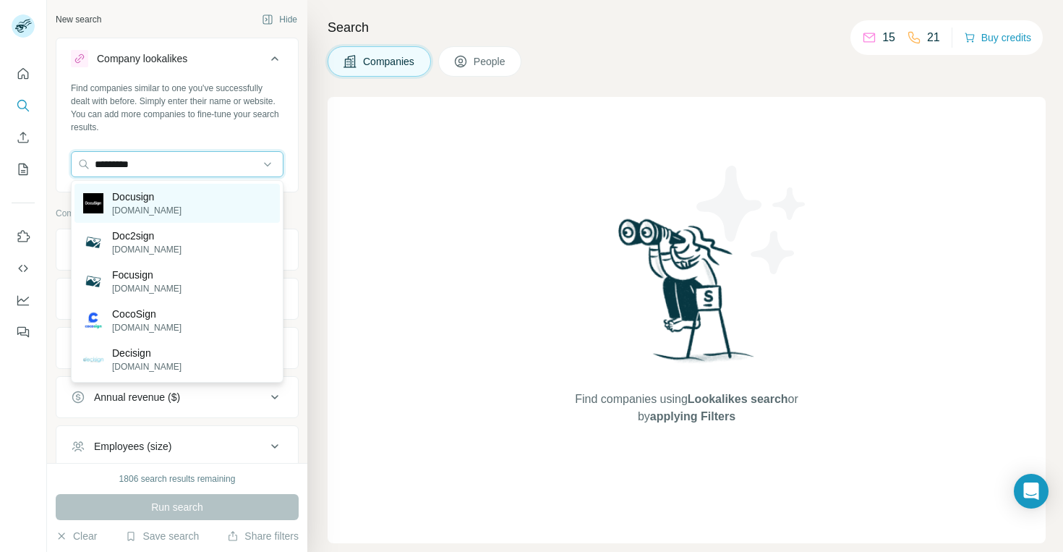
type input "********"
click at [132, 205] on p "[DOMAIN_NAME]" at bounding box center [146, 210] width 69 height 13
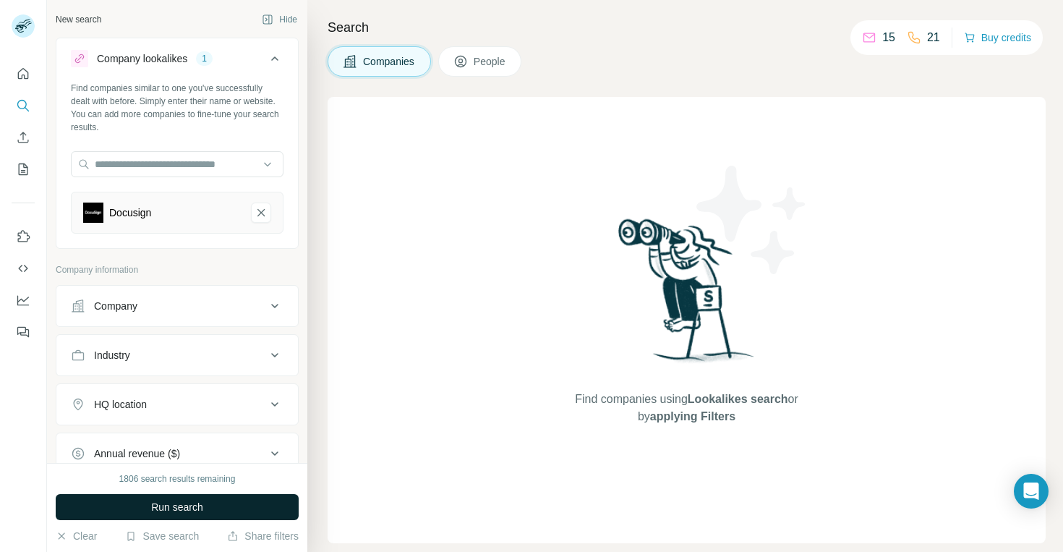
click at [141, 513] on button "Run search" at bounding box center [177, 507] width 243 height 26
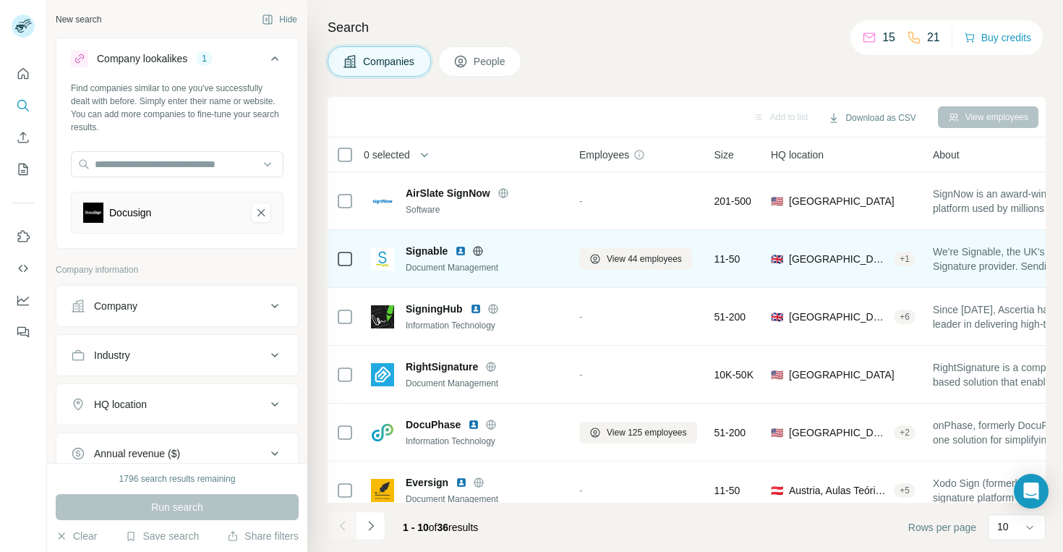
click at [432, 252] on span "Signable" at bounding box center [427, 251] width 42 height 14
click at [614, 257] on span "View 44 employees" at bounding box center [644, 258] width 75 height 13
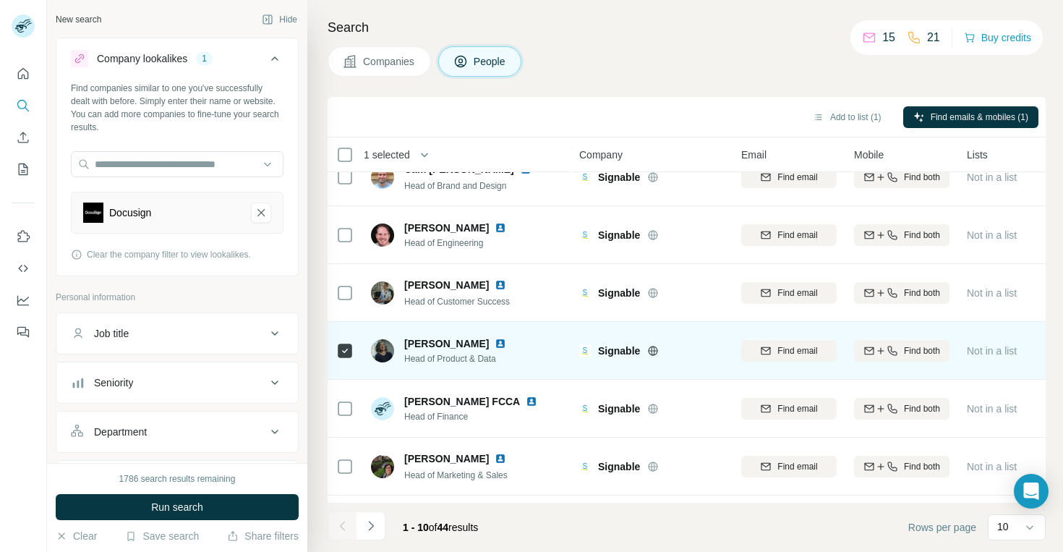
scroll to position [248, 0]
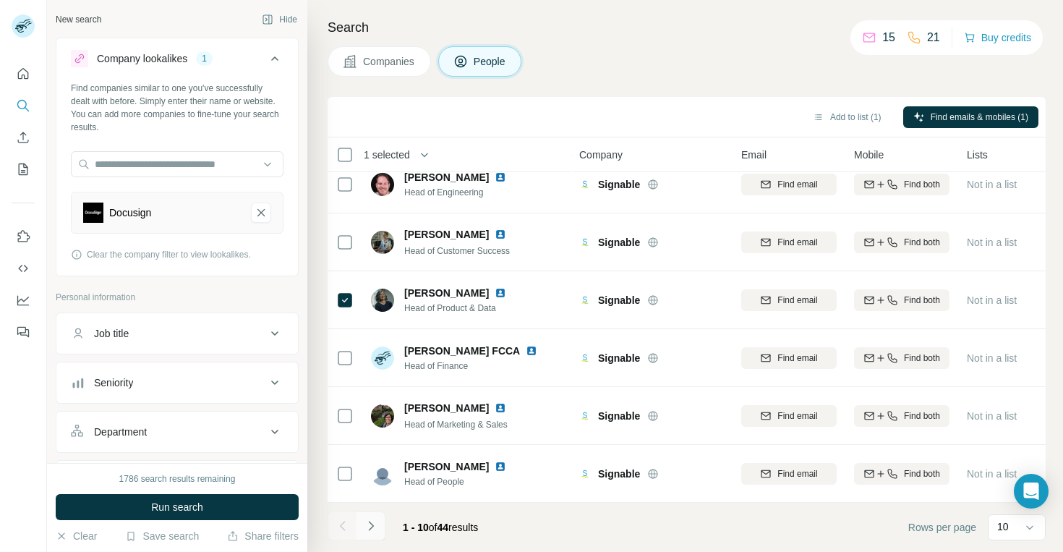
click at [373, 526] on icon "Navigate to next page" at bounding box center [371, 525] width 14 height 14
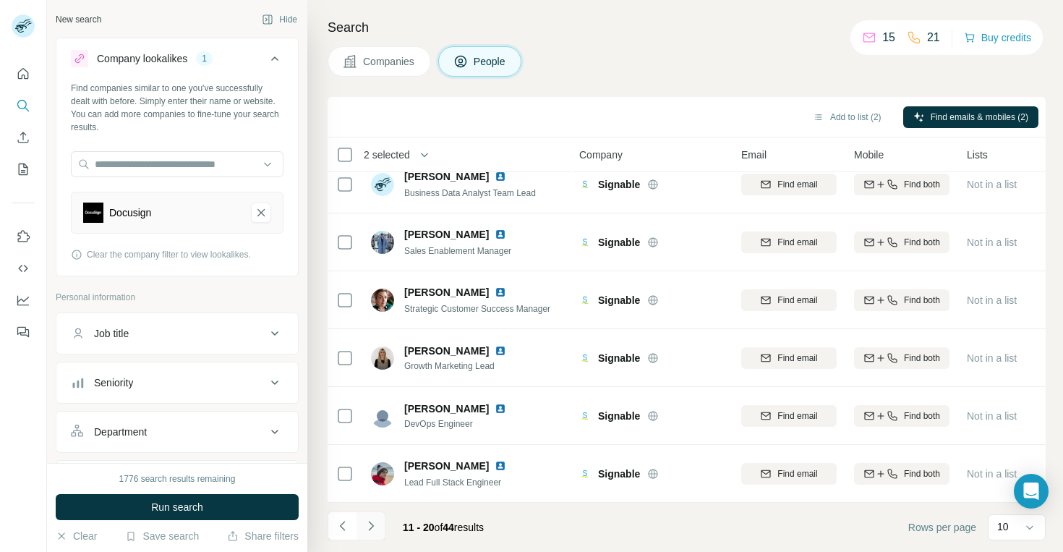
click at [372, 522] on icon "Navigate to next page" at bounding box center [371, 525] width 14 height 14
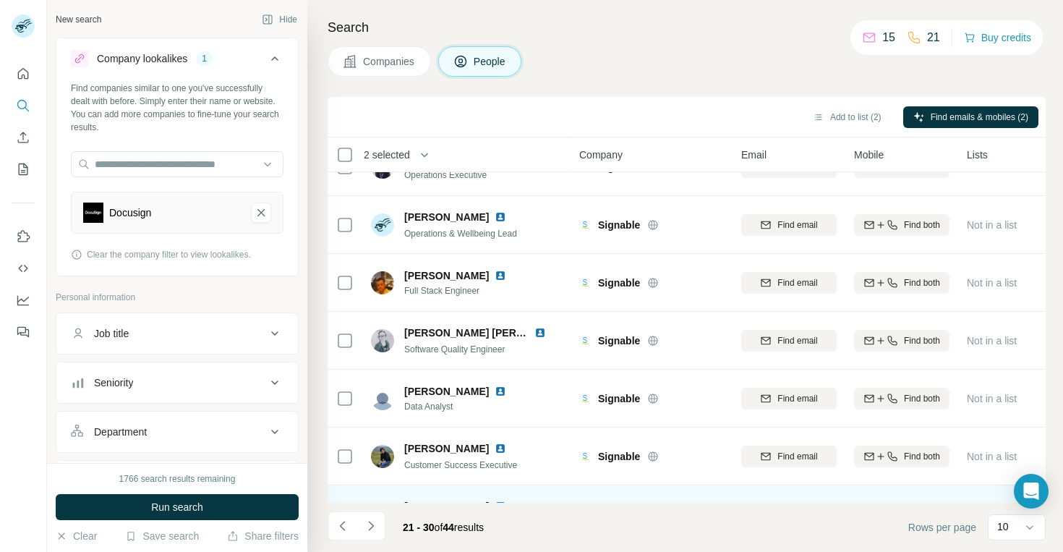
scroll to position [0, 0]
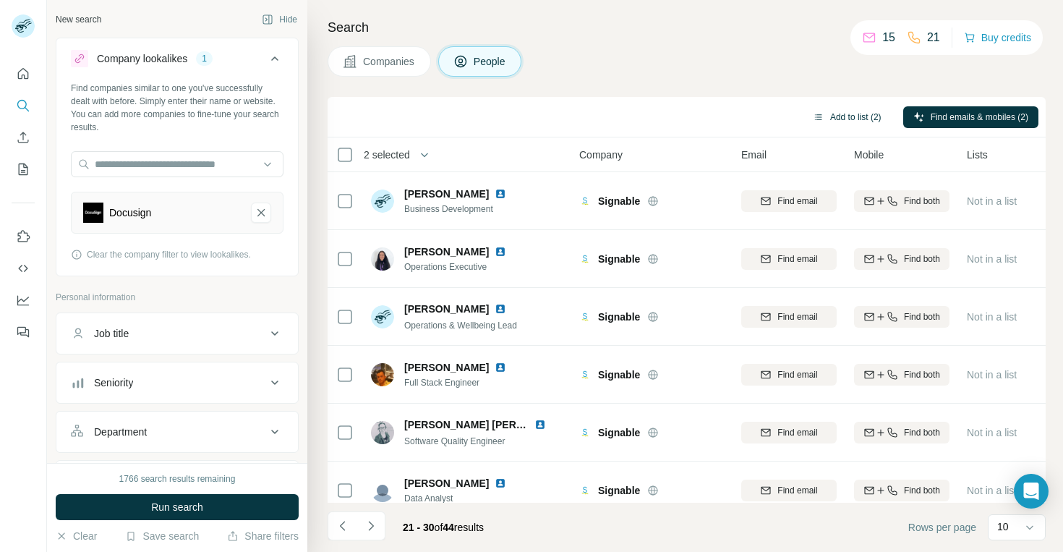
click at [853, 117] on button "Add to list (2)" at bounding box center [846, 117] width 89 height 22
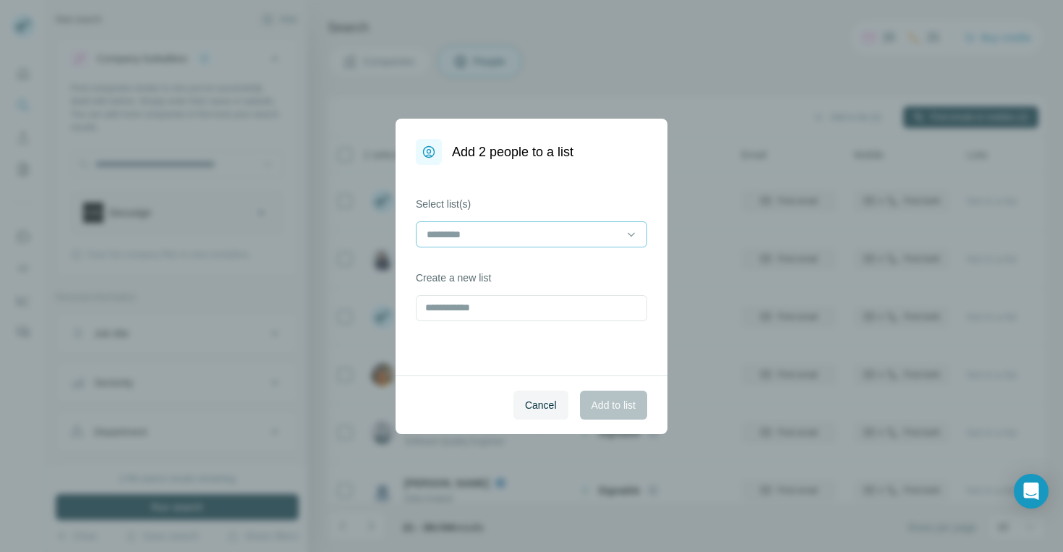
click at [528, 235] on input at bounding box center [522, 234] width 195 height 16
click at [520, 265] on div "CLM" at bounding box center [531, 267] width 207 height 14
click at [591, 398] on span "Add to list" at bounding box center [613, 405] width 44 height 14
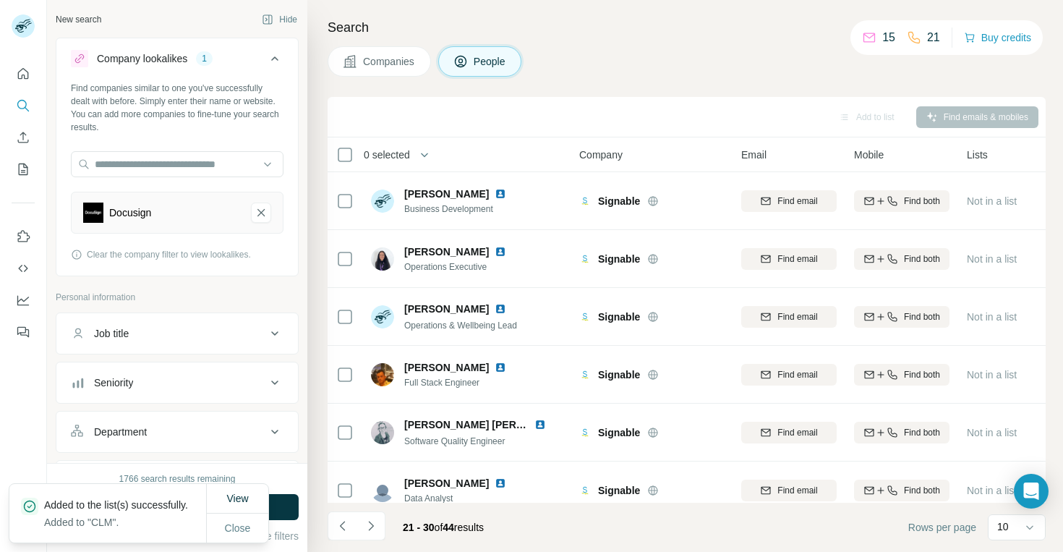
click at [392, 61] on span "Companies" at bounding box center [389, 61] width 53 height 14
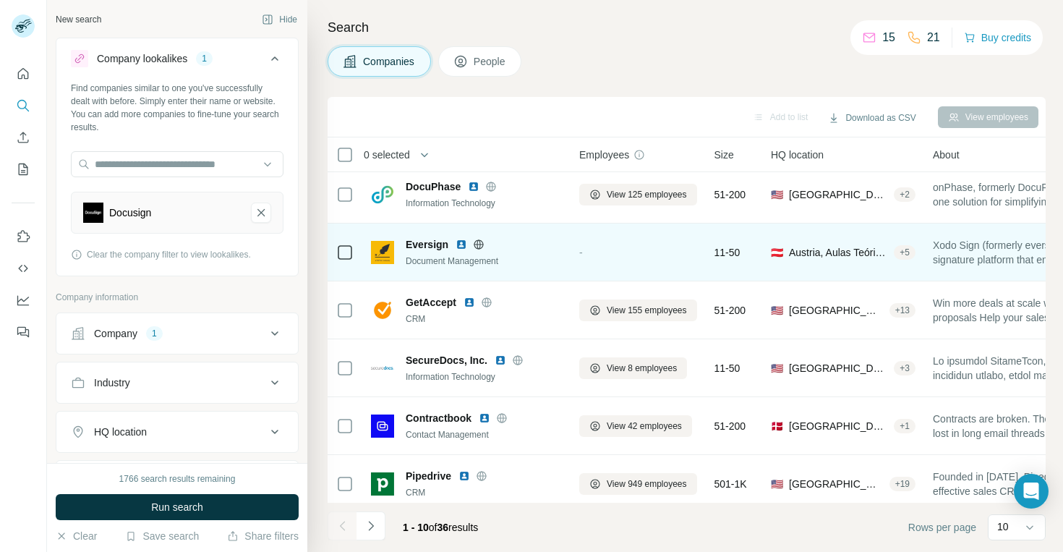
scroll to position [248, 0]
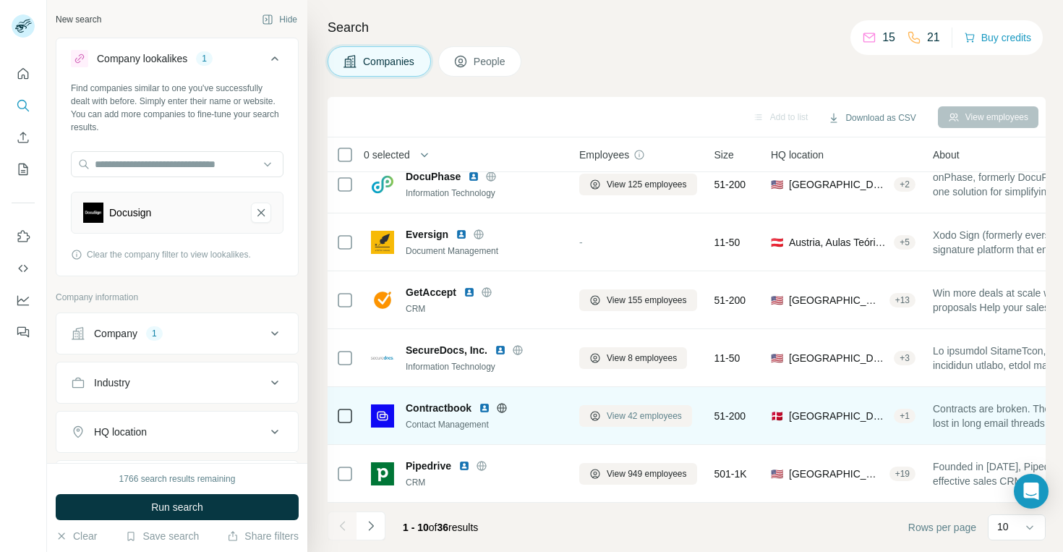
click at [648, 416] on span "View 42 employees" at bounding box center [644, 415] width 75 height 13
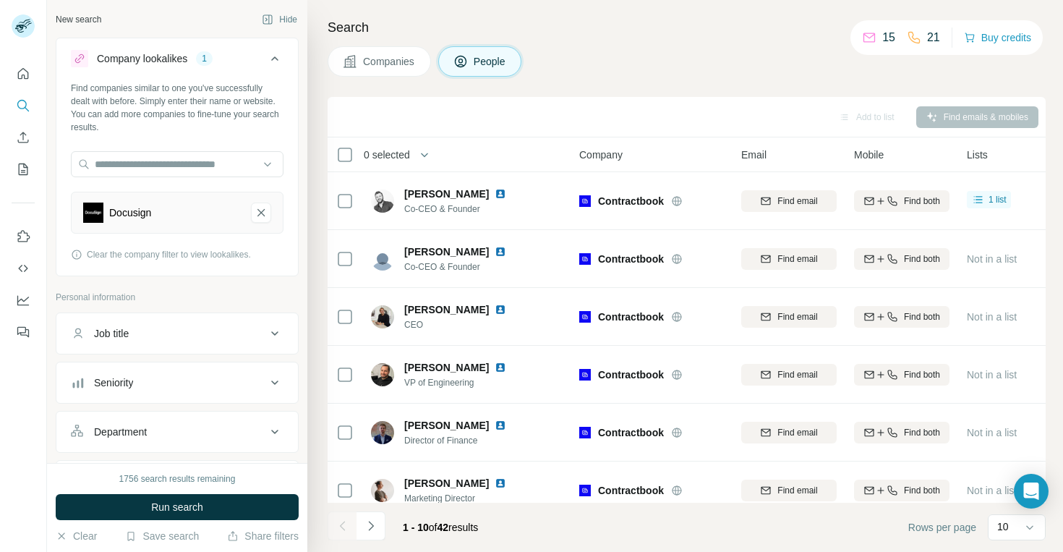
click at [361, 56] on button "Companies" at bounding box center [378, 61] width 103 height 30
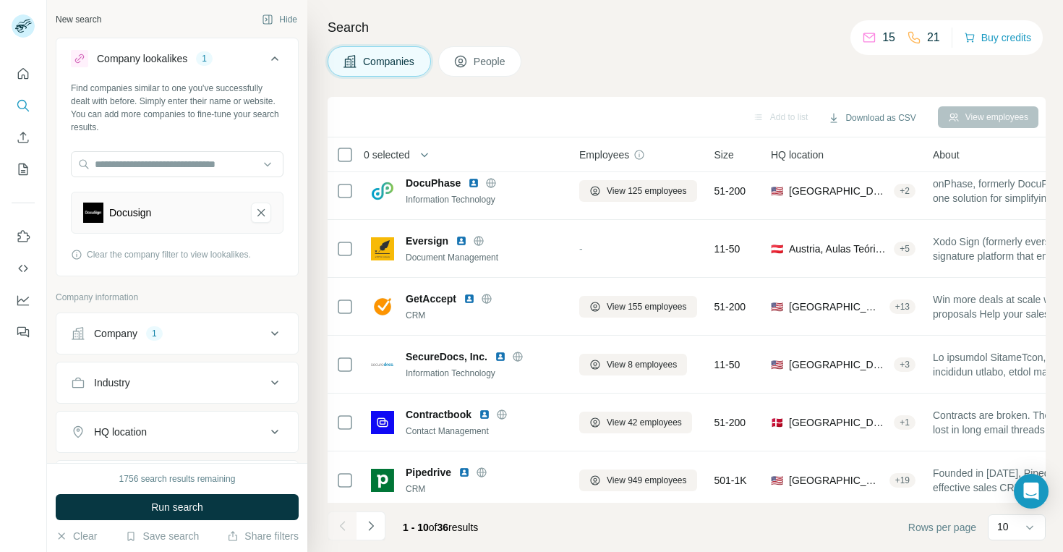
scroll to position [248, 0]
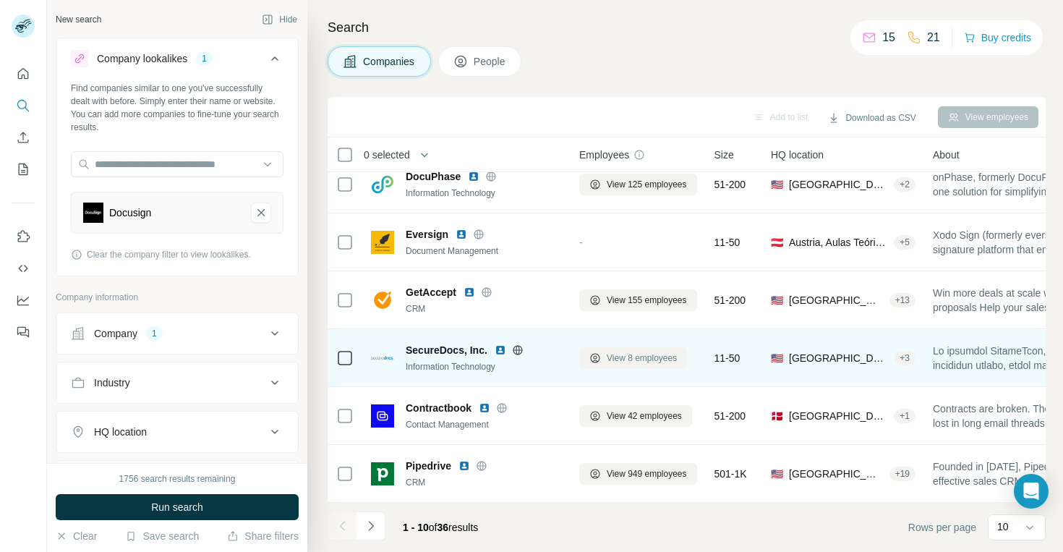
click at [631, 351] on span "View 8 employees" at bounding box center [642, 357] width 70 height 13
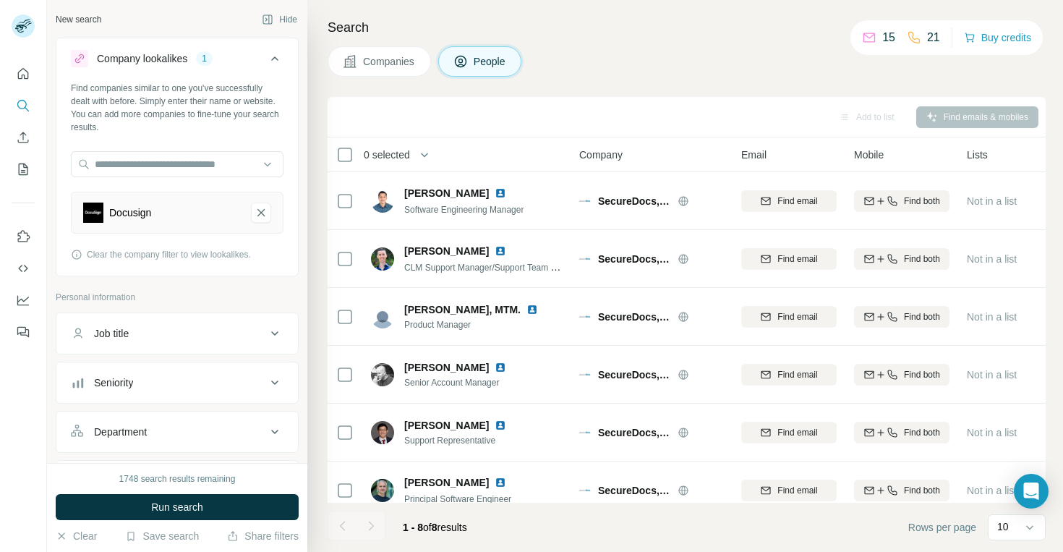
scroll to position [132, 0]
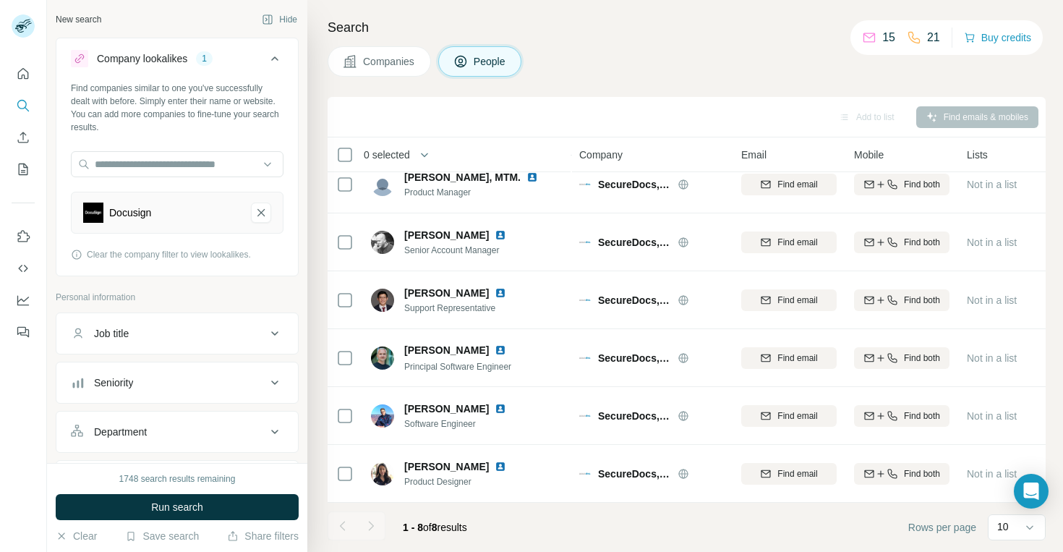
click at [377, 75] on button "Companies" at bounding box center [378, 61] width 103 height 30
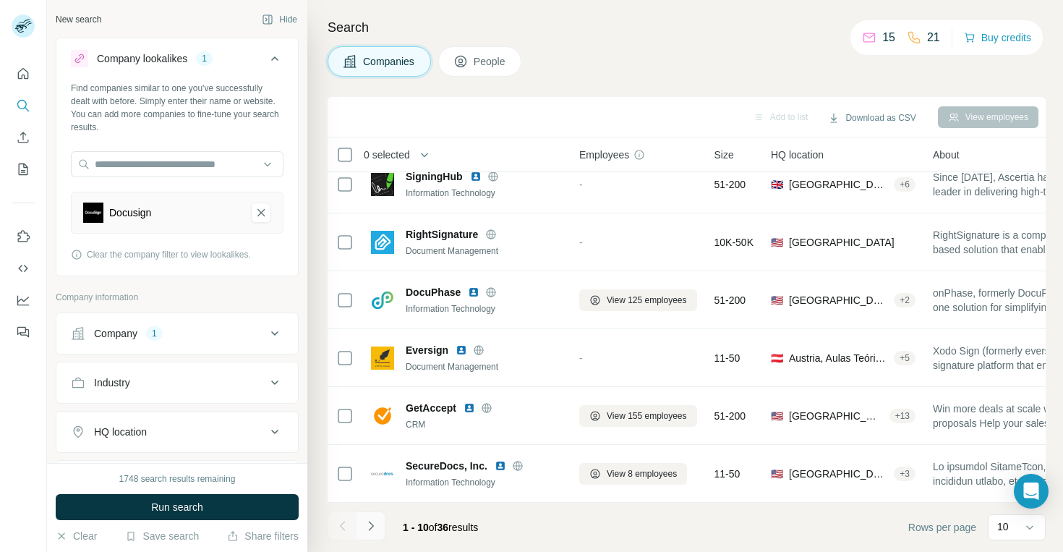
click at [373, 526] on icon "Navigate to next page" at bounding box center [371, 525] width 14 height 14
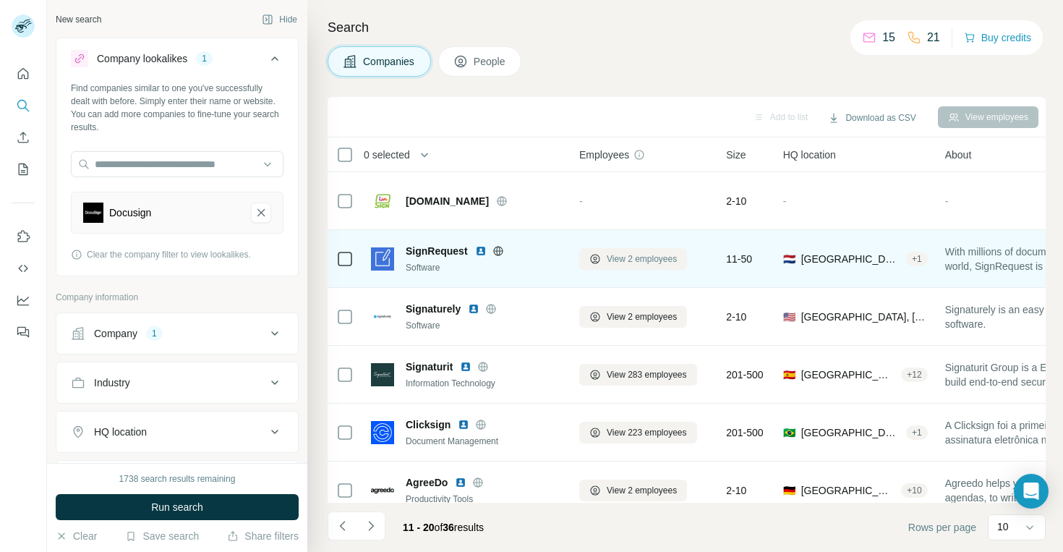
click at [612, 262] on span "View 2 employees" at bounding box center [642, 258] width 70 height 13
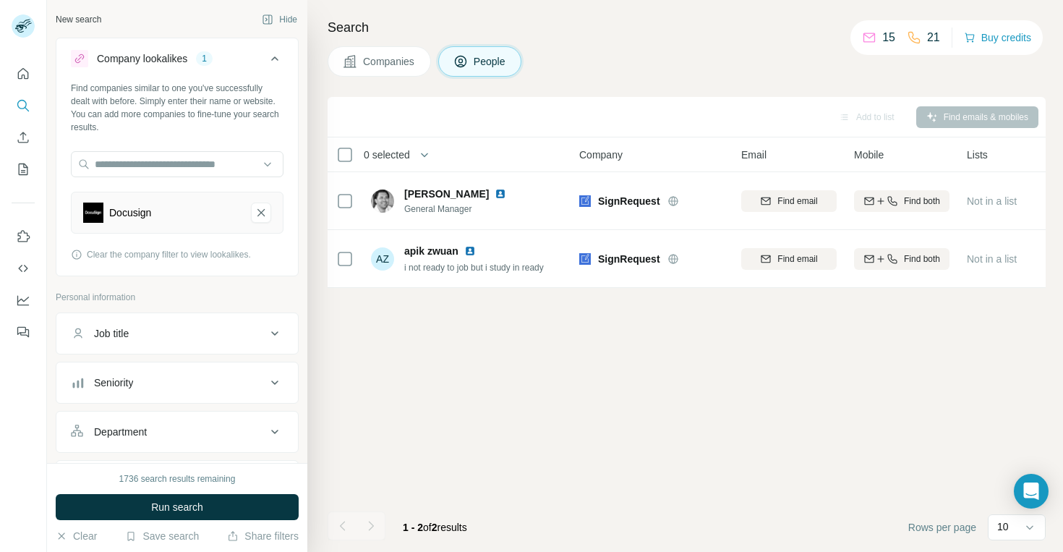
click at [395, 61] on span "Companies" at bounding box center [389, 61] width 53 height 14
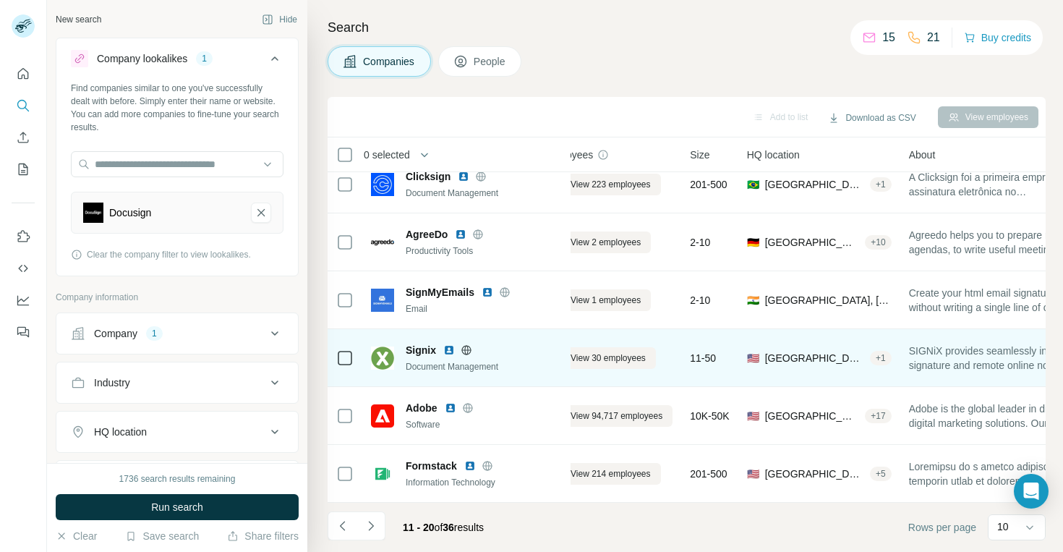
scroll to position [248, 0]
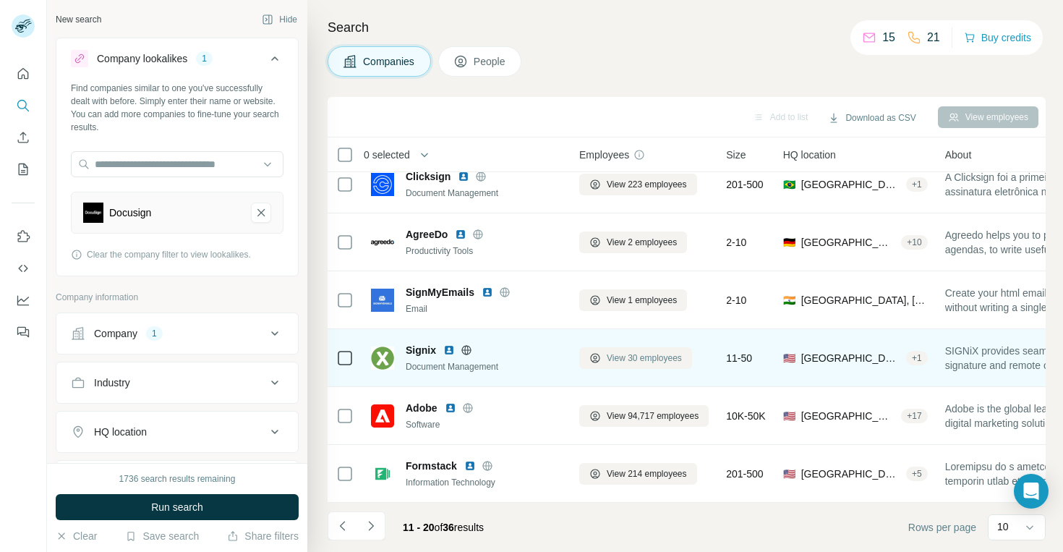
click at [625, 357] on span "View 30 employees" at bounding box center [644, 357] width 75 height 13
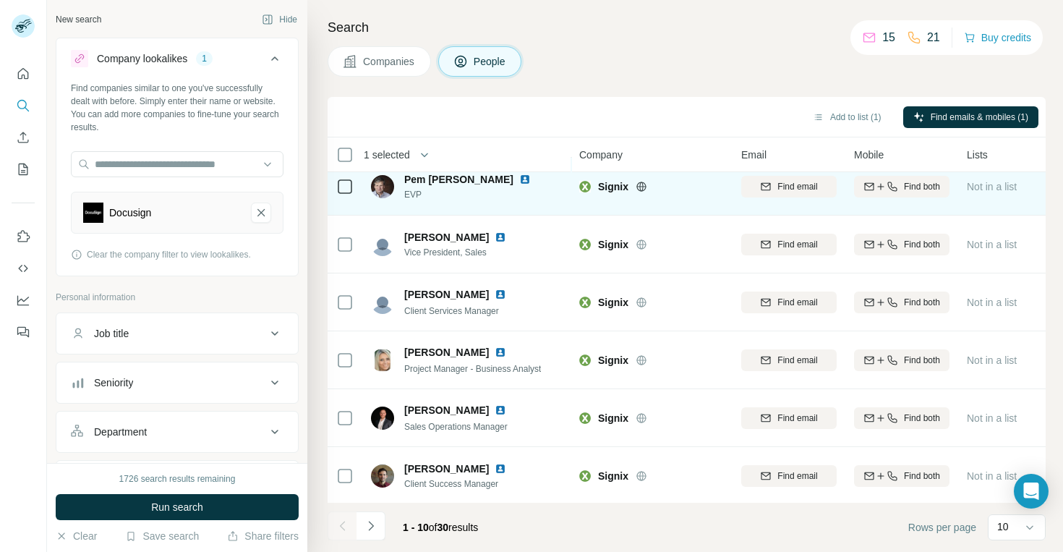
scroll to position [248, 0]
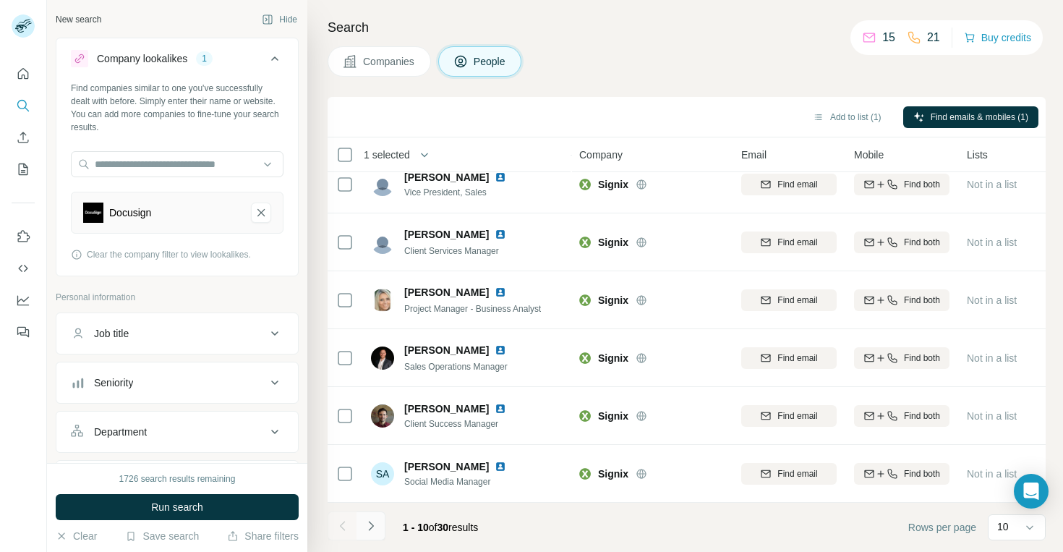
click at [374, 528] on icon "Navigate to next page" at bounding box center [371, 525] width 14 height 14
click at [843, 107] on button "Add to list (1)" at bounding box center [846, 117] width 89 height 22
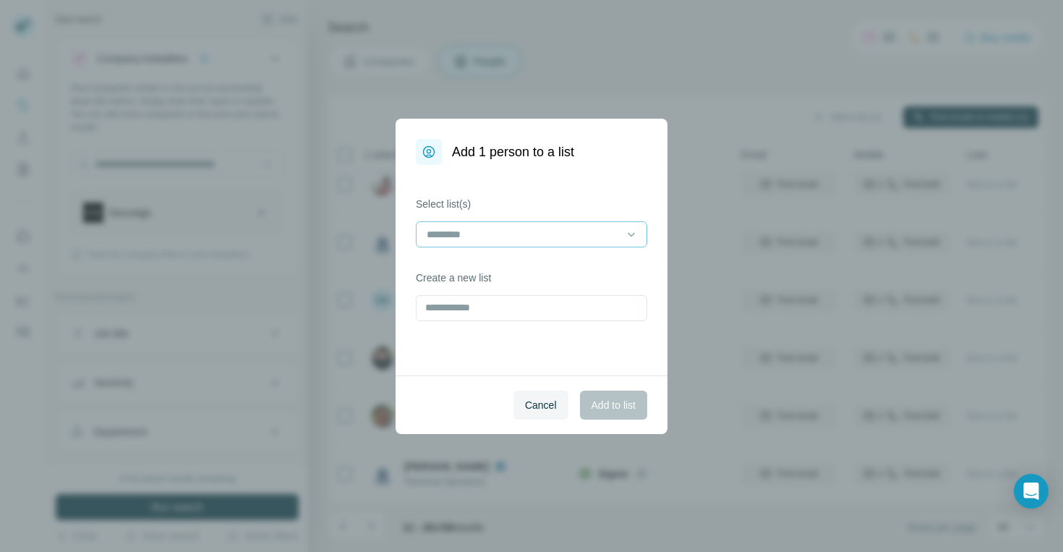
click at [513, 232] on input at bounding box center [522, 234] width 195 height 16
click at [504, 268] on div "CLM" at bounding box center [531, 267] width 207 height 14
click at [614, 410] on span "Add to list" at bounding box center [613, 405] width 44 height 14
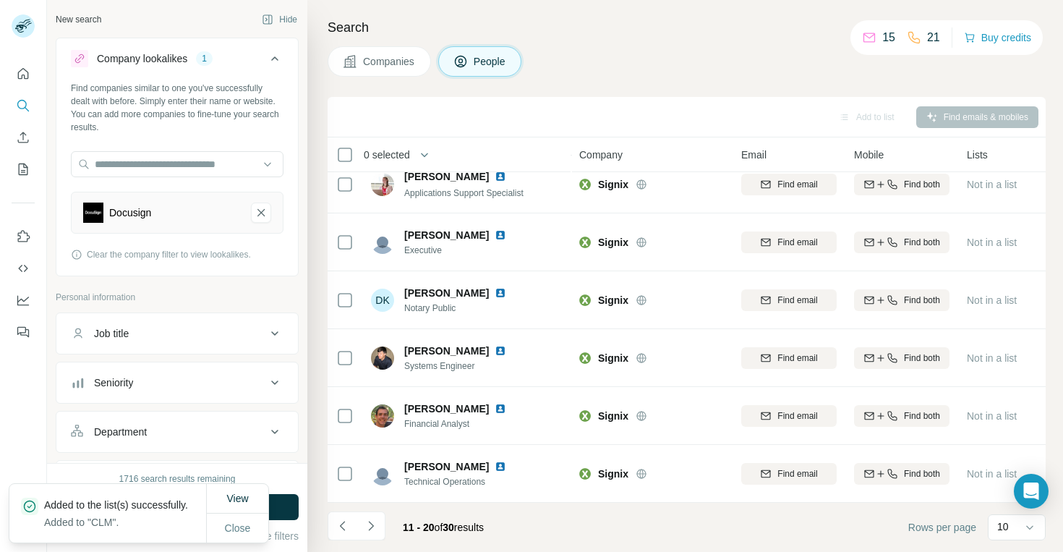
click at [399, 57] on span "Companies" at bounding box center [389, 61] width 53 height 14
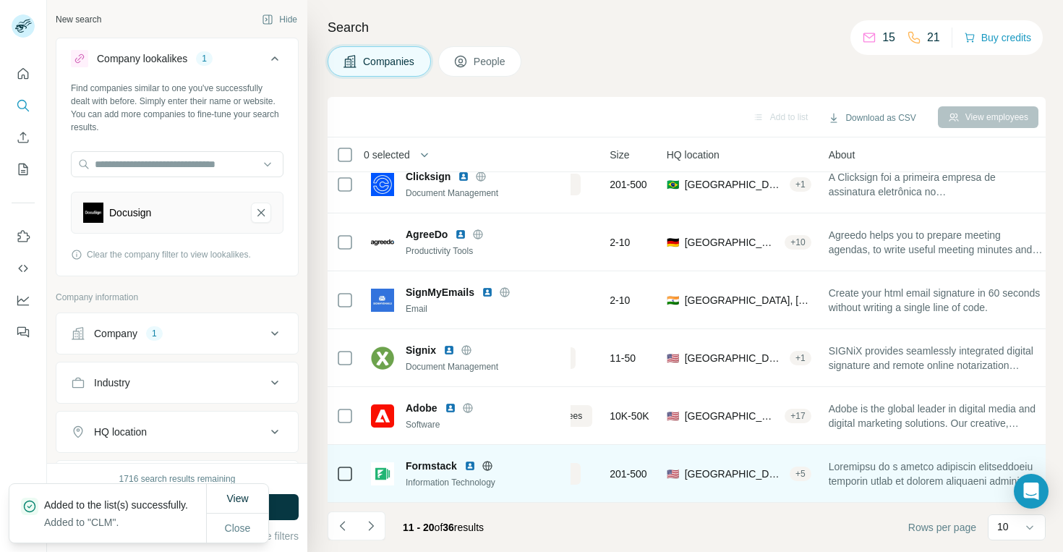
scroll to position [248, 207]
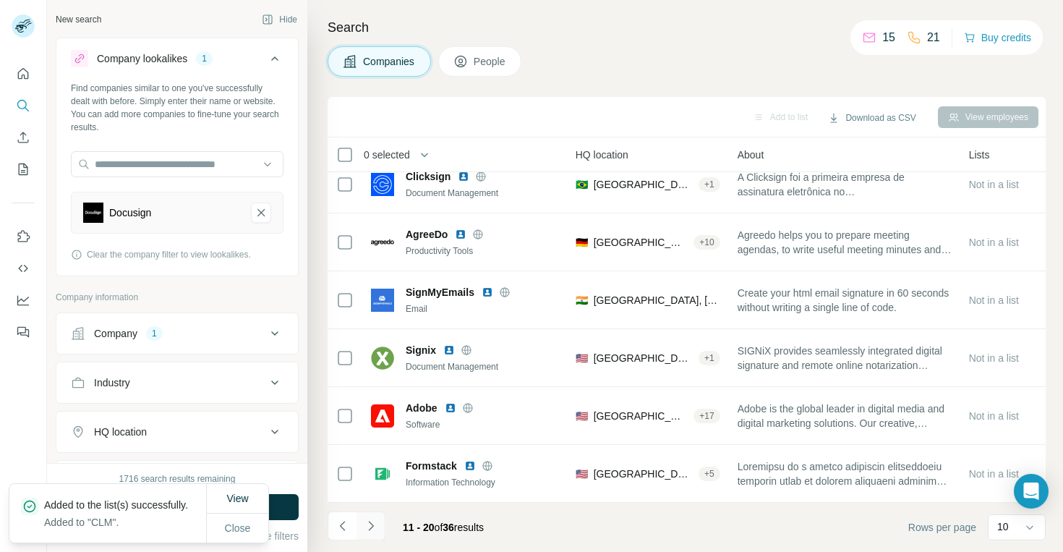
click at [372, 524] on icon "Navigate to next page" at bounding box center [371, 525] width 14 height 14
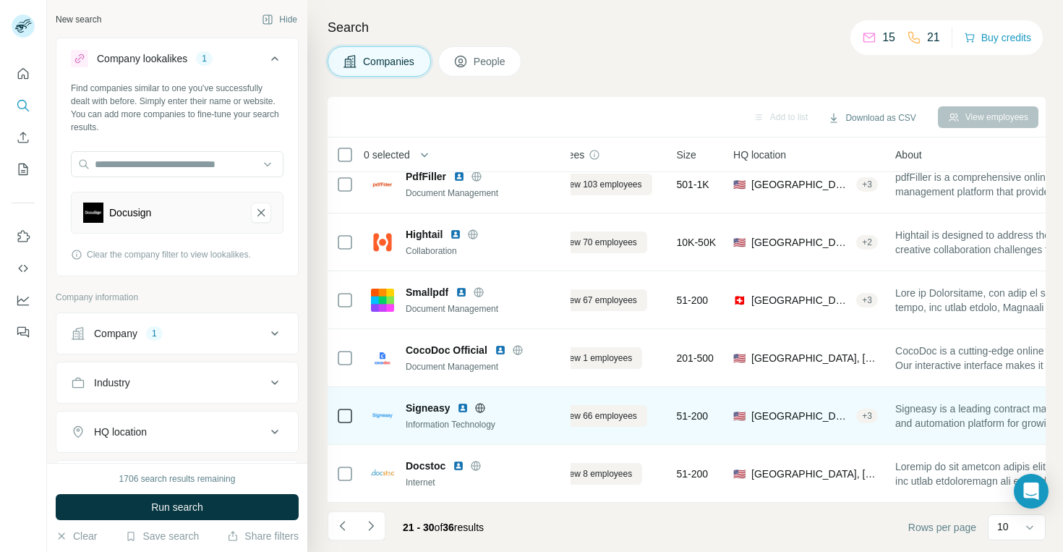
scroll to position [132, 0]
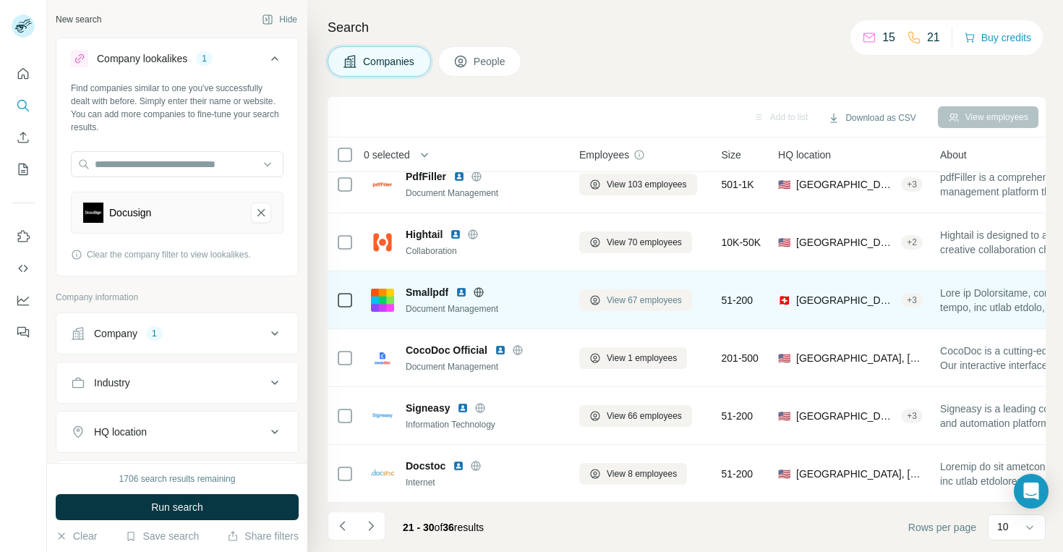
click at [634, 304] on span "View 67 employees" at bounding box center [644, 300] width 75 height 13
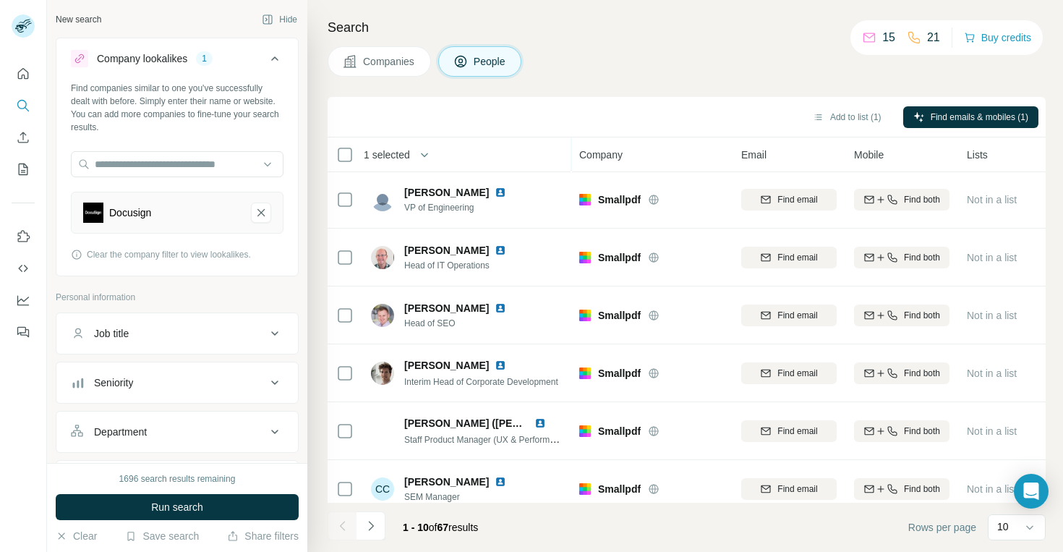
scroll to position [248, 0]
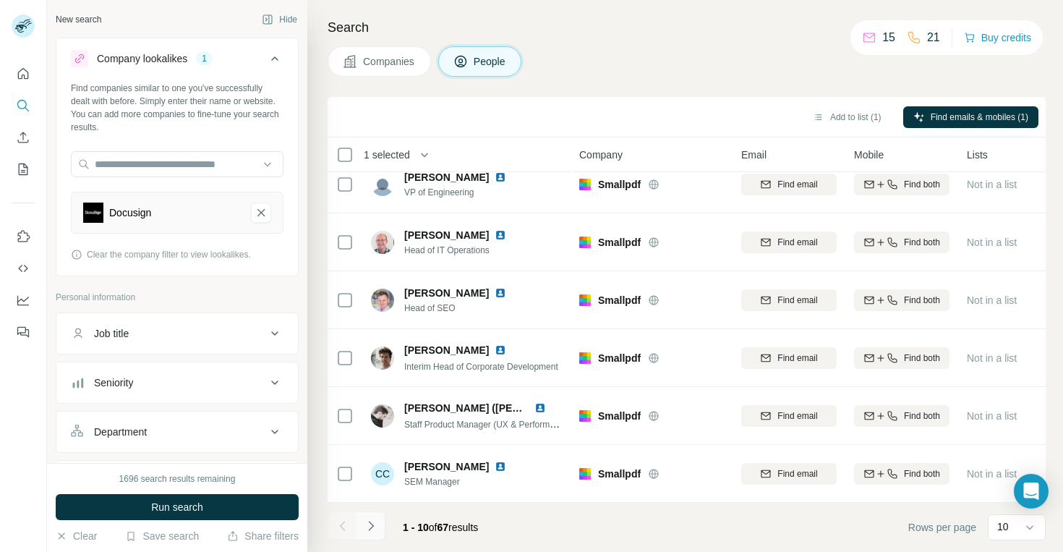
click at [372, 524] on icon "Navigate to next page" at bounding box center [370, 525] width 5 height 9
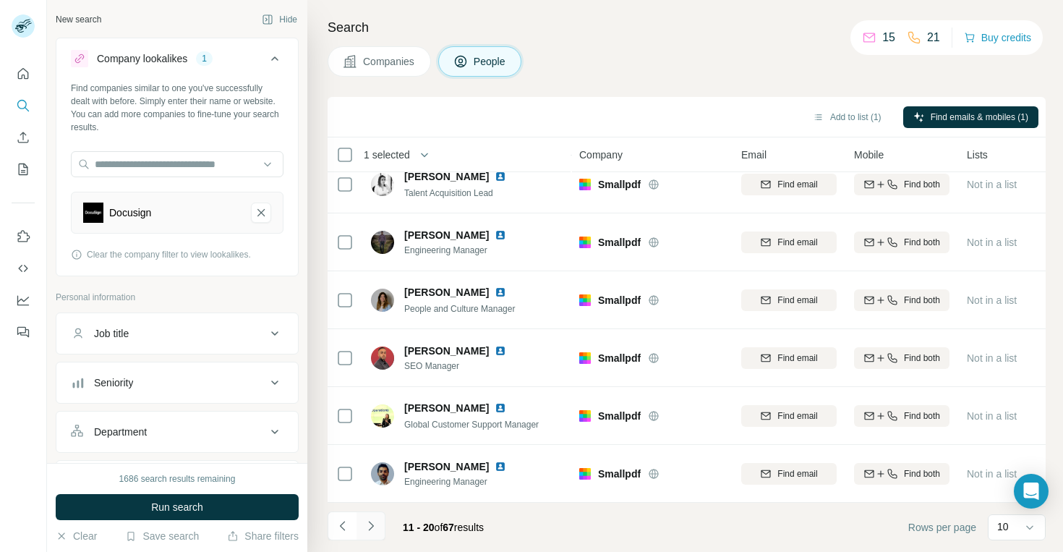
click at [373, 528] on icon "Navigate to next page" at bounding box center [371, 525] width 14 height 14
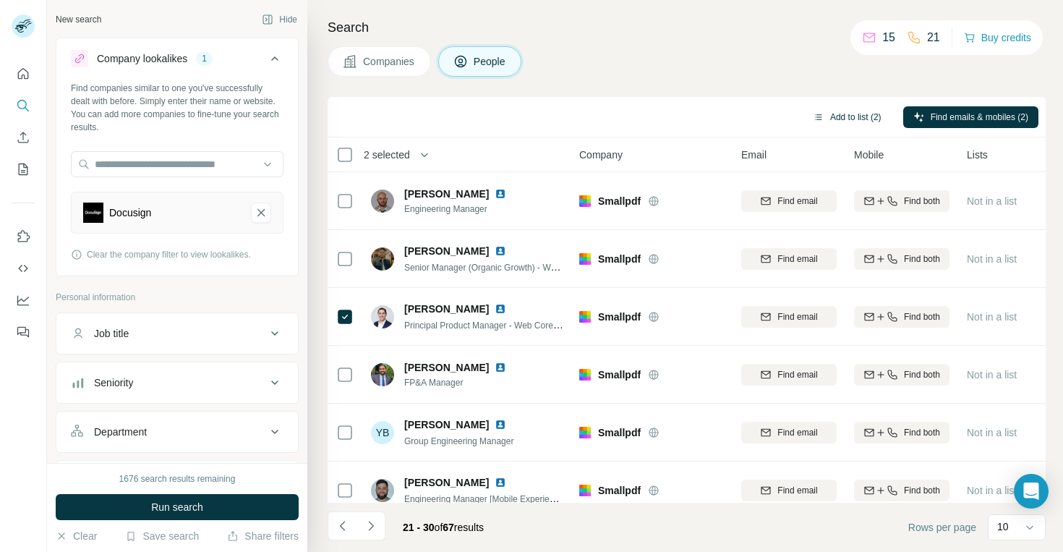
click at [834, 122] on button "Add to list (2)" at bounding box center [846, 117] width 89 height 22
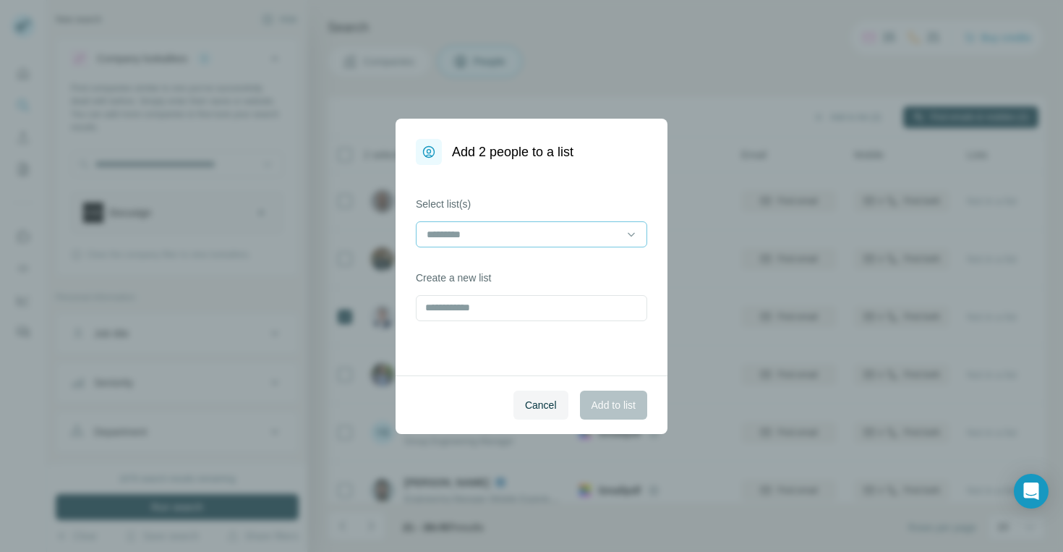
click at [525, 239] on input at bounding box center [522, 234] width 195 height 16
click at [517, 274] on div "CLM" at bounding box center [531, 267] width 224 height 26
click at [601, 418] on button "Add to list" at bounding box center [613, 404] width 67 height 29
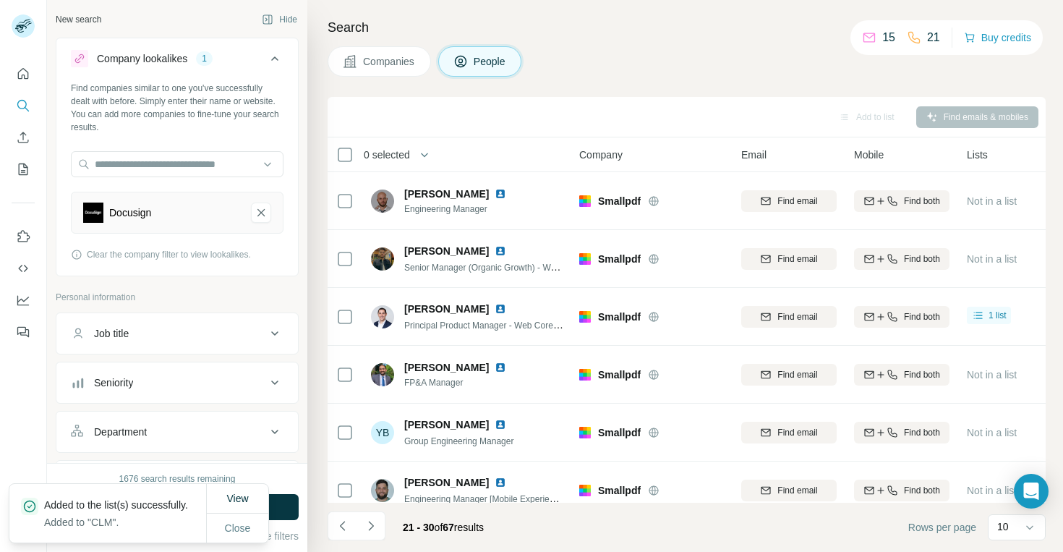
click at [361, 64] on button "Companies" at bounding box center [378, 61] width 103 height 30
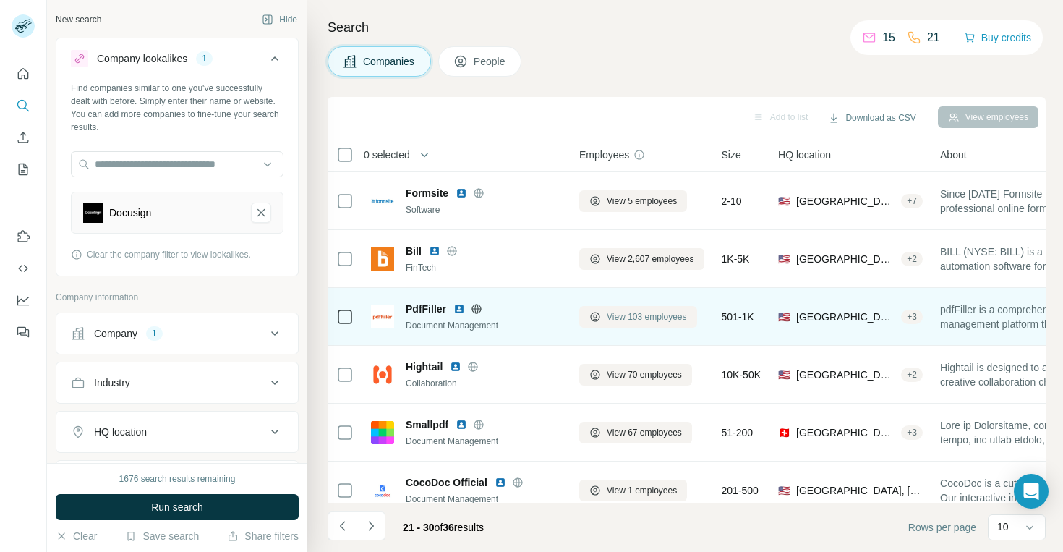
click at [611, 320] on span "View 103 employees" at bounding box center [647, 316] width 80 height 13
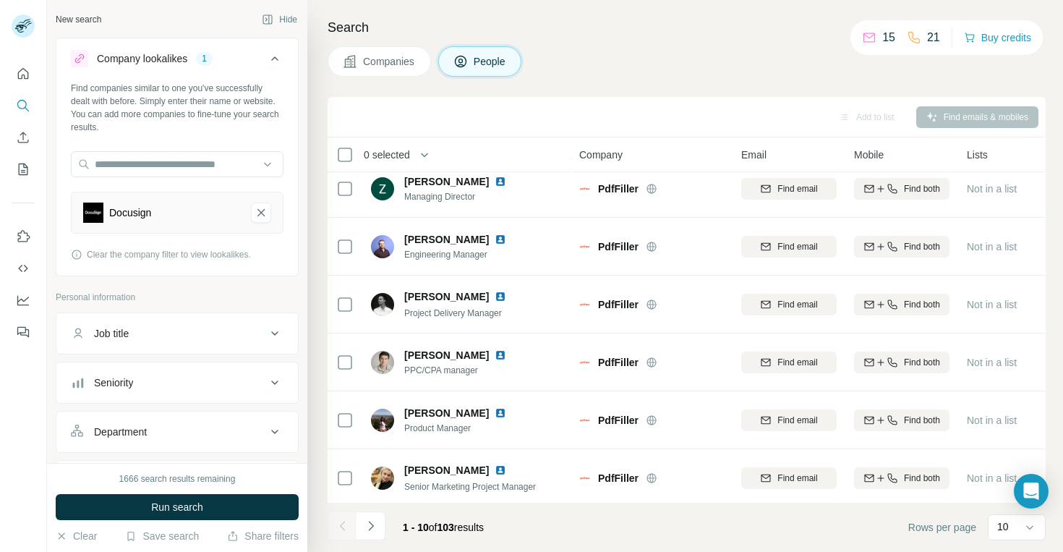
scroll to position [248, 0]
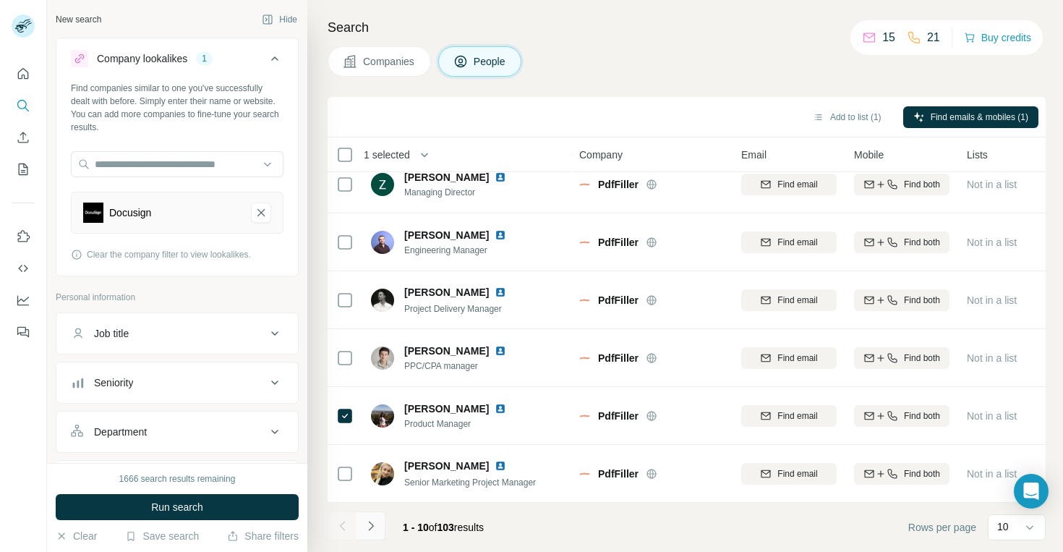
click at [374, 526] on icon "Navigate to next page" at bounding box center [371, 525] width 14 height 14
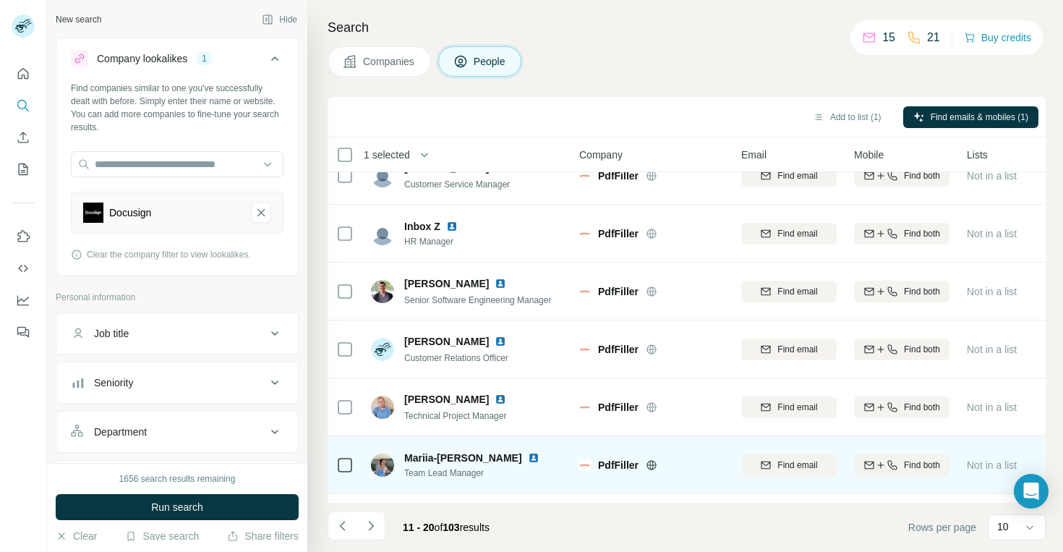
scroll to position [0, 0]
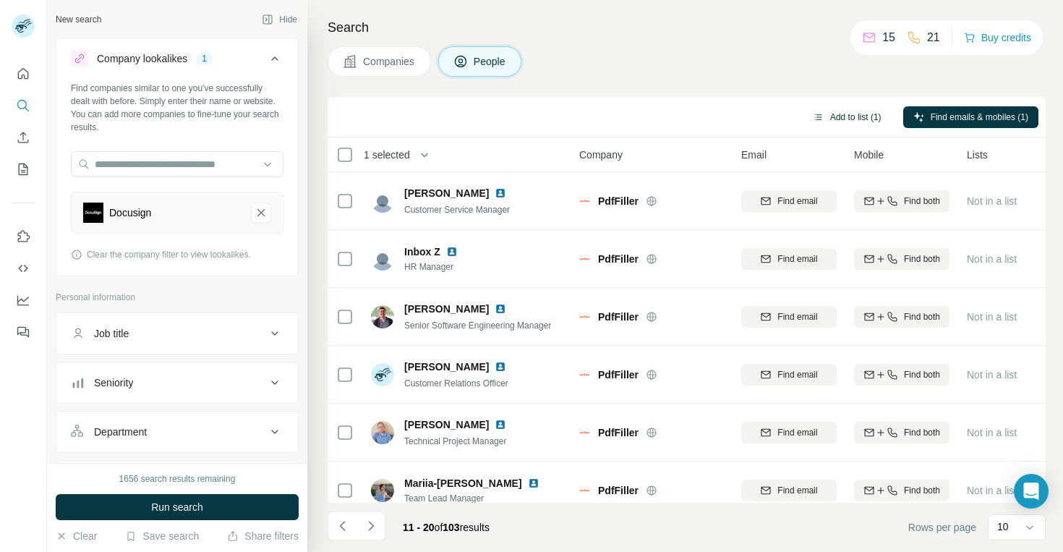
click at [836, 120] on button "Add to list (1)" at bounding box center [846, 117] width 89 height 22
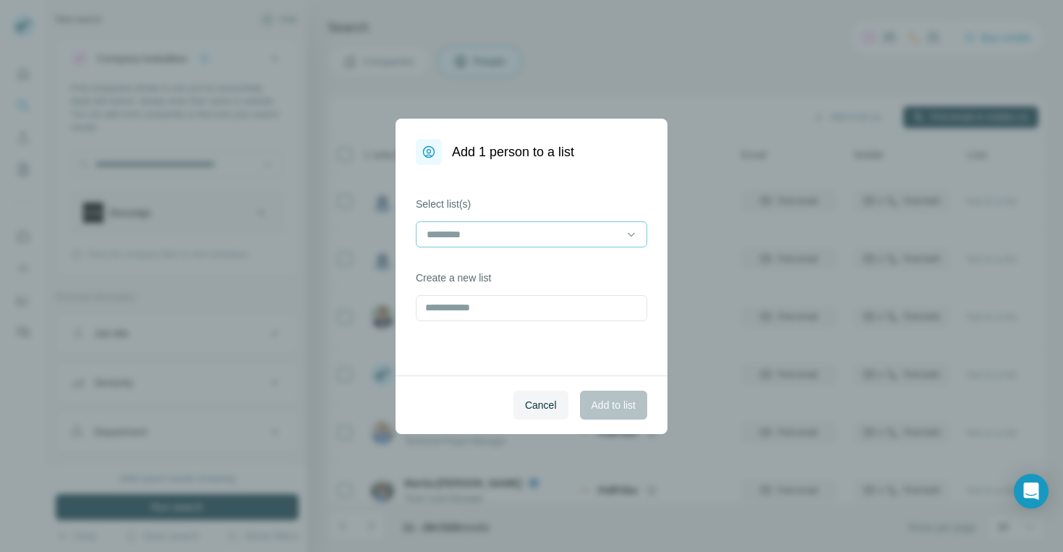
click at [583, 230] on input at bounding box center [522, 234] width 195 height 16
click at [582, 261] on div "CLM" at bounding box center [531, 267] width 207 height 14
click at [609, 412] on button "Add to list" at bounding box center [613, 404] width 67 height 29
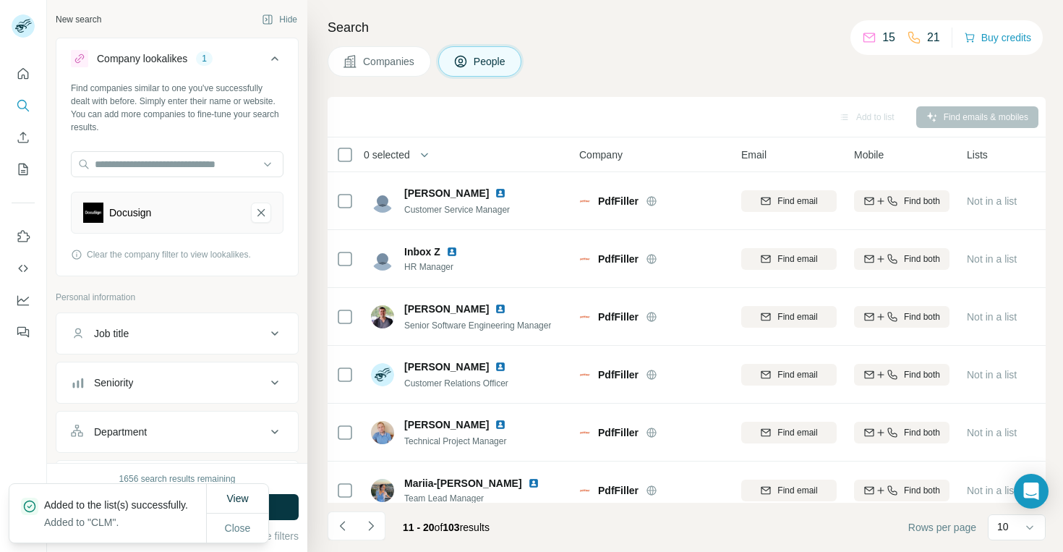
click at [391, 67] on span "Companies" at bounding box center [389, 61] width 53 height 14
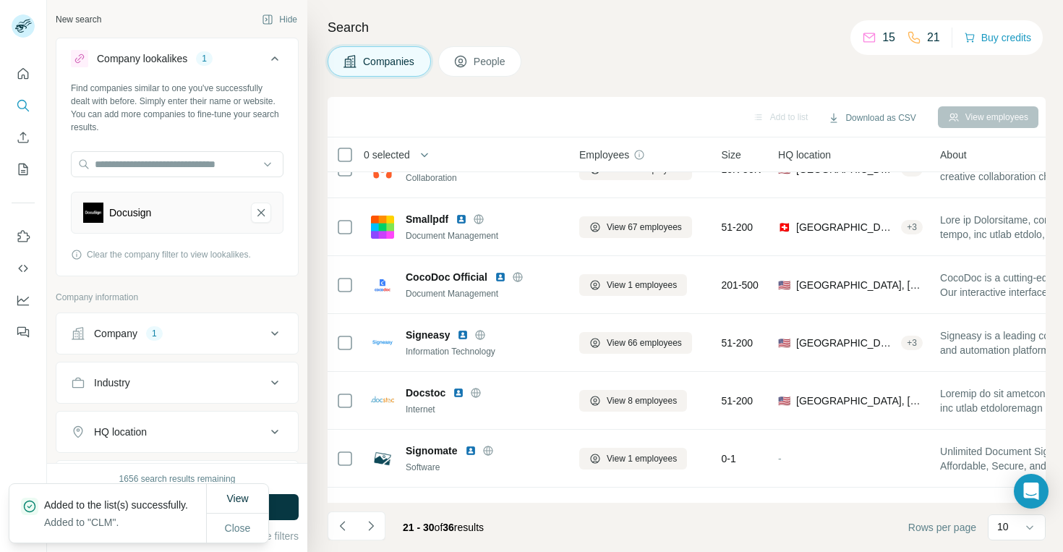
scroll to position [248, 0]
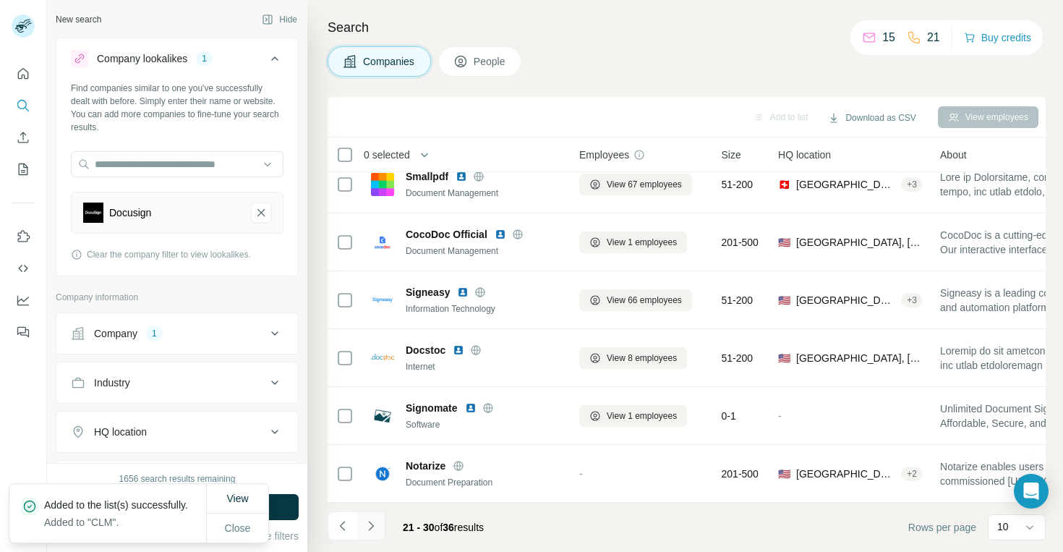
click at [373, 527] on icon "Navigate to next page" at bounding box center [371, 525] width 14 height 14
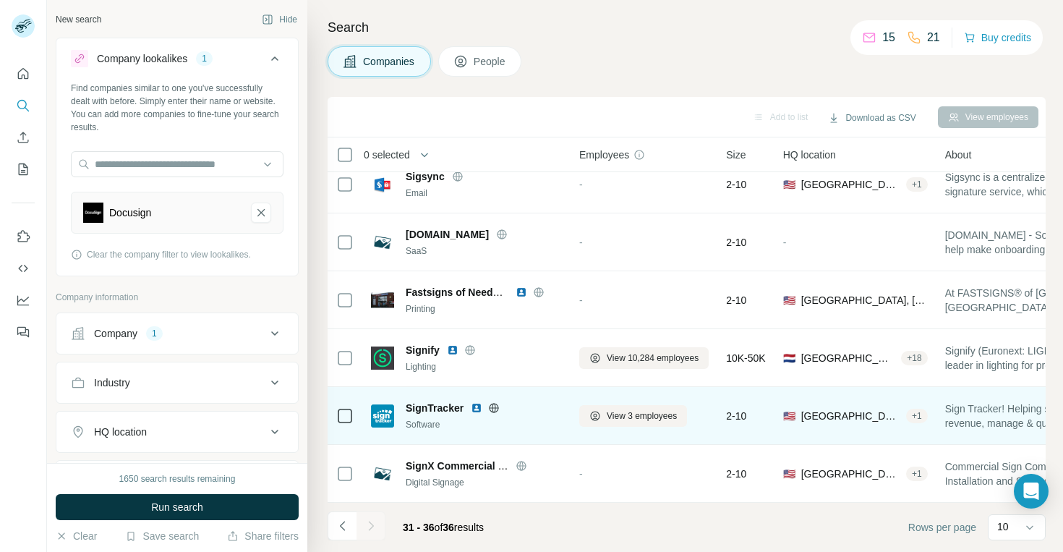
scroll to position [0, 0]
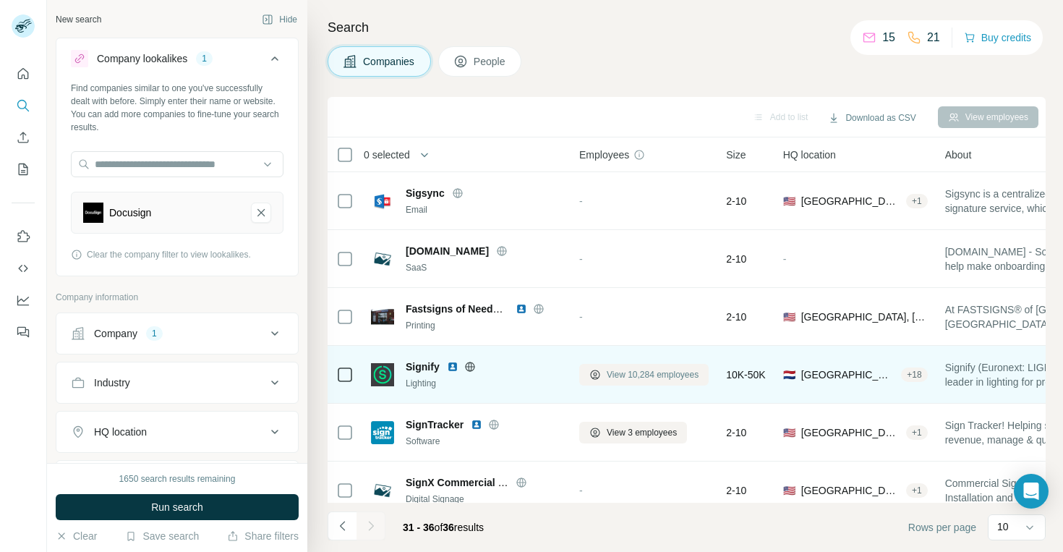
click at [639, 374] on span "View 10,284 employees" at bounding box center [653, 374] width 92 height 13
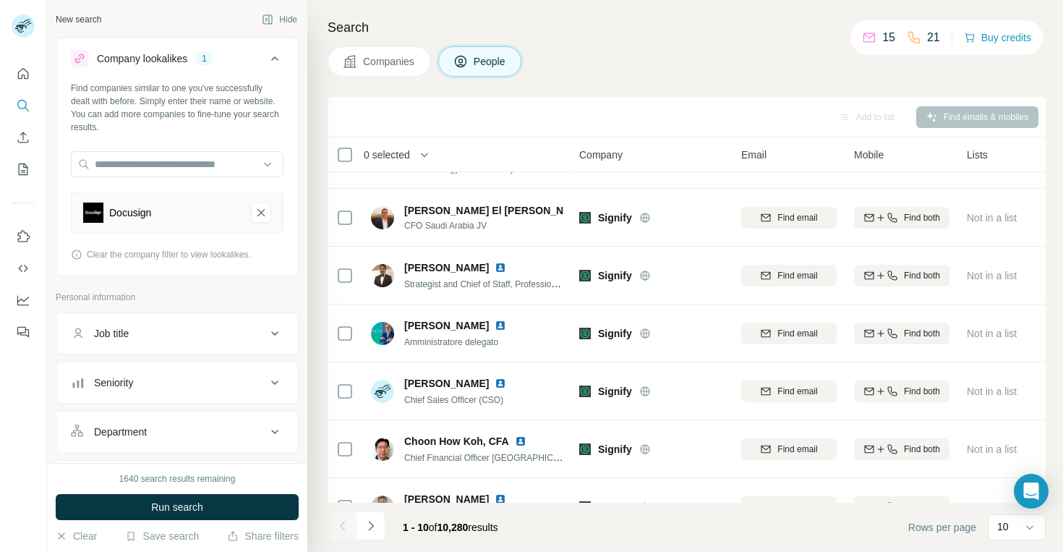
scroll to position [248, 0]
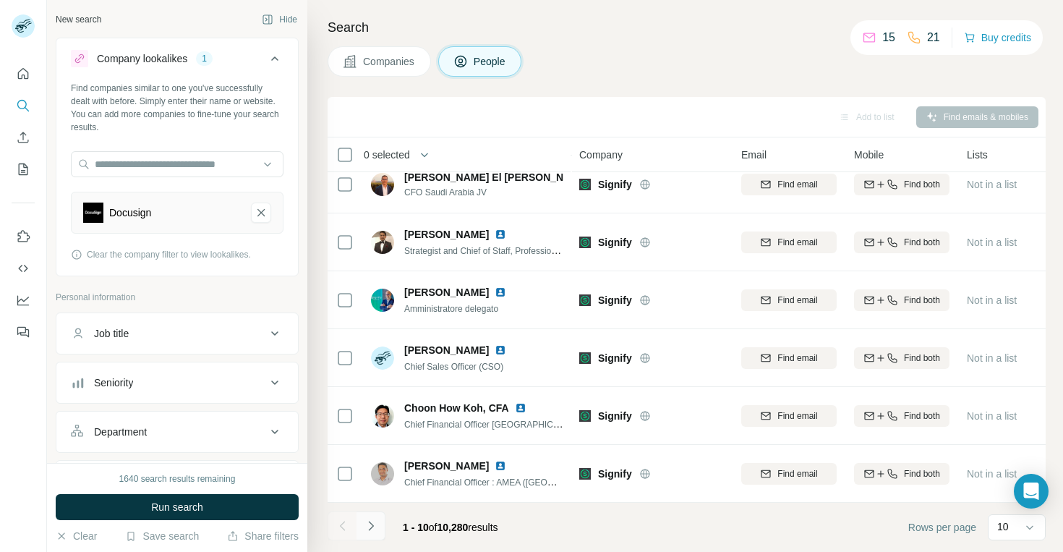
click at [374, 527] on icon "Navigate to next page" at bounding box center [371, 525] width 14 height 14
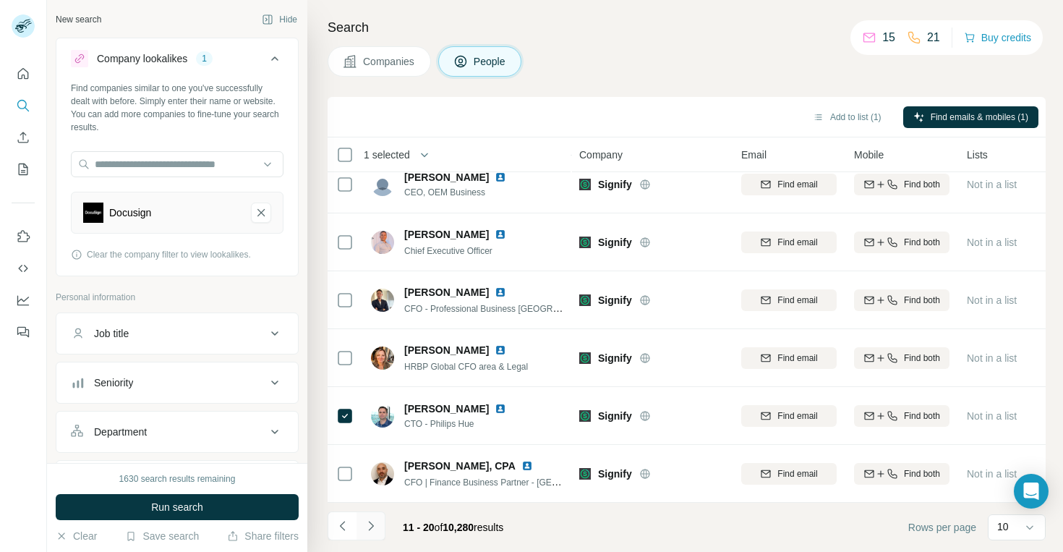
click at [374, 523] on icon "Navigate to next page" at bounding box center [371, 525] width 14 height 14
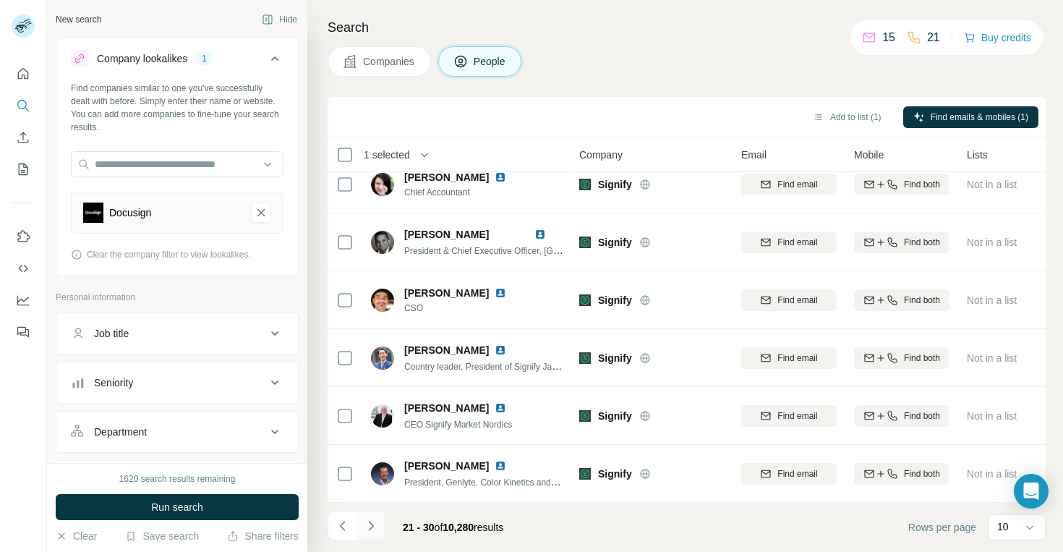
click at [370, 534] on button "Navigate to next page" at bounding box center [370, 525] width 29 height 29
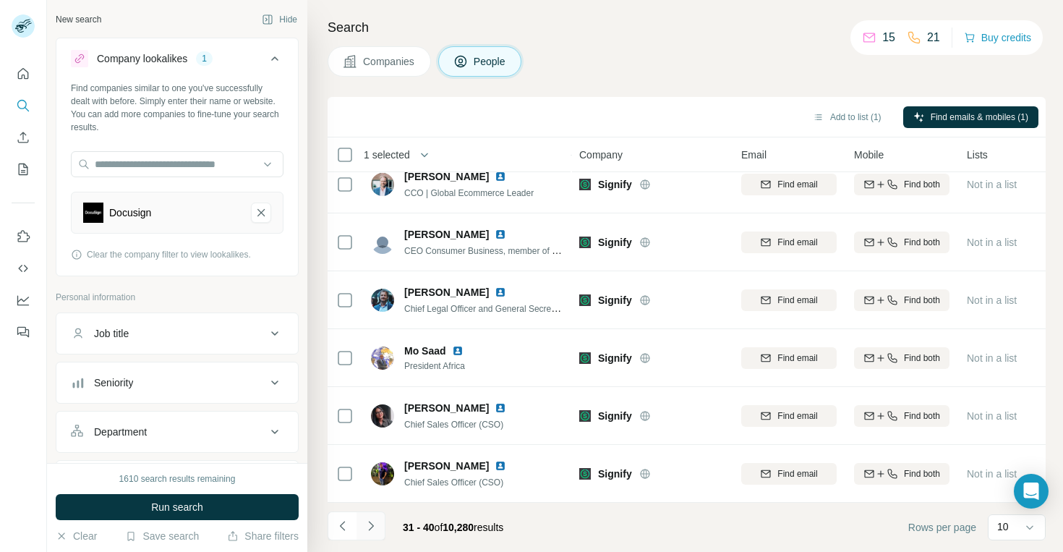
click at [372, 528] on icon "Navigate to next page" at bounding box center [371, 525] width 14 height 14
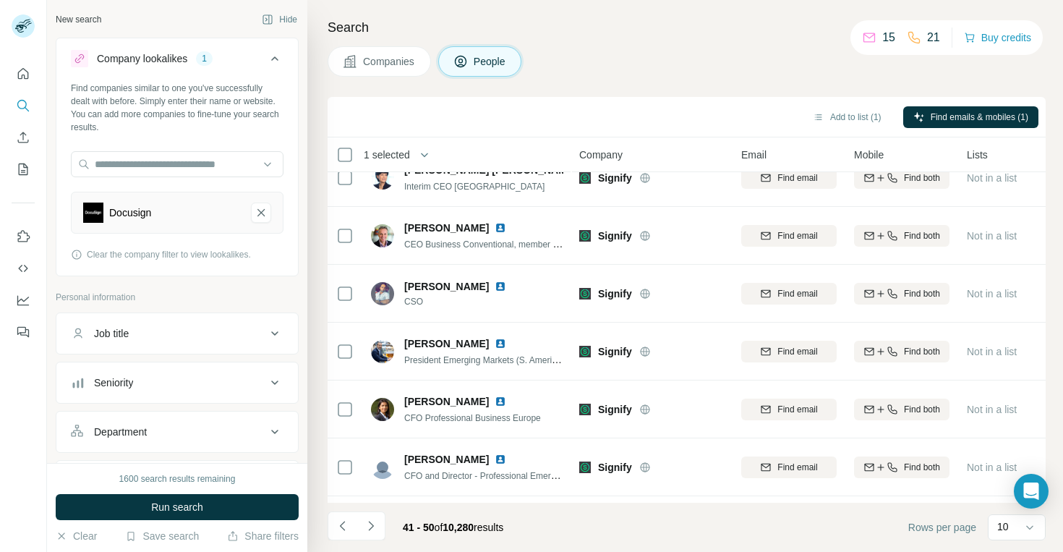
scroll to position [0, 0]
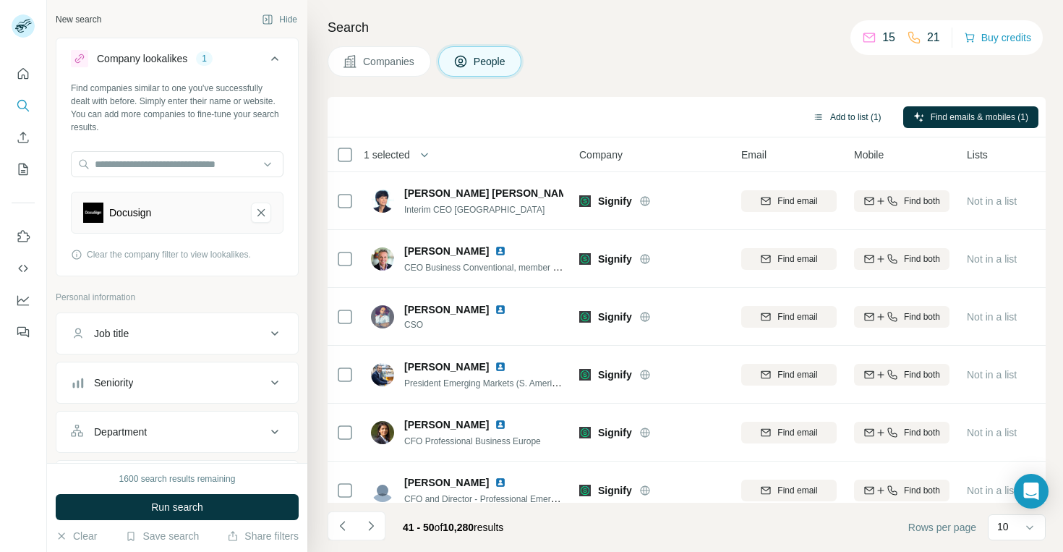
click at [833, 124] on button "Add to list (1)" at bounding box center [846, 117] width 89 height 22
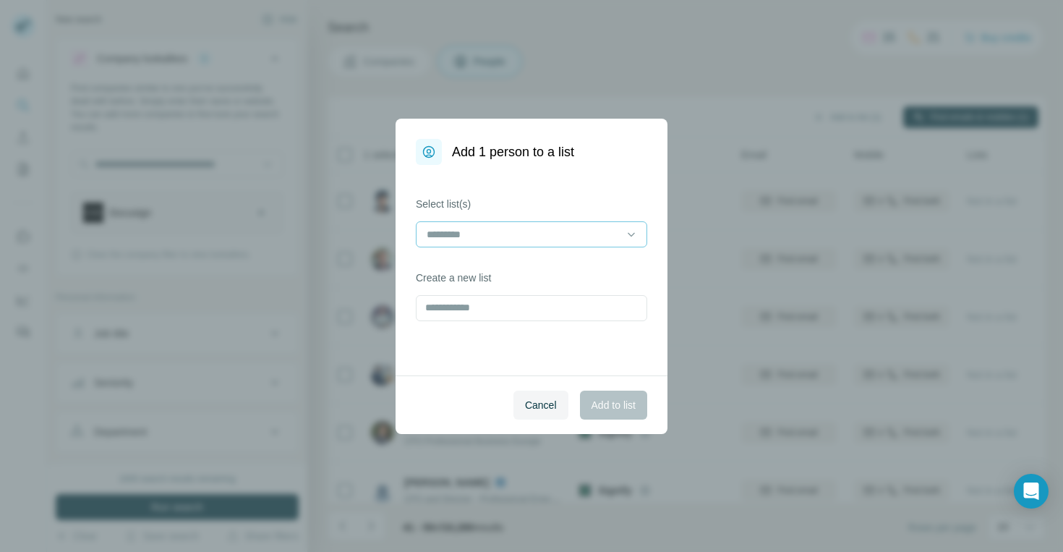
click at [553, 232] on input at bounding box center [522, 234] width 195 height 16
click at [547, 262] on div "CLM" at bounding box center [531, 267] width 207 height 14
click at [598, 401] on span "Add to list" at bounding box center [613, 405] width 44 height 14
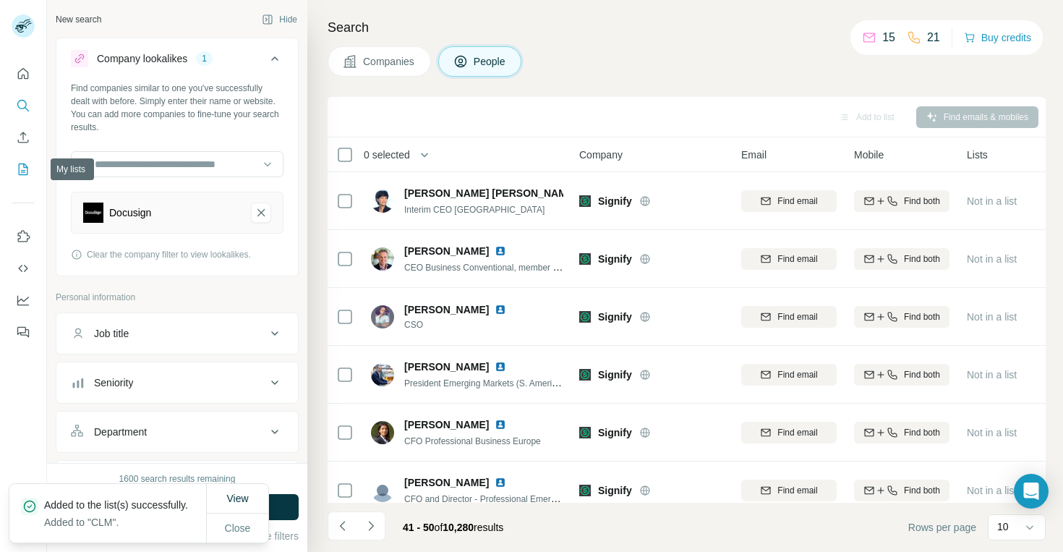
click at [22, 171] on icon "My lists" at bounding box center [24, 167] width 7 height 9
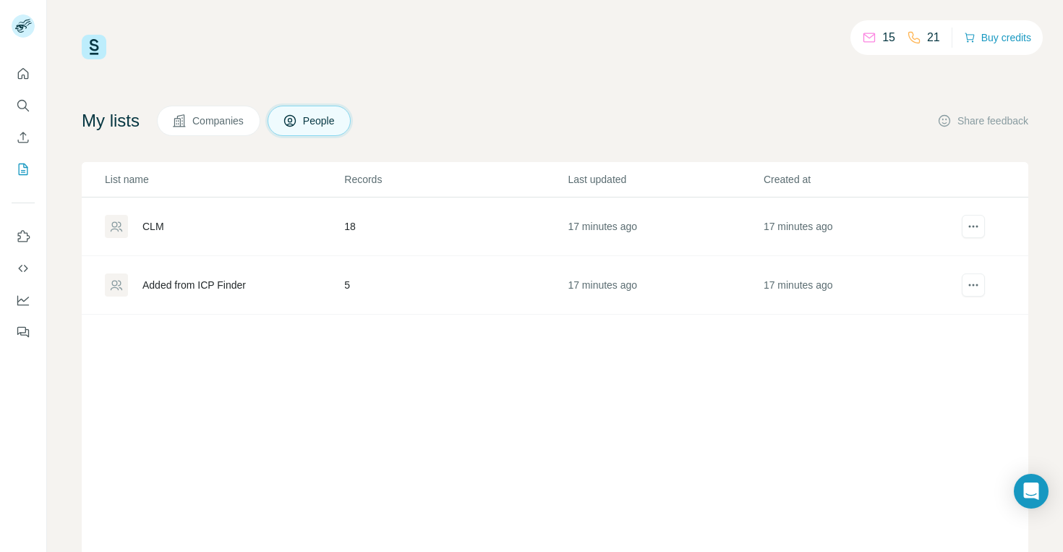
click at [167, 228] on div "CLM" at bounding box center [224, 226] width 238 height 23
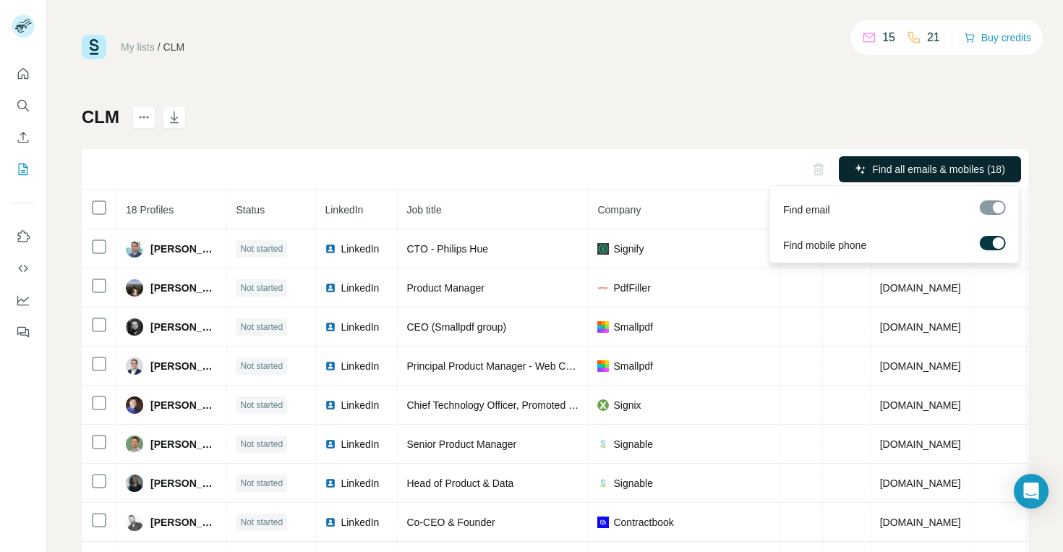
click at [867, 163] on button "Find all emails & mobiles (18)" at bounding box center [930, 169] width 182 height 26
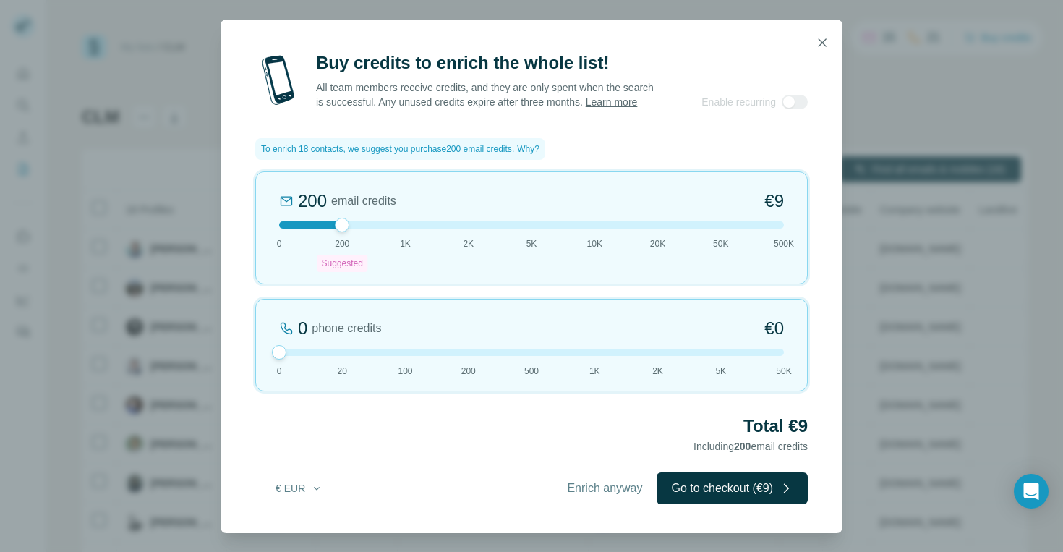
click at [599, 492] on span "Enrich anyway" at bounding box center [604, 487] width 75 height 17
